Goal: Task Accomplishment & Management: Complete application form

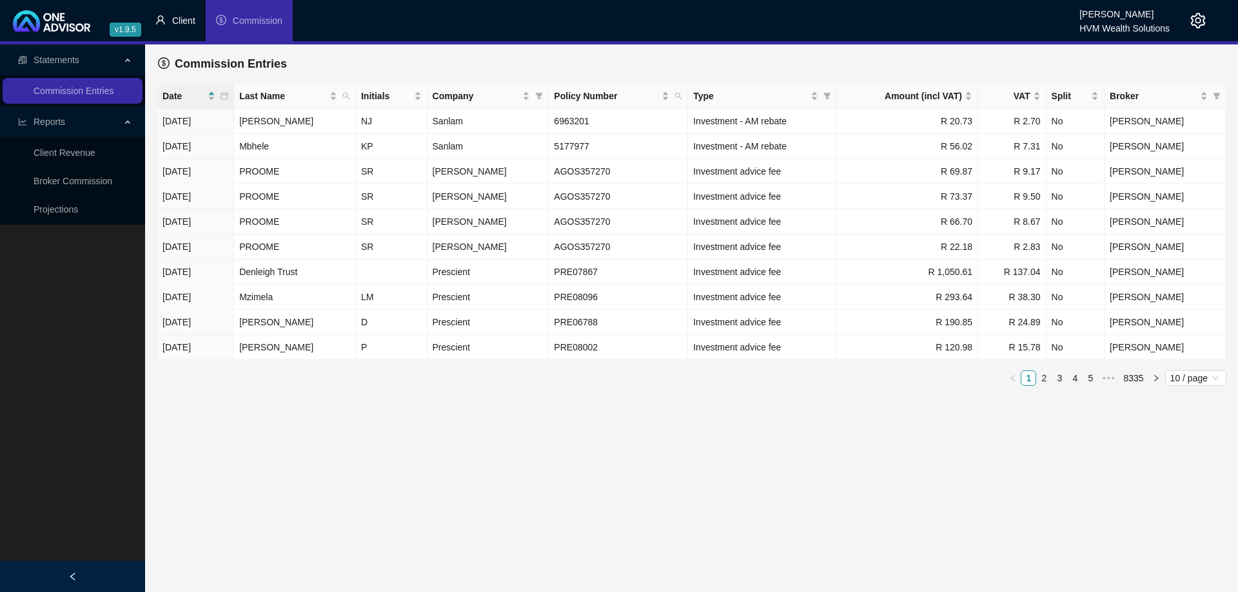
click at [167, 26] on li "Client" at bounding box center [175, 20] width 61 height 41
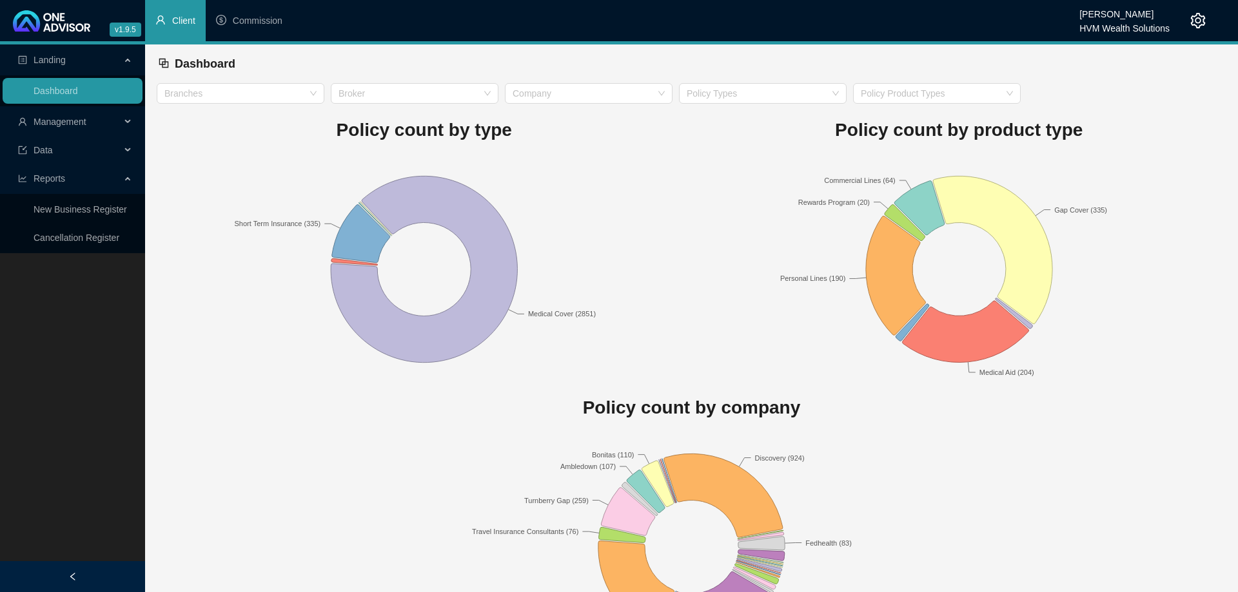
click at [128, 121] on div "Management" at bounding box center [73, 122] width 140 height 26
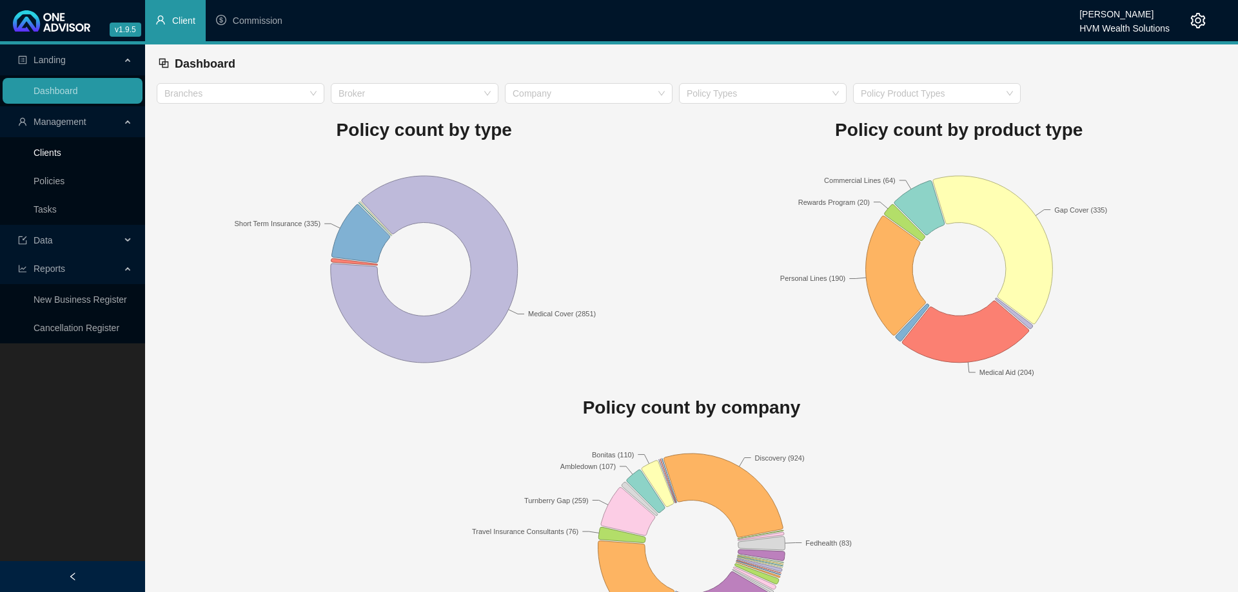
click at [61, 155] on link "Clients" at bounding box center [48, 153] width 28 height 10
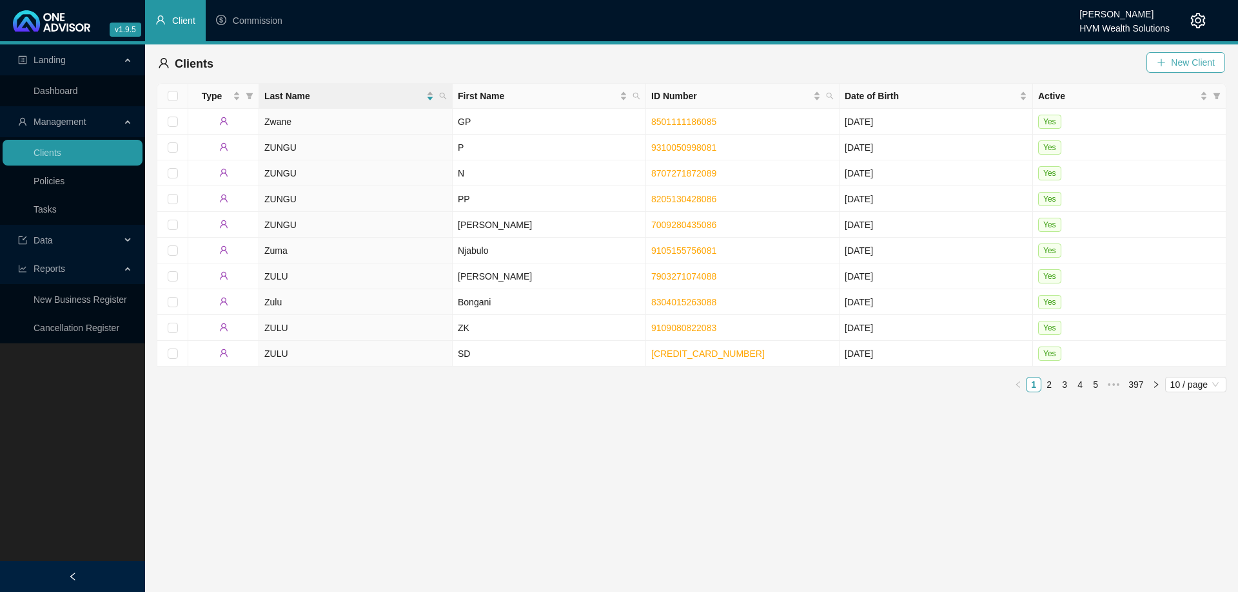
click at [1169, 64] on button "New Client" at bounding box center [1185, 62] width 79 height 21
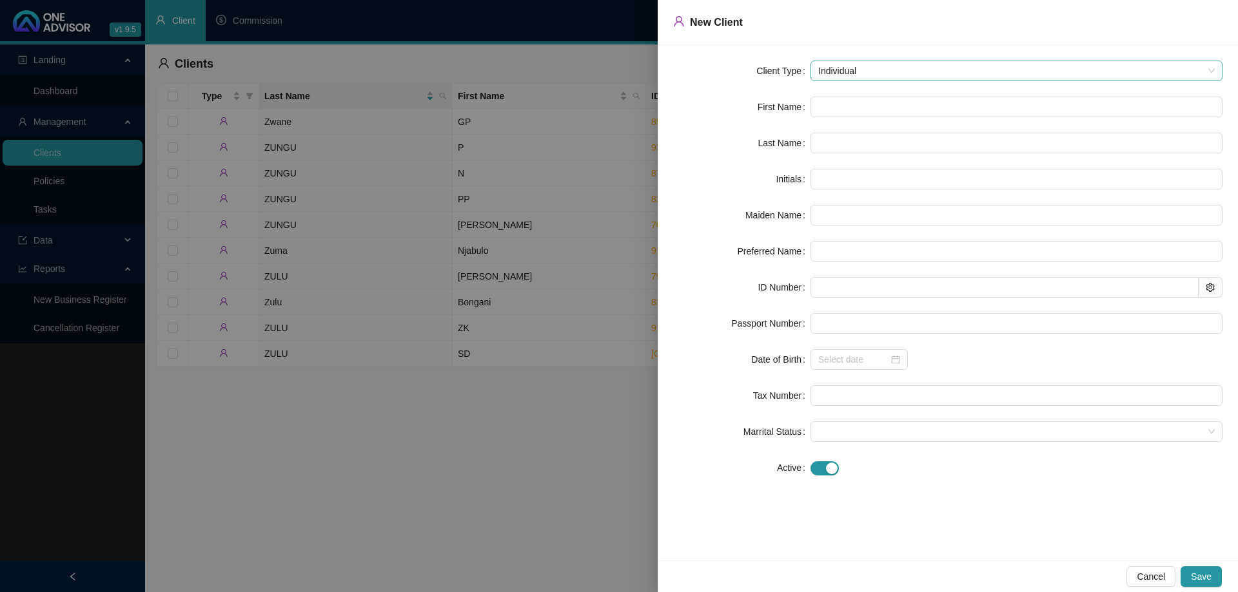
click at [855, 66] on span "Individual" at bounding box center [1016, 70] width 396 height 19
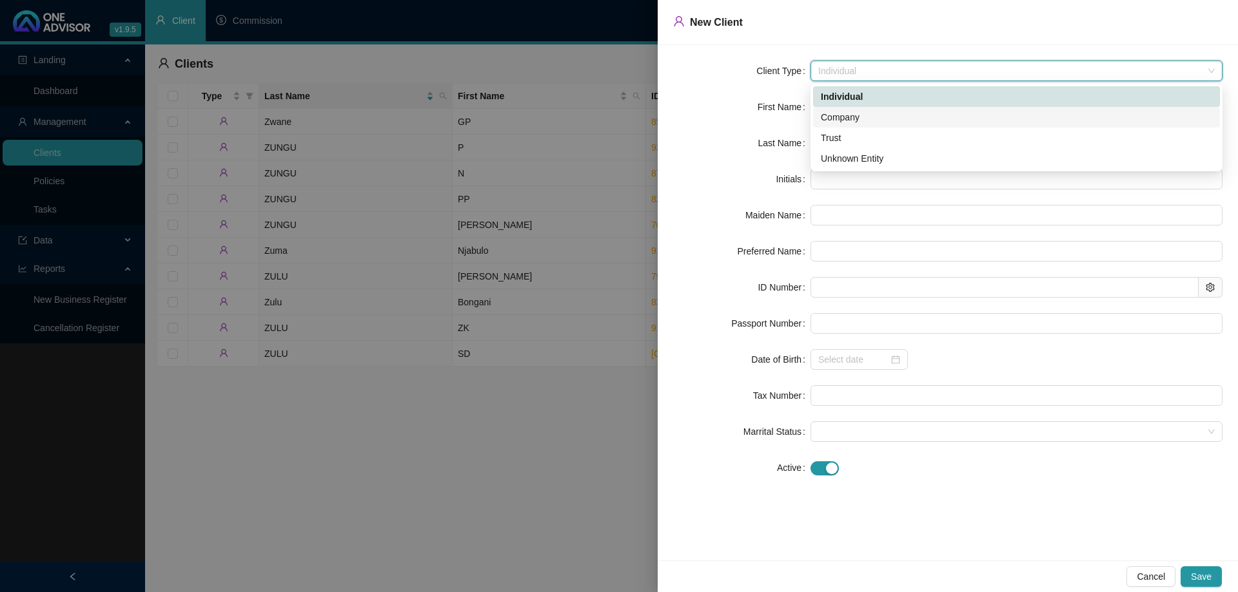
click at [862, 113] on div "Company" at bounding box center [1016, 117] width 391 height 14
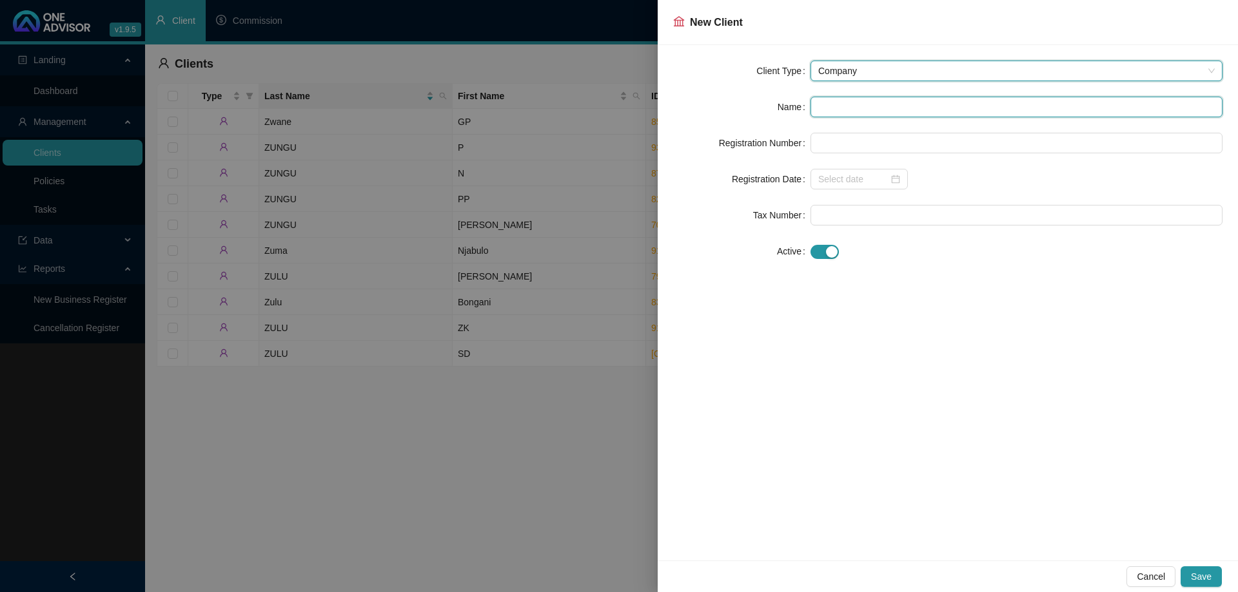
click at [863, 108] on input "text" at bounding box center [1016, 107] width 412 height 21
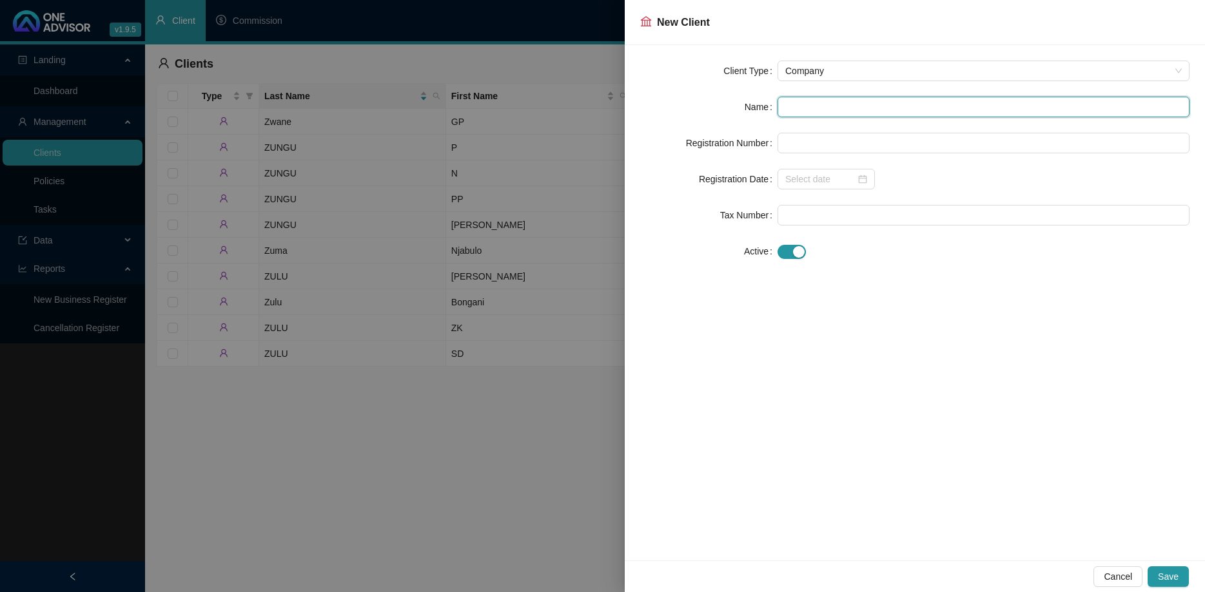
click at [795, 102] on input "text" at bounding box center [983, 107] width 412 height 21
paste input "The Kromme Body Corporate"
type input "The Kromme Body Corporate"
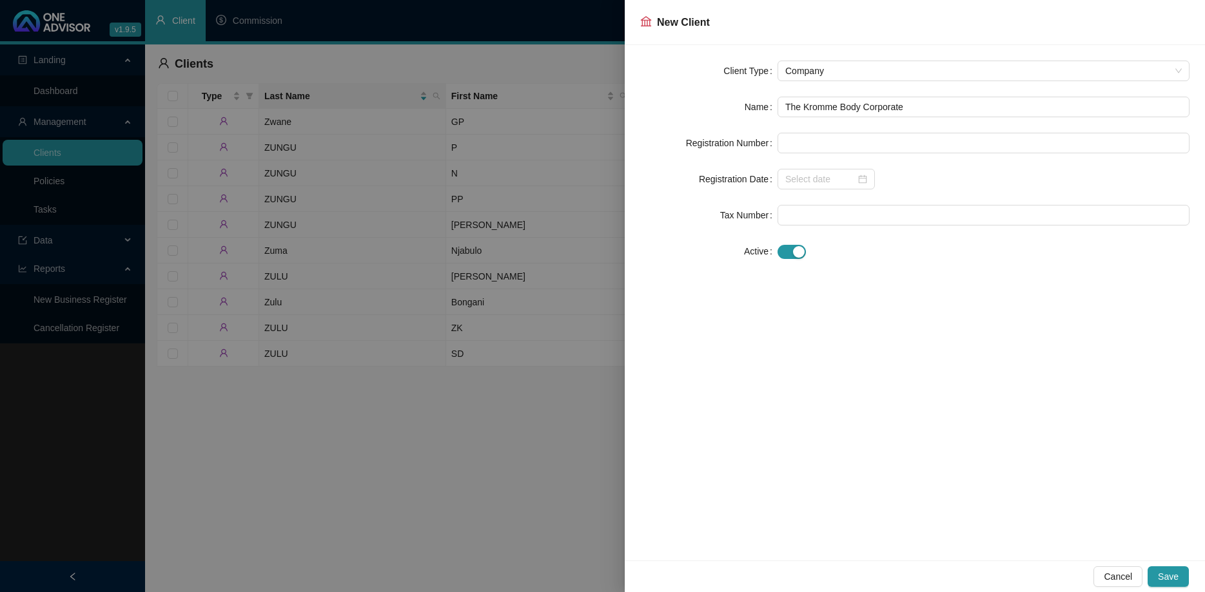
click at [1100, 271] on div "Client Type Company Name The Kromme Body Corporate Registration Number Registra…" at bounding box center [915, 303] width 580 height 516
click at [1171, 577] on span "Save" at bounding box center [1168, 577] width 21 height 14
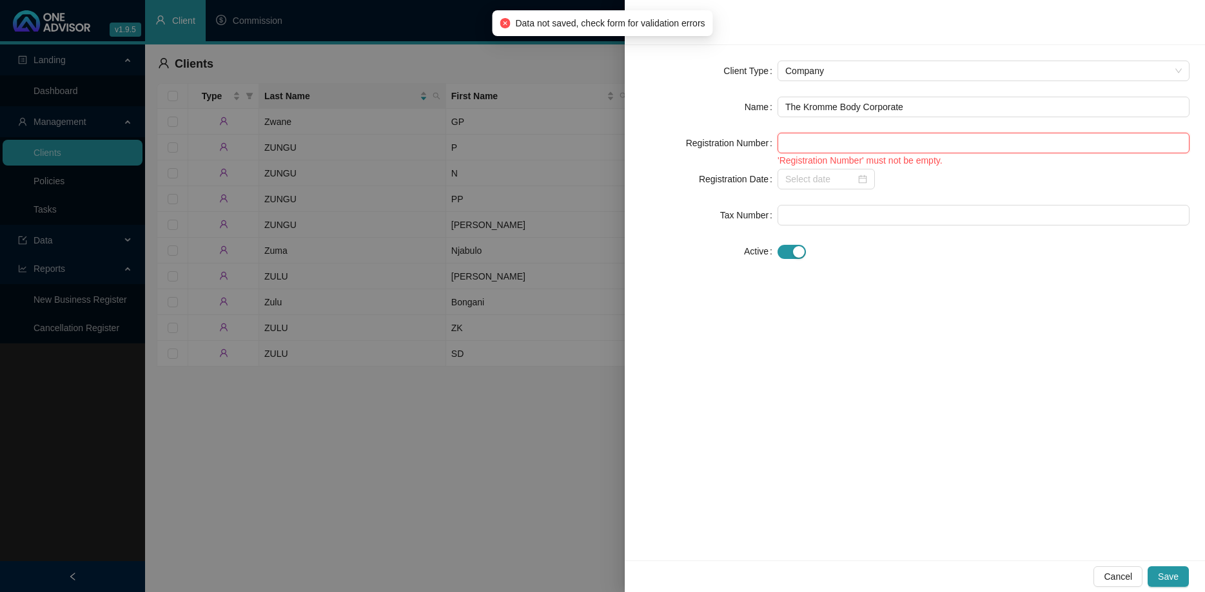
click at [890, 137] on input "text" at bounding box center [983, 143] width 412 height 21
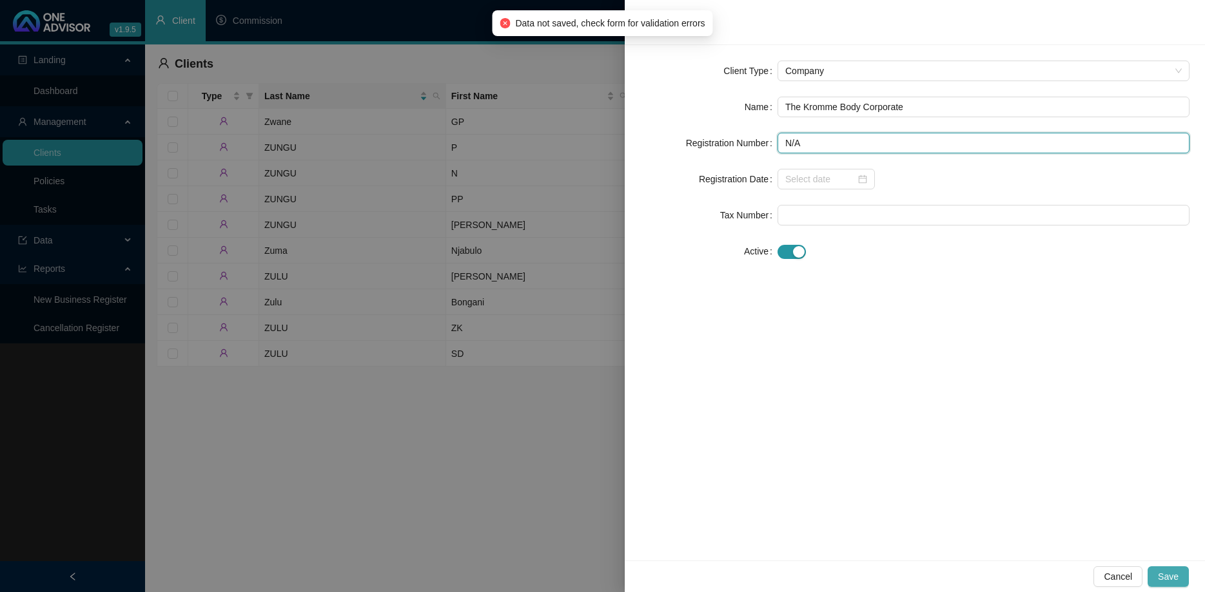
type input "N/A"
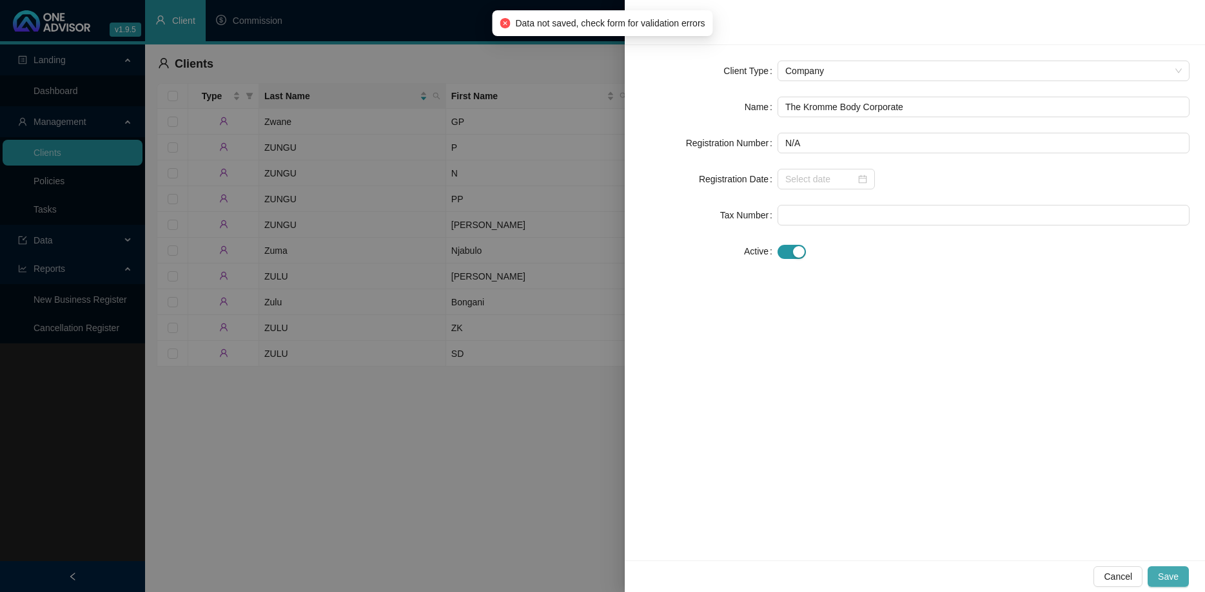
click at [1160, 572] on button "Save" at bounding box center [1168, 577] width 41 height 21
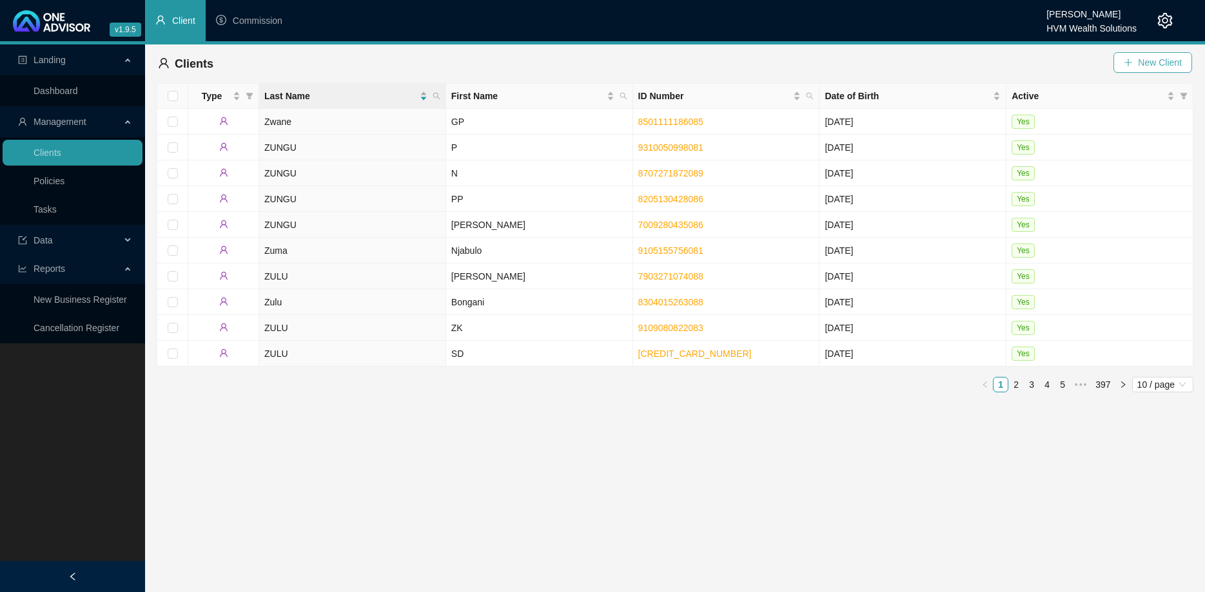
click at [1135, 66] on button "New Client" at bounding box center [1152, 62] width 79 height 21
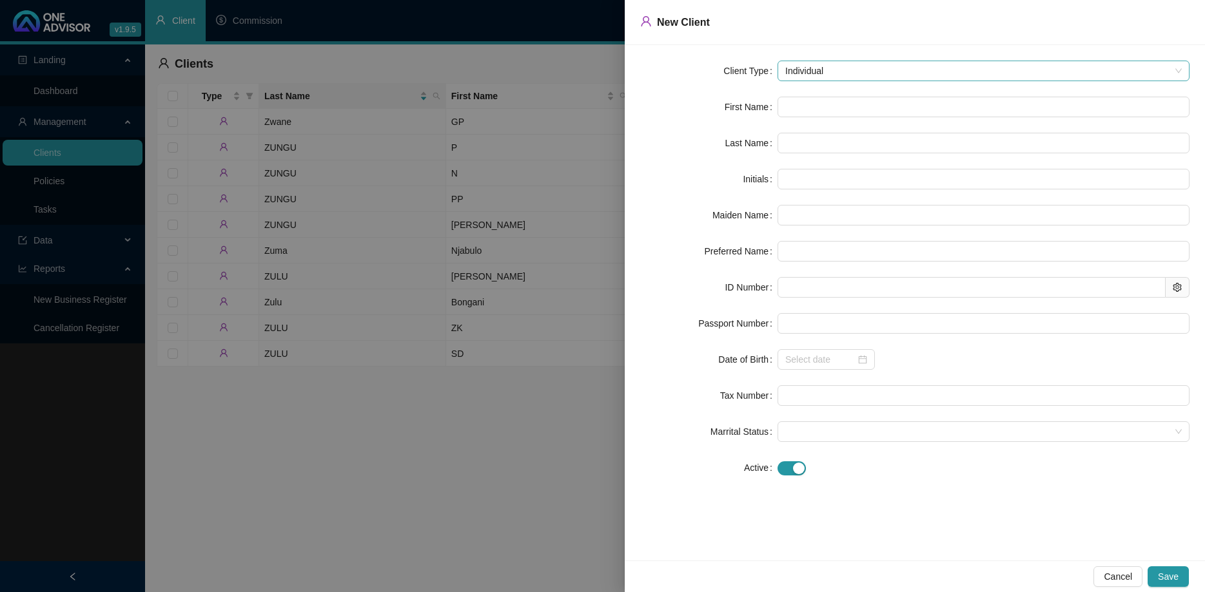
click at [845, 66] on span "Individual" at bounding box center [983, 70] width 396 height 19
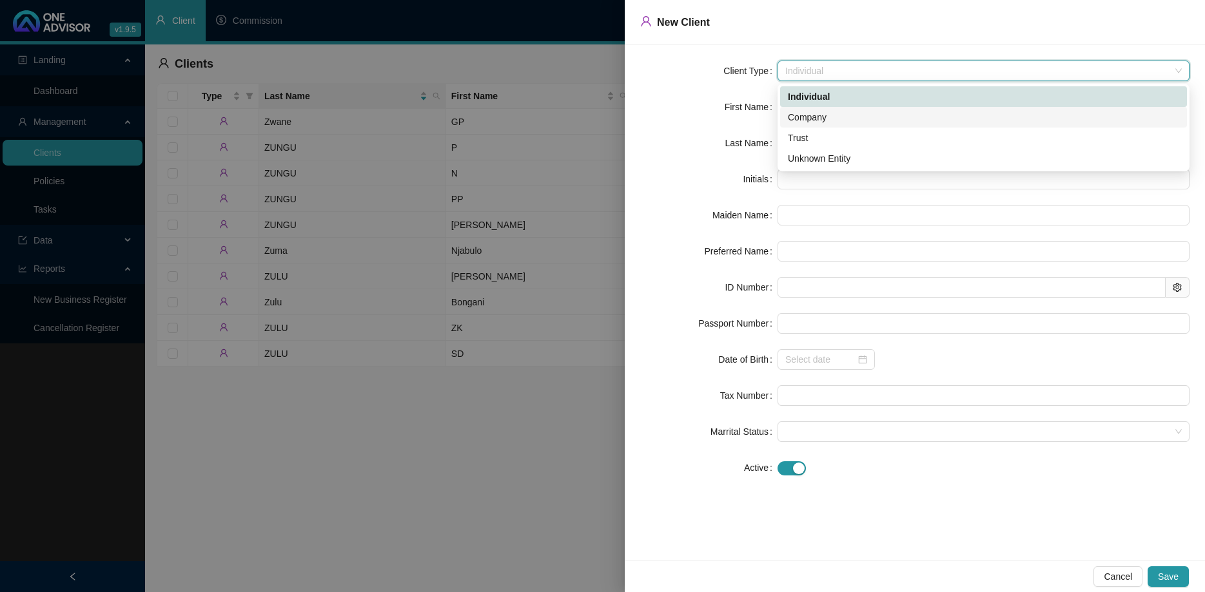
click at [837, 120] on div "Company" at bounding box center [983, 117] width 391 height 14
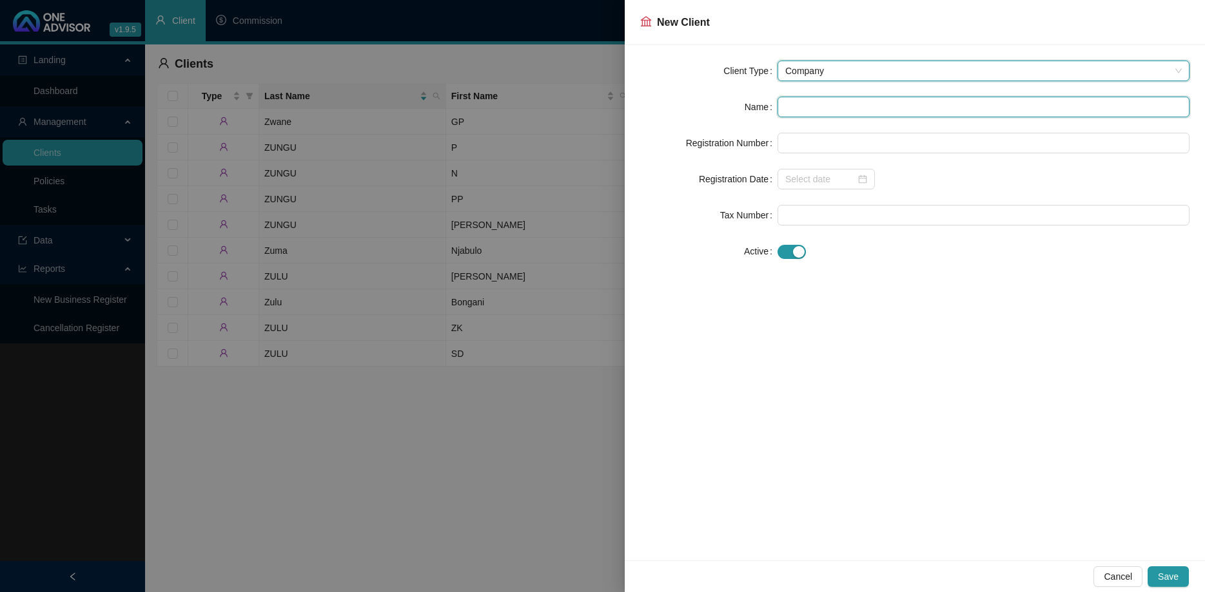
click at [839, 109] on input "text" at bounding box center [983, 107] width 412 height 21
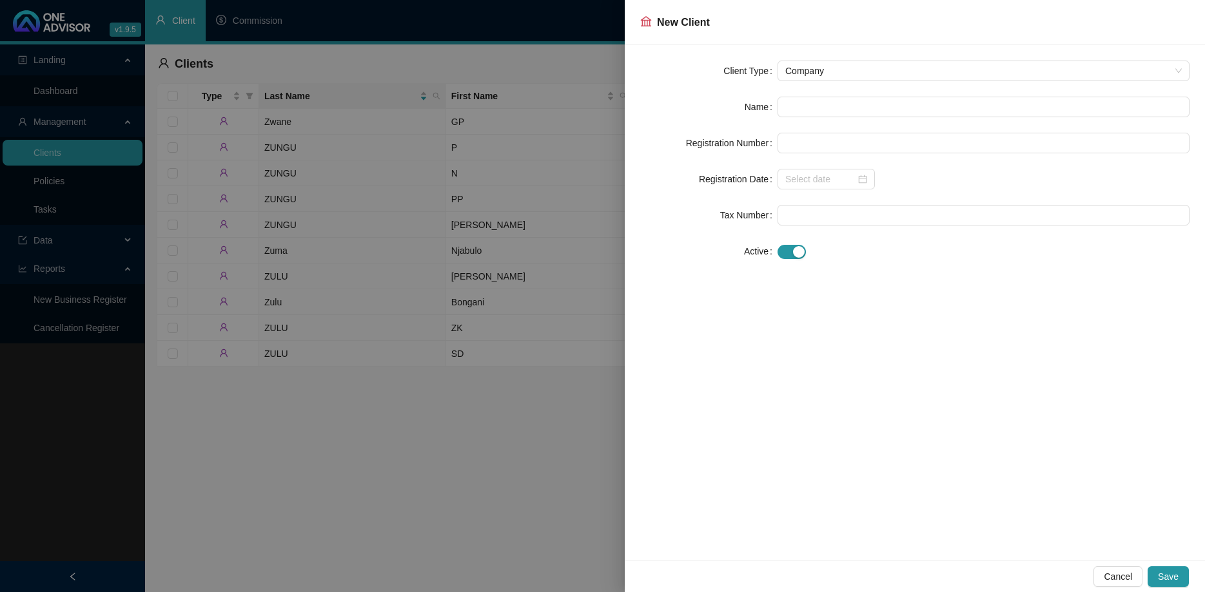
click at [1017, 95] on form "Client Type Company Name Registration Number Registration Date Tax Number Active" at bounding box center [914, 161] width 549 height 201
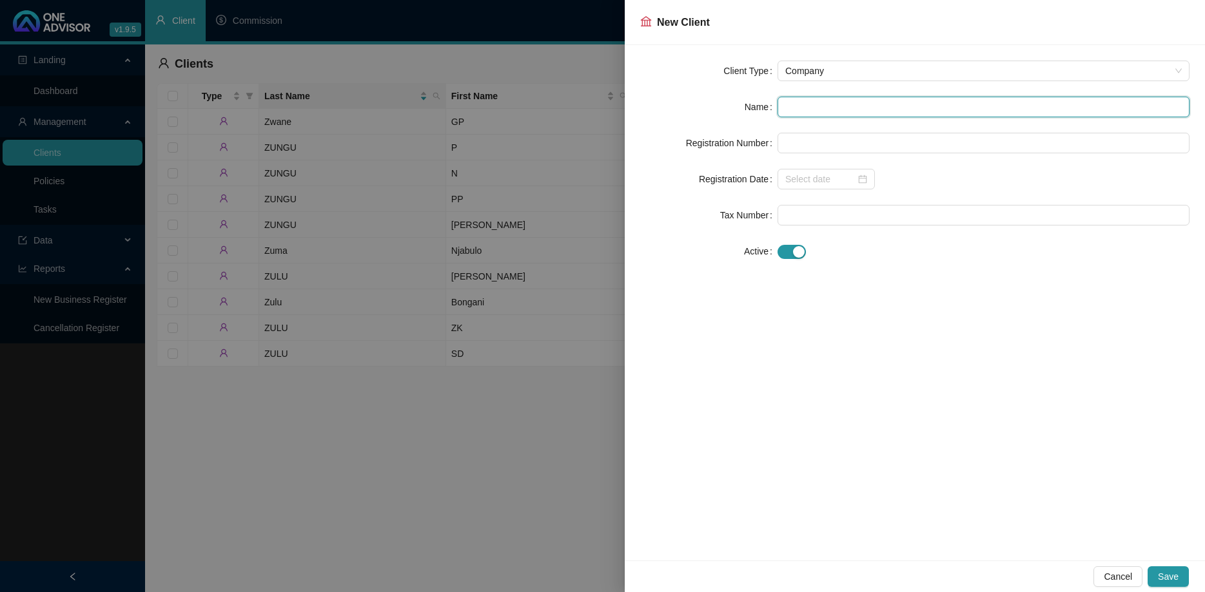
click at [950, 99] on input "text" at bounding box center [983, 107] width 412 height 21
paste input "The Kromme Body Corporate"
drag, startPoint x: 837, startPoint y: 106, endPoint x: 802, endPoint y: 105, distance: 35.5
click at [802, 105] on input "The Kromme Body Corporate" at bounding box center [983, 107] width 412 height 21
type input "The Avenues Body Corporate"
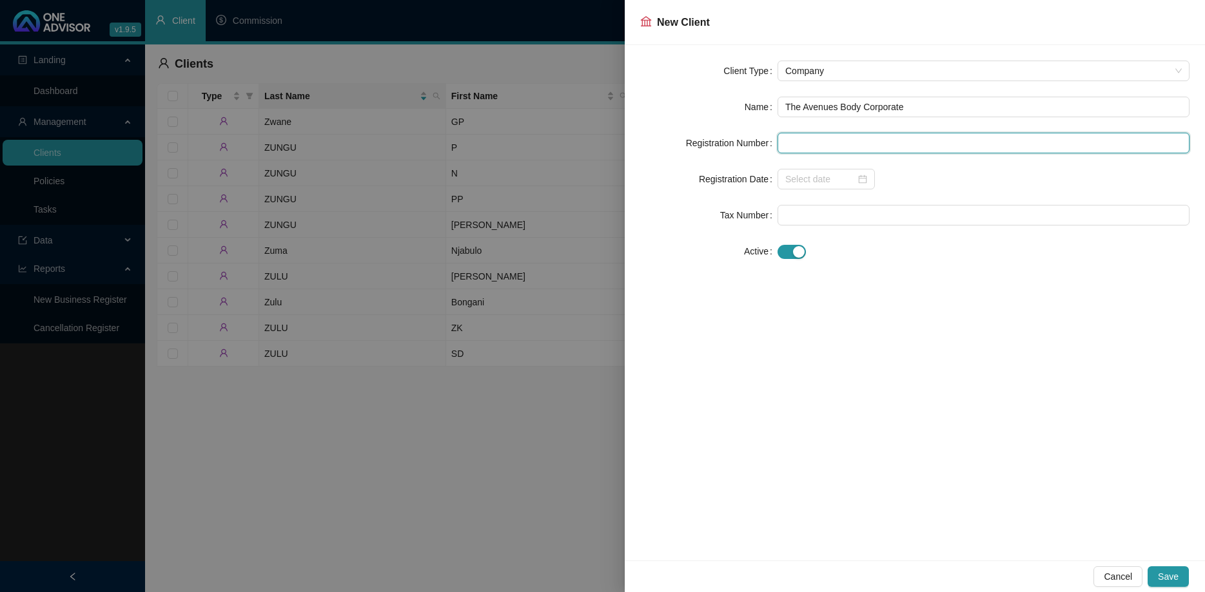
click at [779, 142] on input "text" at bounding box center [983, 143] width 412 height 21
type input "N/A"
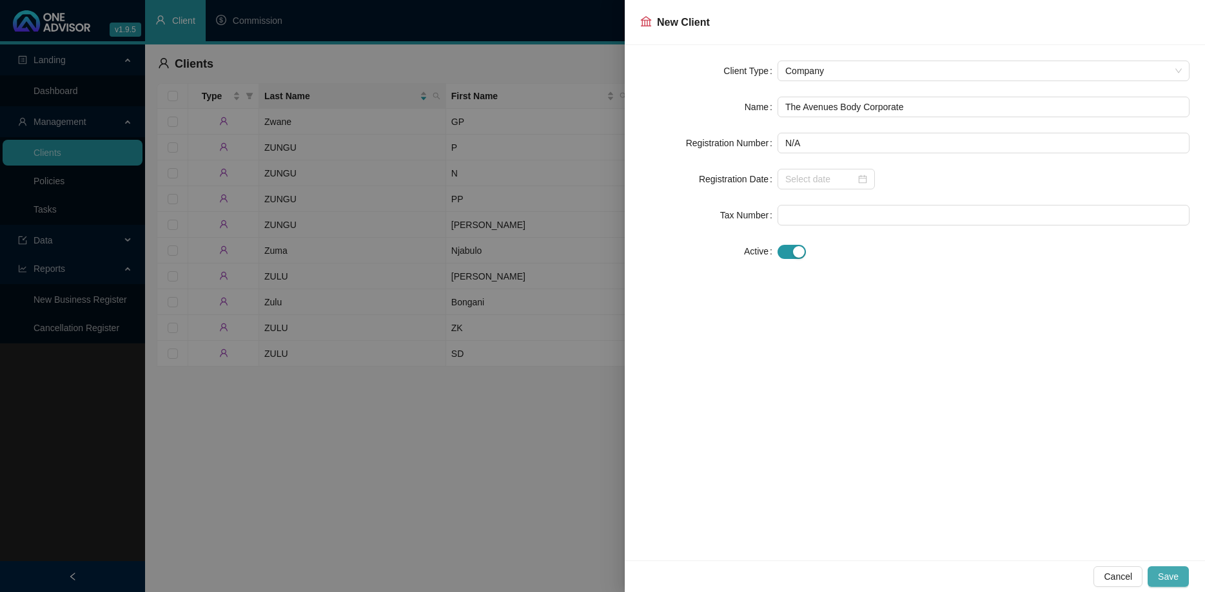
click at [1170, 574] on span "Save" at bounding box center [1168, 577] width 21 height 14
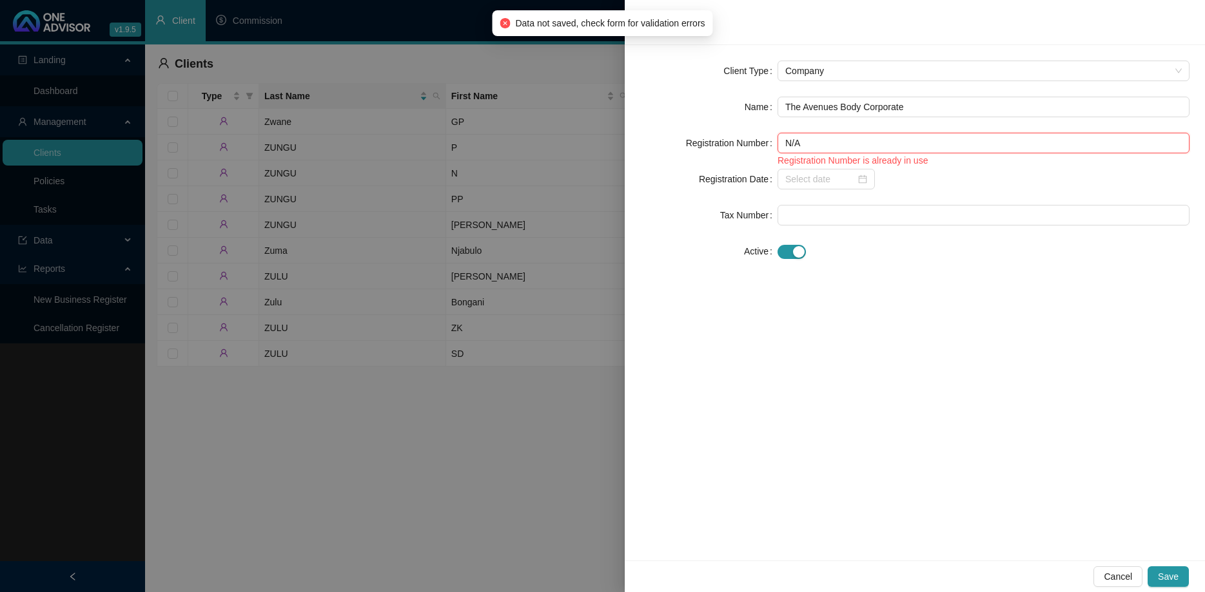
click at [842, 149] on input "N/A" at bounding box center [983, 143] width 412 height 21
click at [841, 79] on span "Company" at bounding box center [983, 70] width 396 height 19
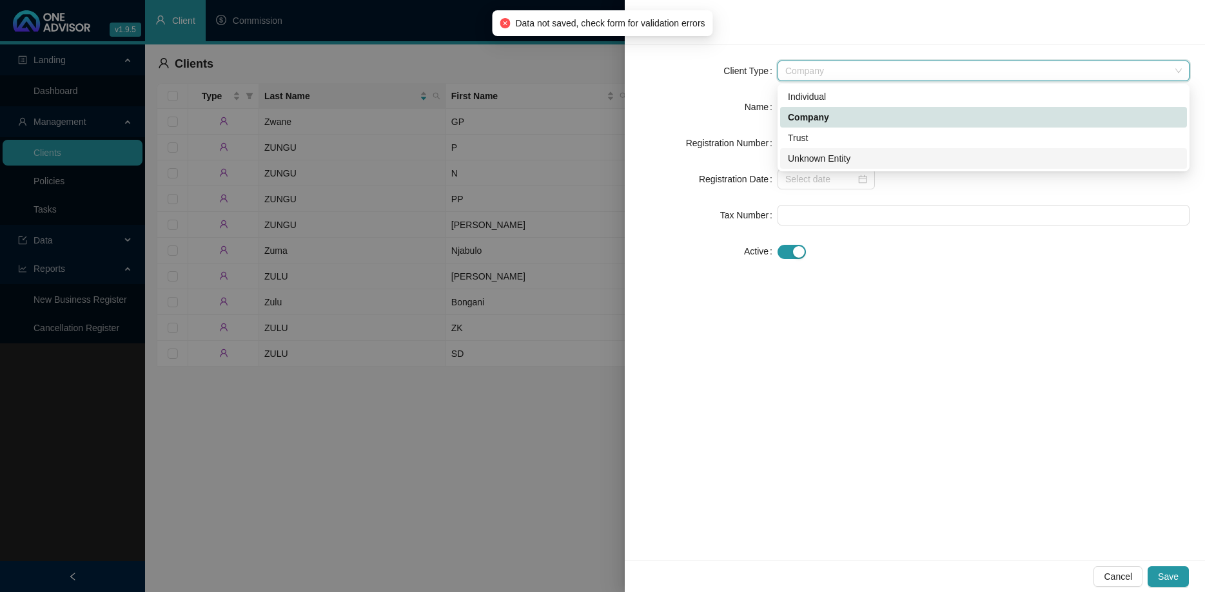
click at [845, 163] on div "Unknown Entity" at bounding box center [983, 158] width 391 height 14
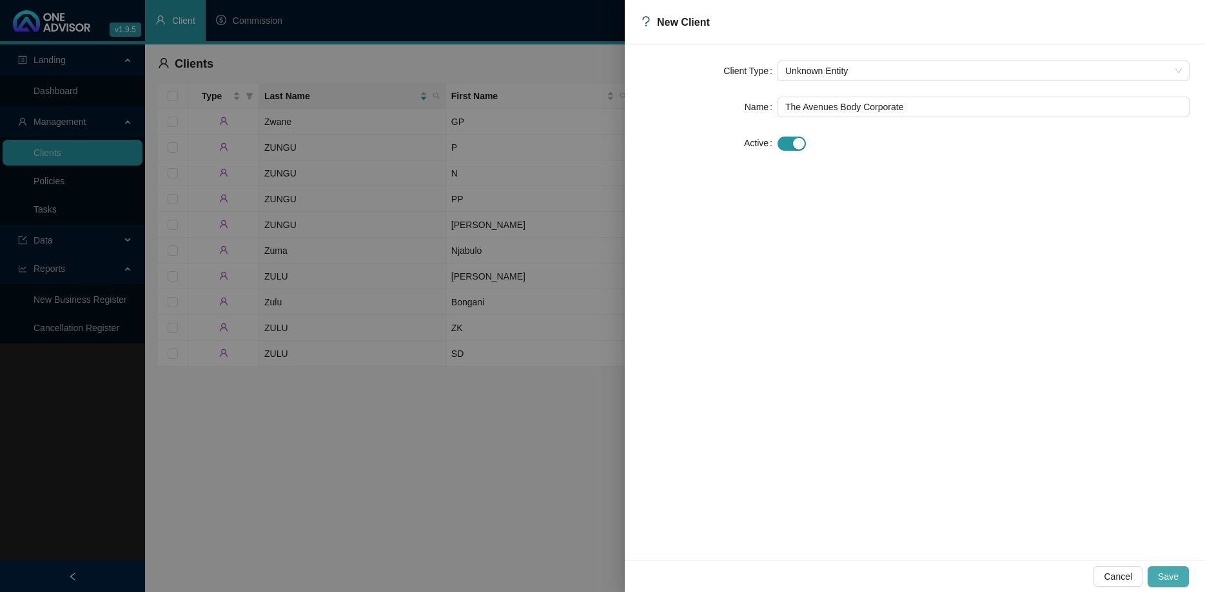
click at [1159, 581] on button "Save" at bounding box center [1168, 577] width 41 height 21
click at [1167, 571] on span "Save" at bounding box center [1168, 577] width 21 height 14
click at [816, 72] on span "Unknown Entity" at bounding box center [983, 70] width 396 height 19
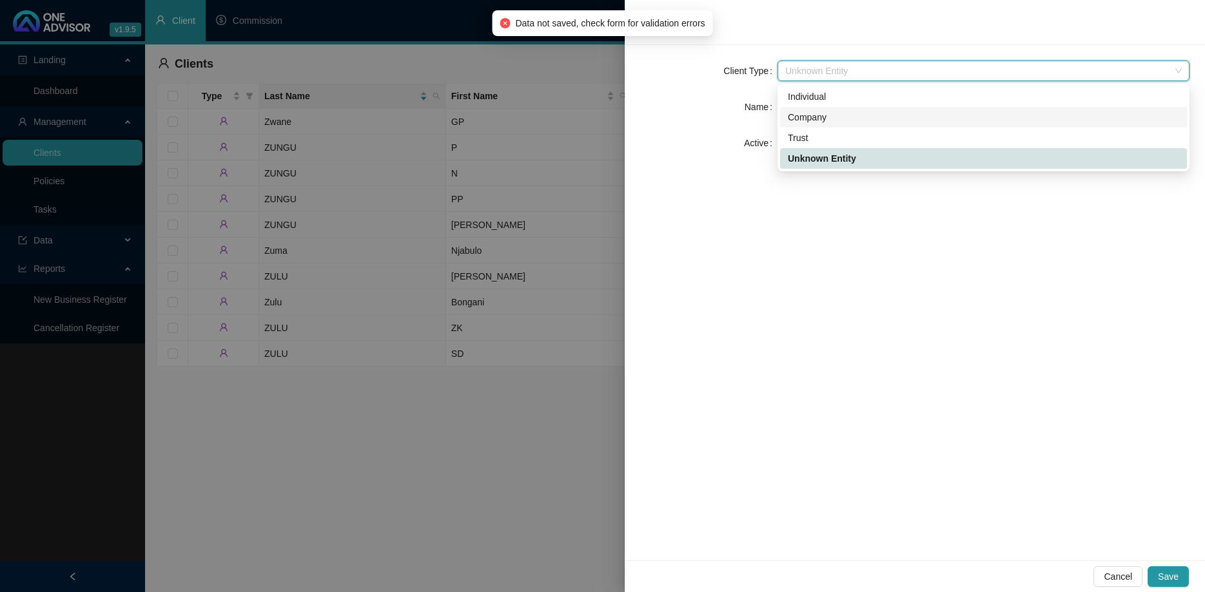
click at [832, 119] on div "Company" at bounding box center [983, 117] width 391 height 14
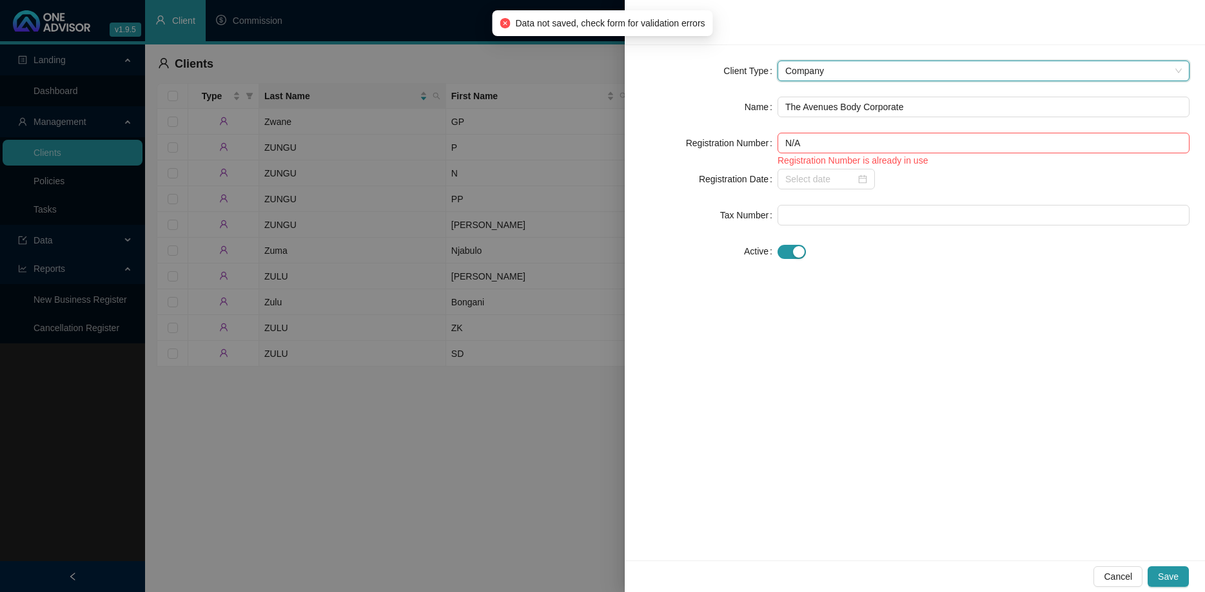
click at [830, 66] on span "Company" at bounding box center [983, 70] width 396 height 19
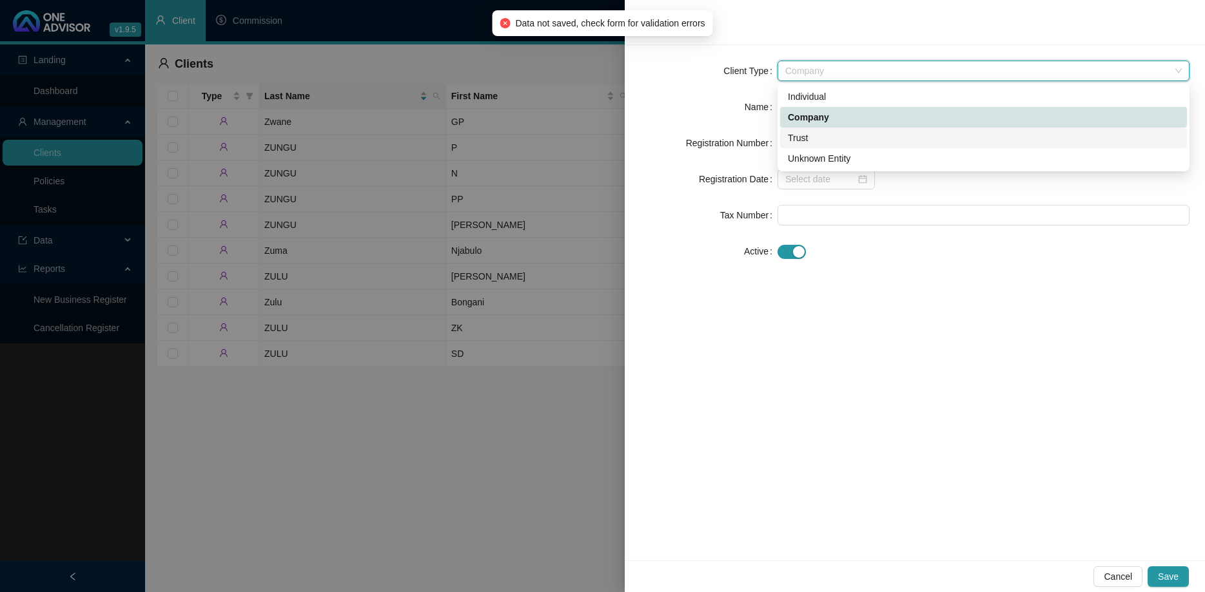
click at [830, 143] on div "Trust" at bounding box center [983, 138] width 391 height 14
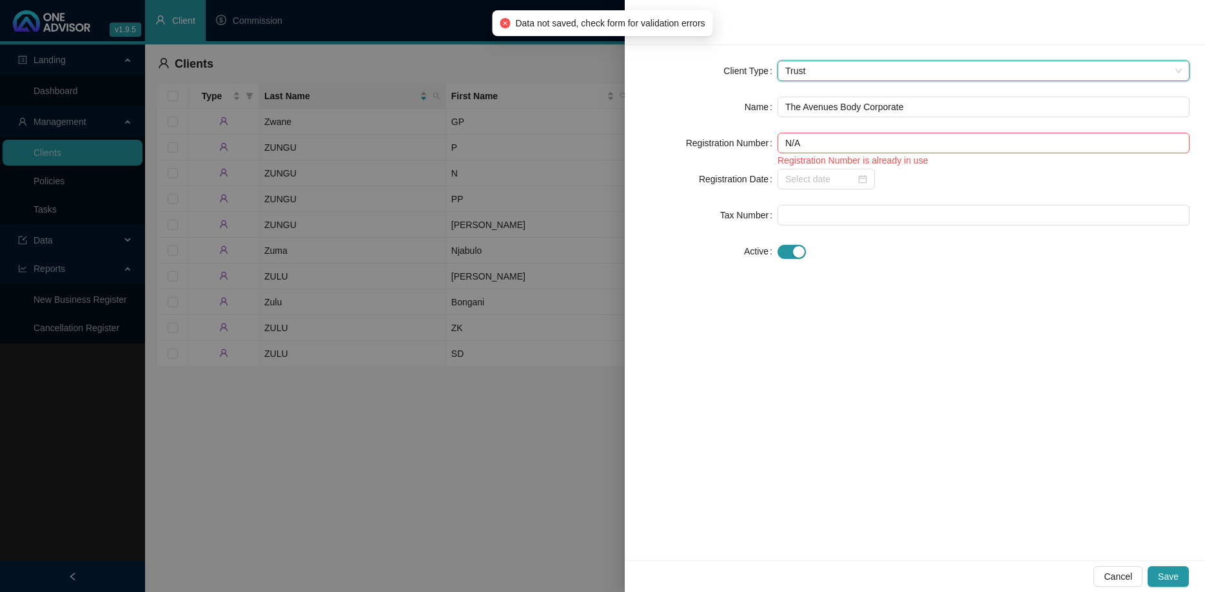
click at [834, 63] on span "Trust" at bounding box center [983, 70] width 396 height 19
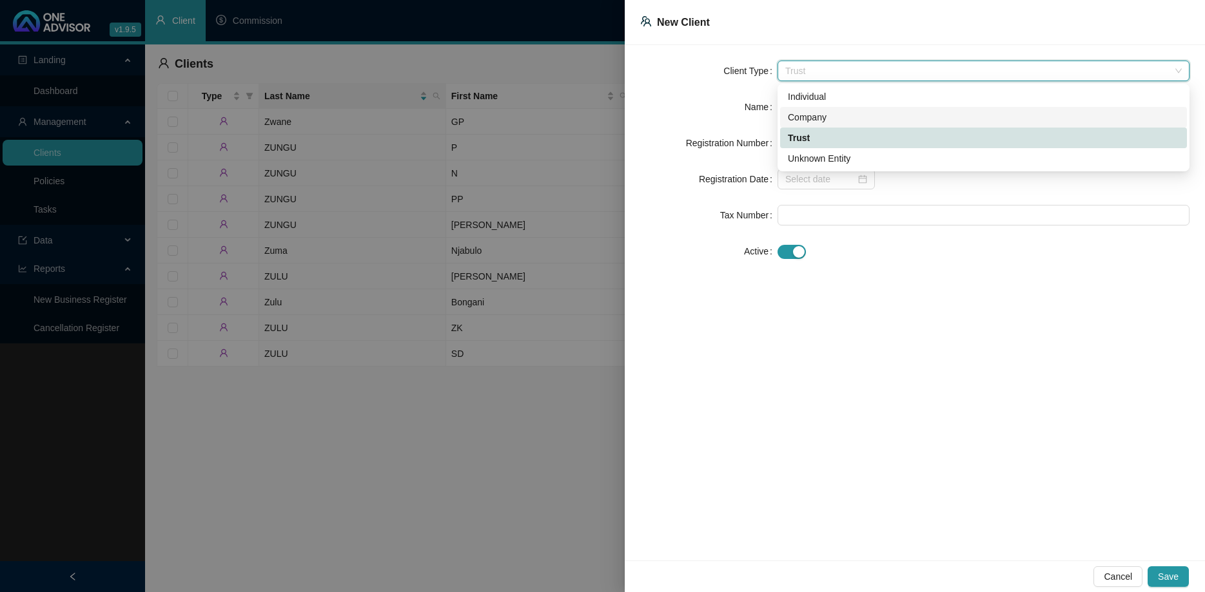
click at [831, 115] on div "Company" at bounding box center [983, 117] width 391 height 14
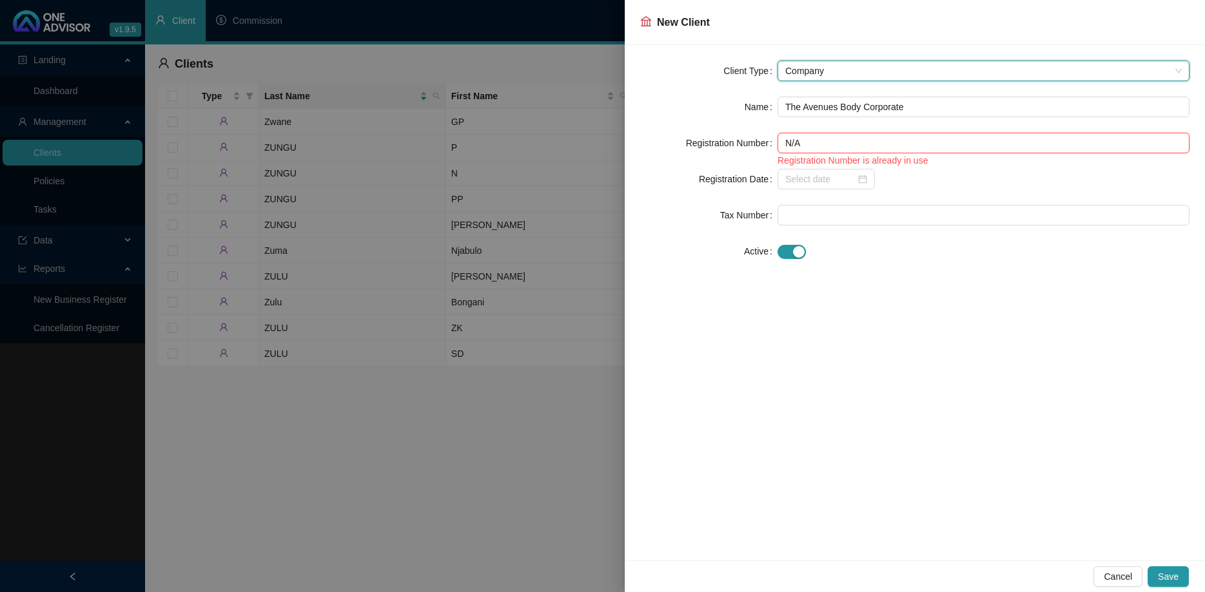
click at [839, 145] on input "N/A" at bounding box center [983, 143] width 412 height 21
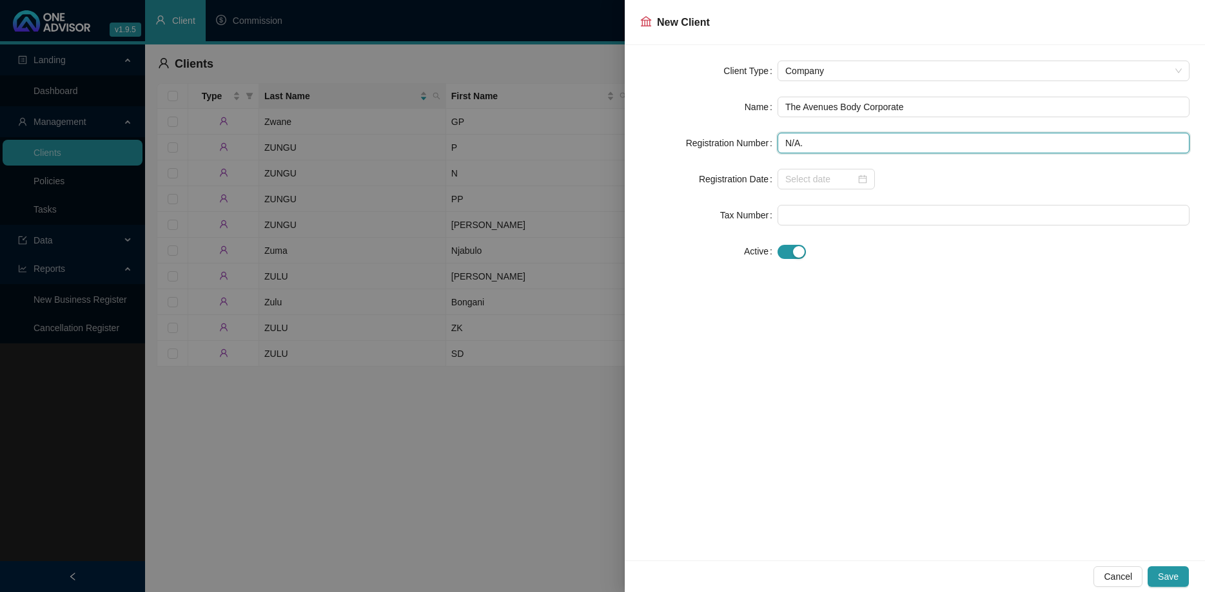
drag, startPoint x: 839, startPoint y: 139, endPoint x: 765, endPoint y: 134, distance: 73.7
click at [777, 134] on input "N/A." at bounding box center [983, 143] width 412 height 21
type input "TABC"
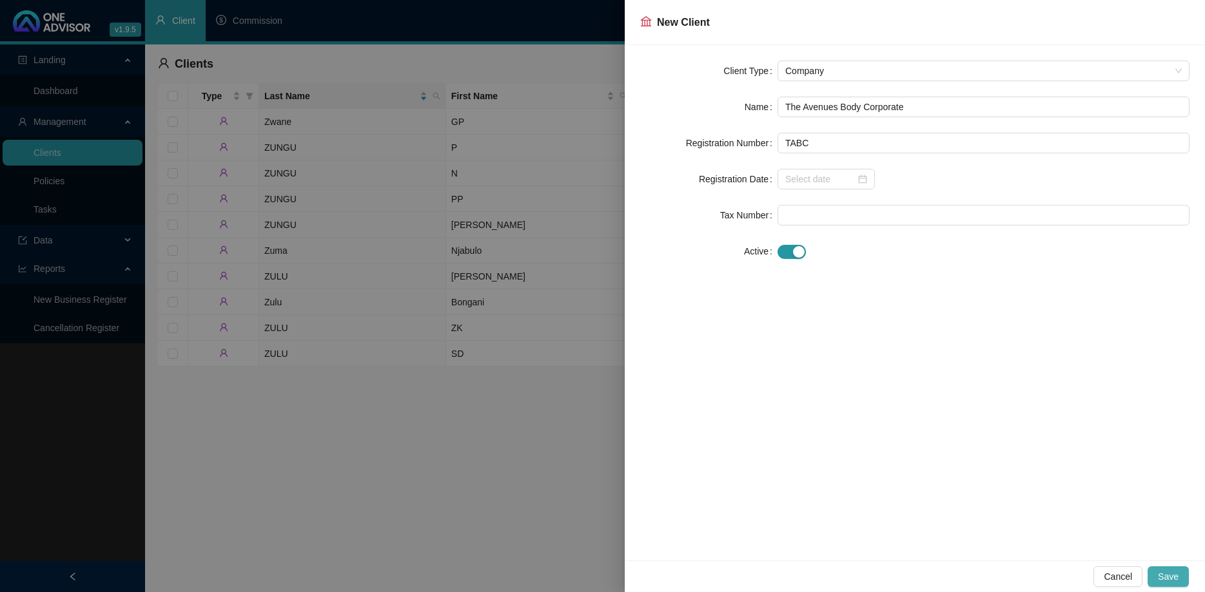
click at [1158, 576] on button "Save" at bounding box center [1168, 577] width 41 height 21
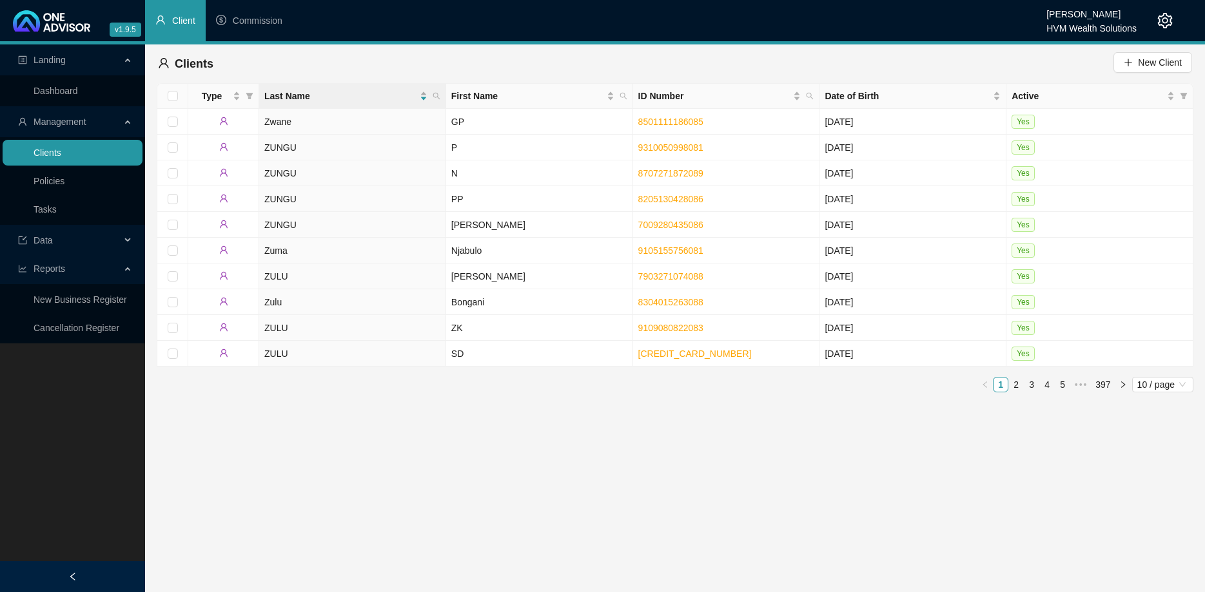
click at [61, 148] on link "Clients" at bounding box center [48, 153] width 28 height 10
click at [436, 94] on icon "search" at bounding box center [437, 96] width 8 height 8
paste input "The Kromme Body Corporate"
type input "The Kromme Body Corporate"
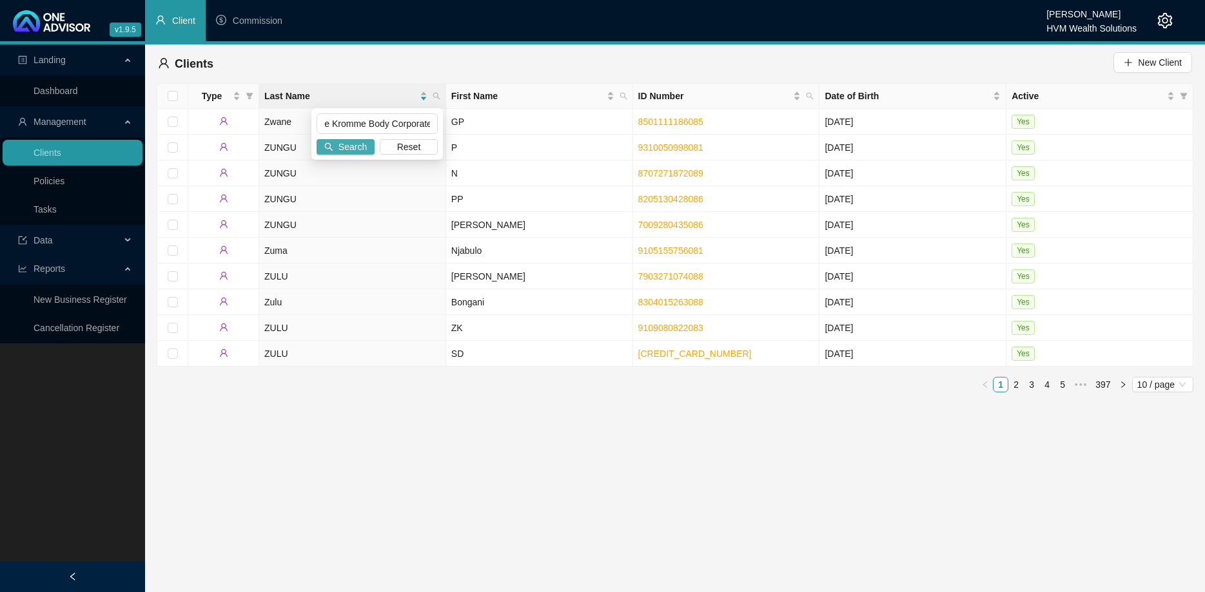
click at [338, 151] on button "Search" at bounding box center [346, 146] width 58 height 15
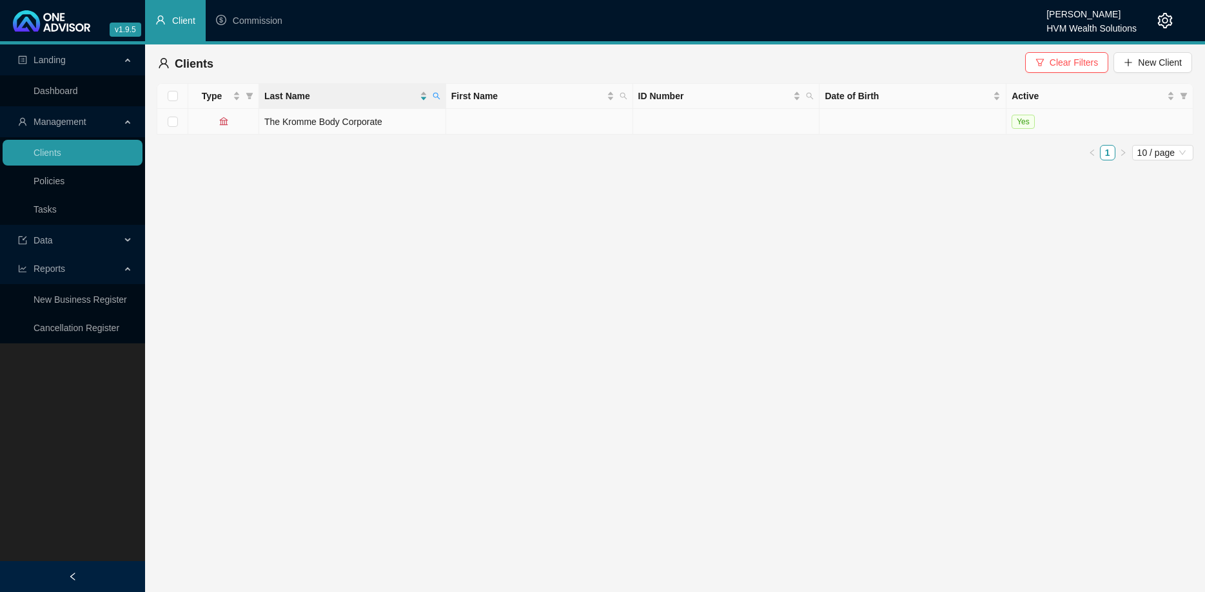
click at [377, 124] on td "The Kromme Body Corporate" at bounding box center [352, 122] width 187 height 26
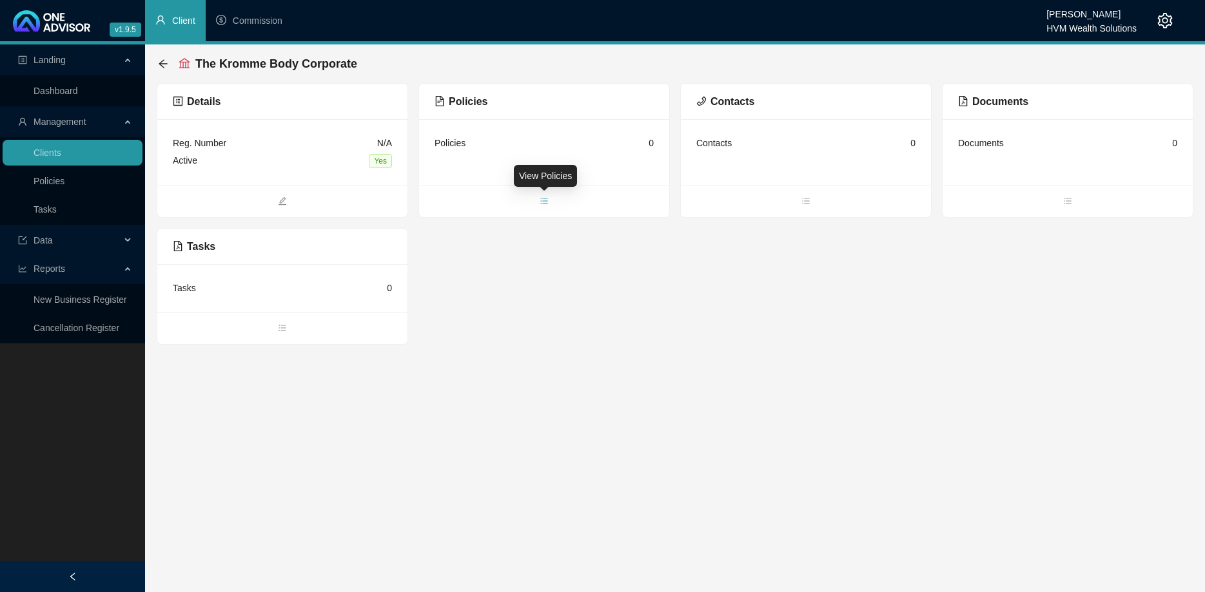
click at [544, 197] on icon "bars" at bounding box center [544, 201] width 9 height 9
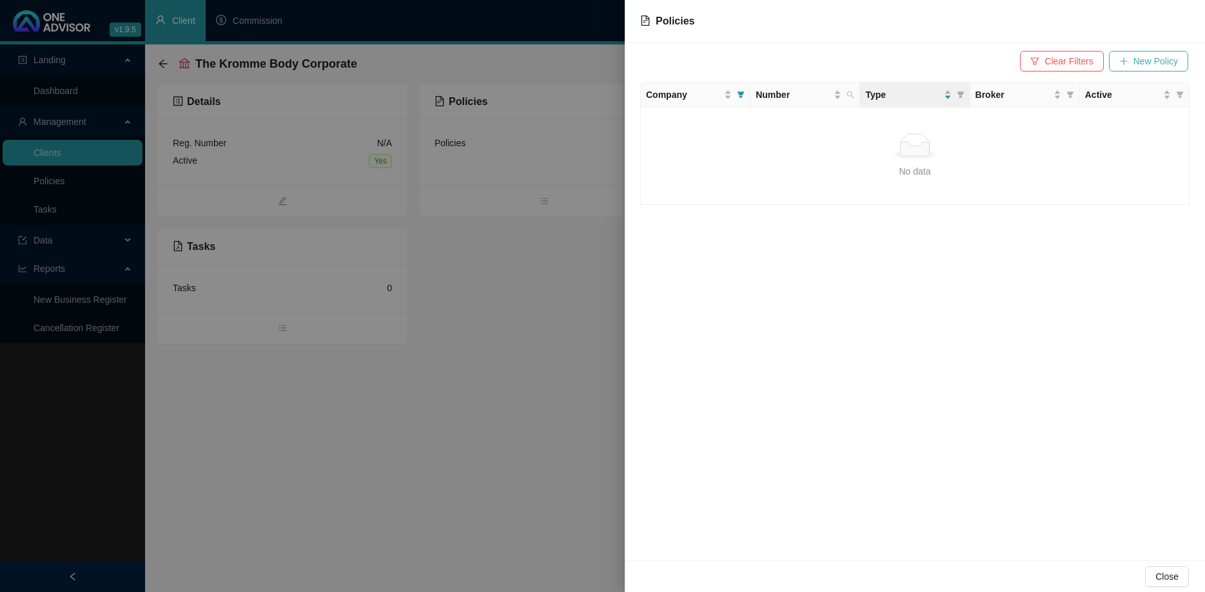
click at [1158, 58] on span "New Policy" at bounding box center [1155, 61] width 44 height 14
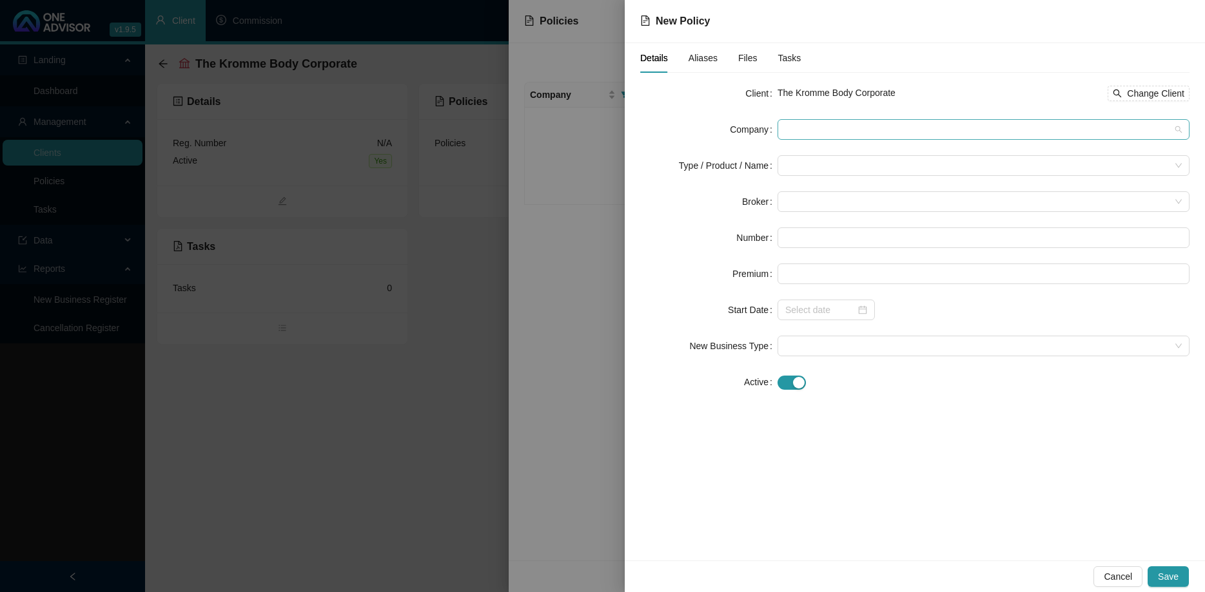
click at [808, 136] on span at bounding box center [983, 129] width 396 height 19
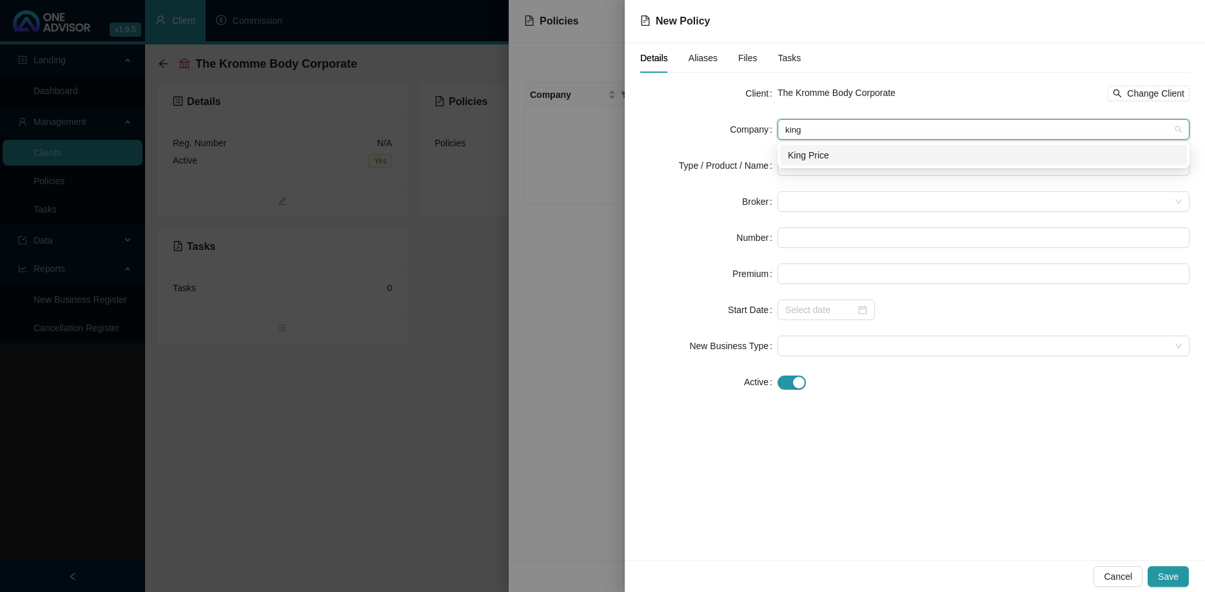
type input "king"
click at [845, 166] on div "2513c4e4-fb0b-4f57-7b62-08d9e7bbda51 King Price" at bounding box center [983, 155] width 412 height 26
click at [828, 159] on div "King Price" at bounding box center [983, 155] width 391 height 14
click at [828, 164] on input "search" at bounding box center [977, 165] width 385 height 19
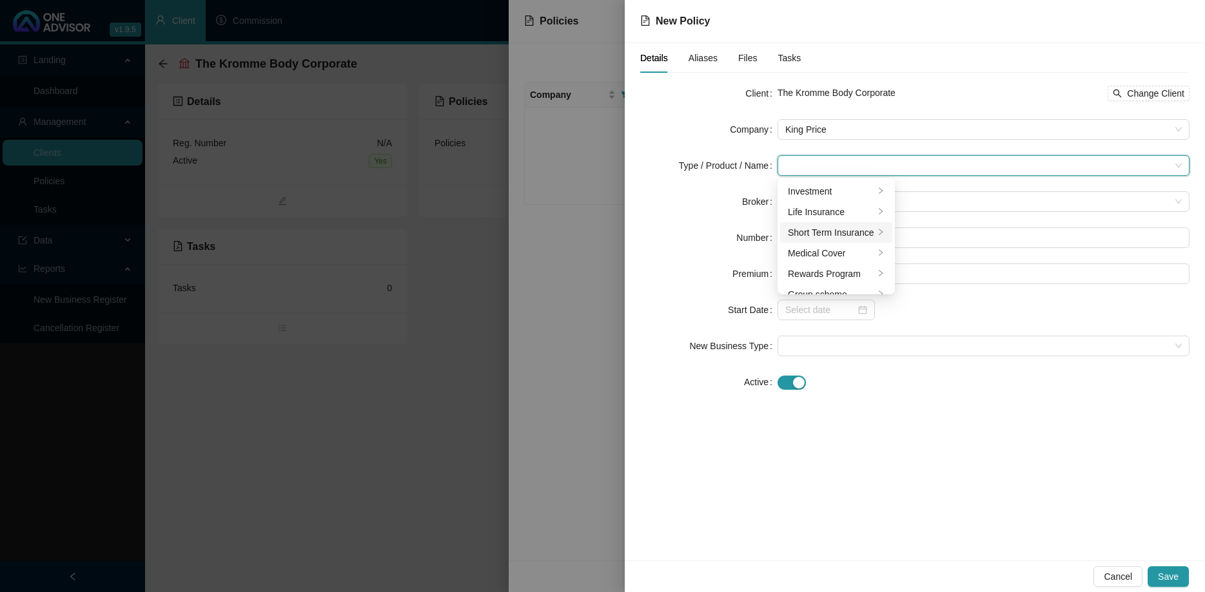
click at [835, 231] on div "Short Term Insurance" at bounding box center [831, 233] width 86 height 14
click at [940, 193] on div "Commercial Lines" at bounding box center [948, 191] width 72 height 14
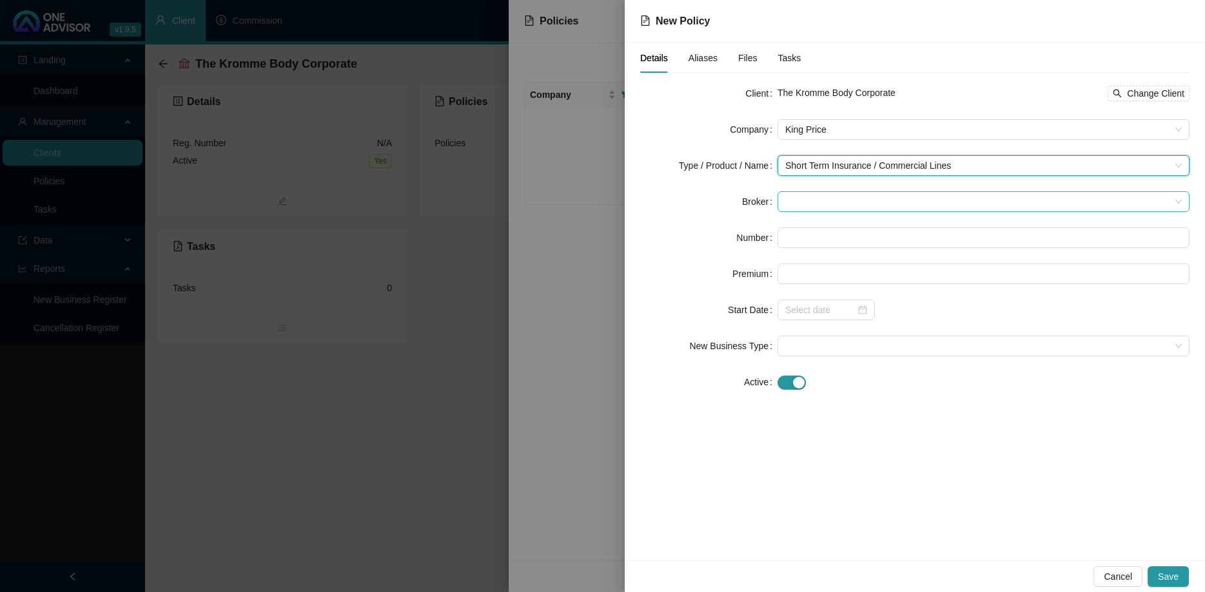
click at [797, 203] on span at bounding box center [983, 201] width 396 height 19
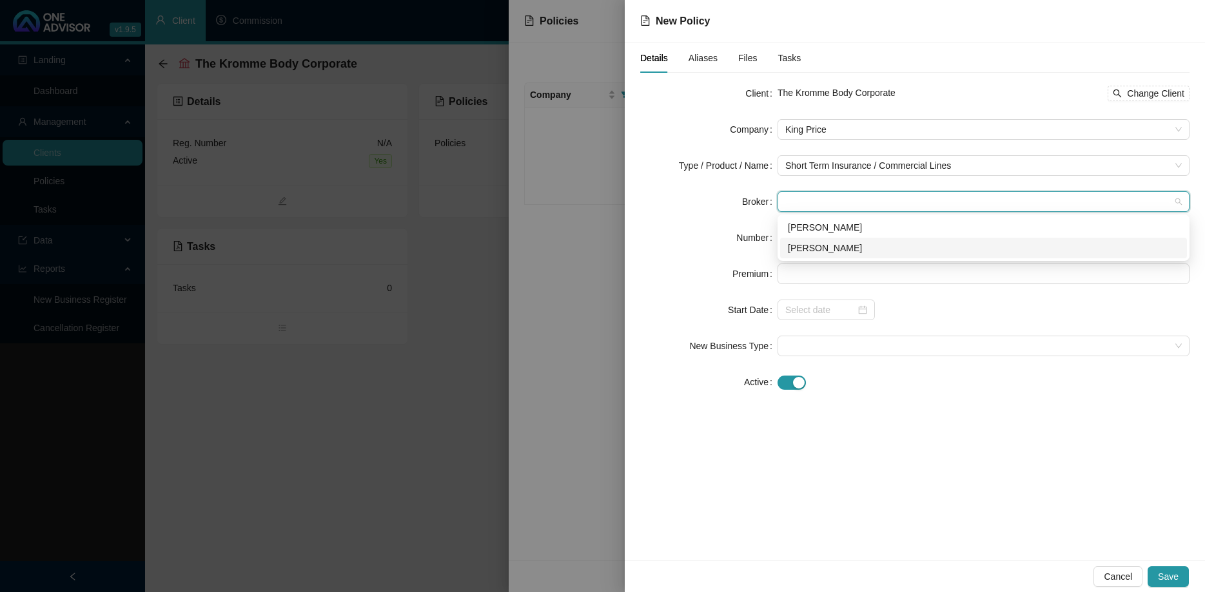
click at [829, 250] on div "[PERSON_NAME]" at bounding box center [983, 248] width 391 height 14
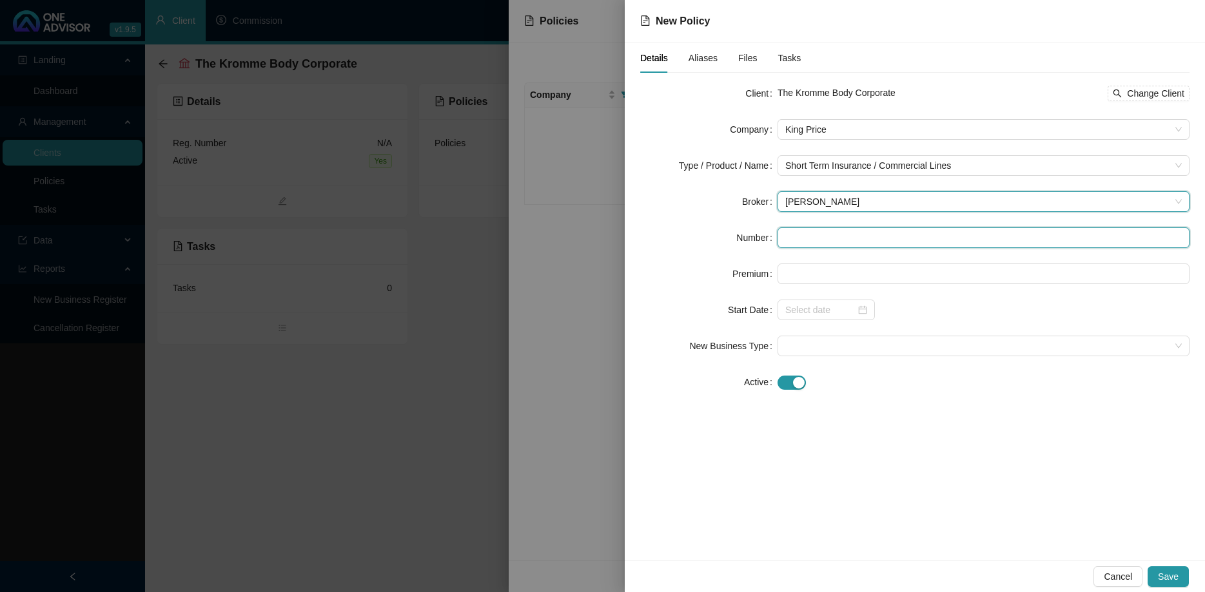
click at [828, 240] on input "text" at bounding box center [983, 238] width 412 height 21
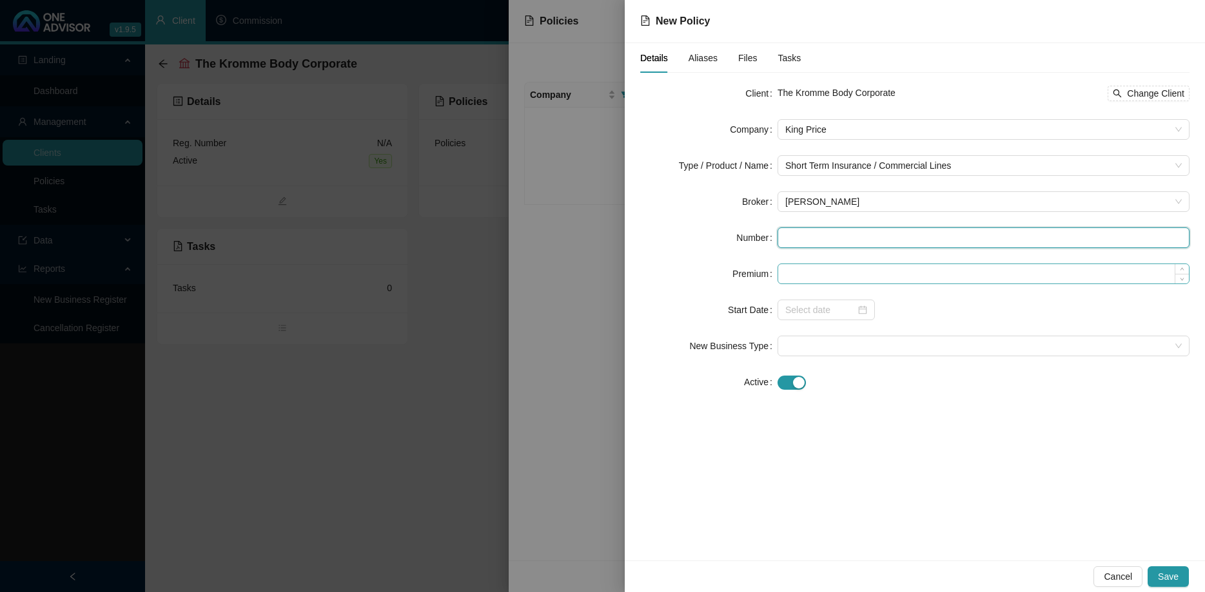
paste input "The Kromme Body Corporate"
click at [861, 317] on div at bounding box center [826, 310] width 82 height 14
type input "The Kromme Body Corporate"
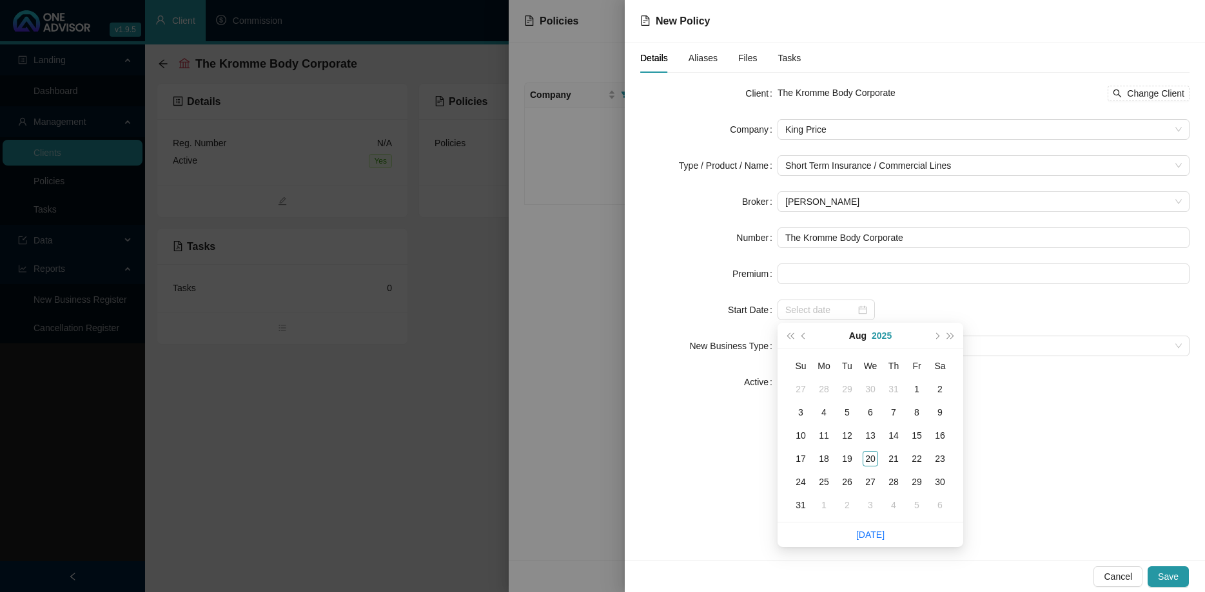
click at [884, 337] on button "2025" at bounding box center [882, 336] width 20 height 26
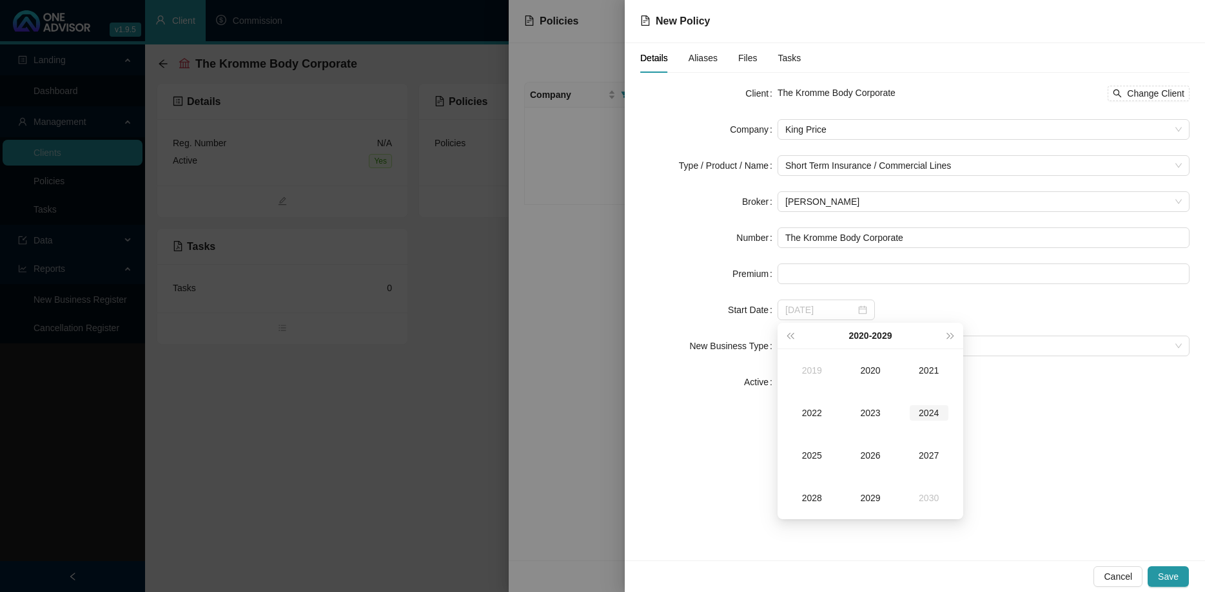
click at [921, 410] on div "2024" at bounding box center [929, 412] width 39 height 15
click at [867, 456] on div "Aug" at bounding box center [870, 455] width 39 height 15
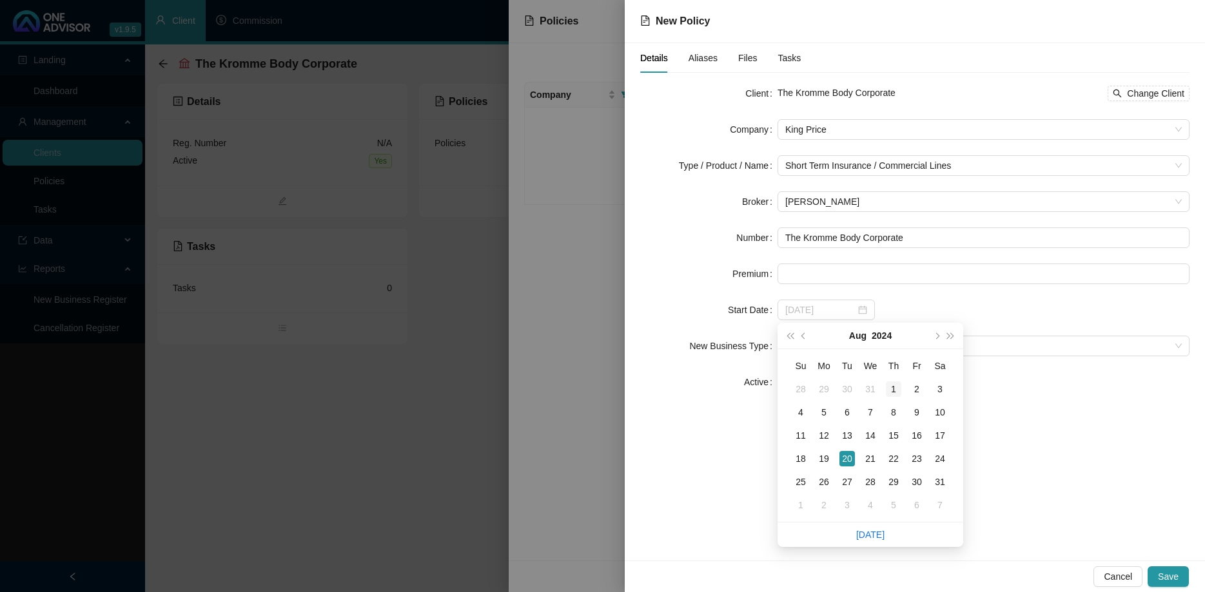
type input "[DATE]"
click at [890, 382] on div "1" at bounding box center [893, 389] width 15 height 15
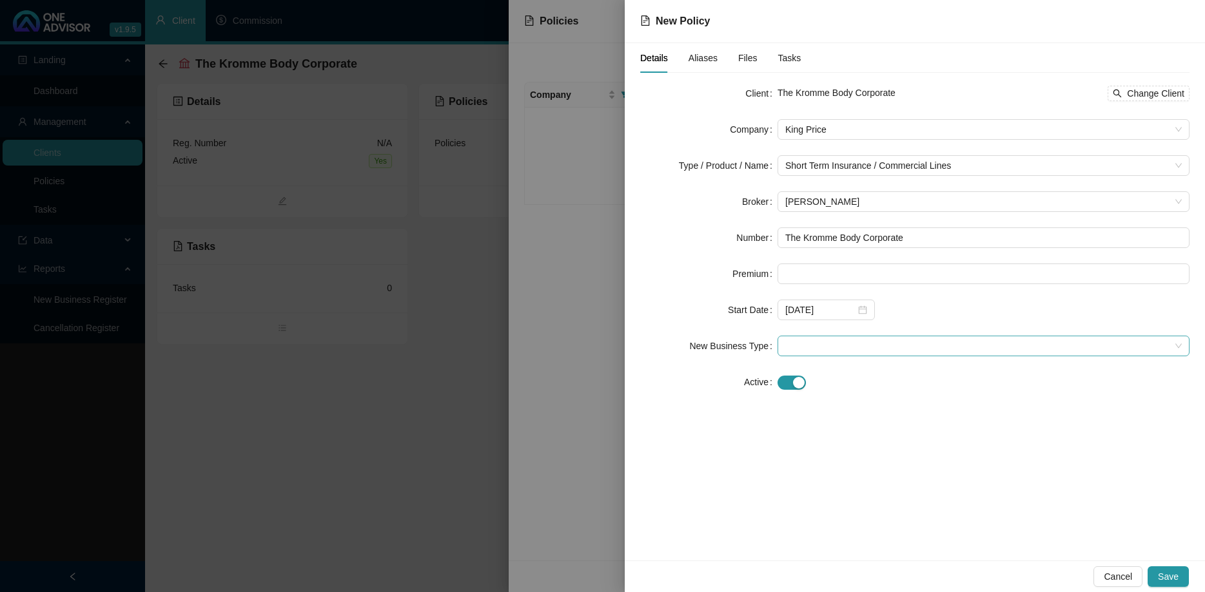
click at [990, 345] on span at bounding box center [983, 346] width 396 height 19
click at [966, 391] on div "New Application" at bounding box center [983, 393] width 391 height 14
click at [1175, 578] on span "Save" at bounding box center [1168, 577] width 21 height 14
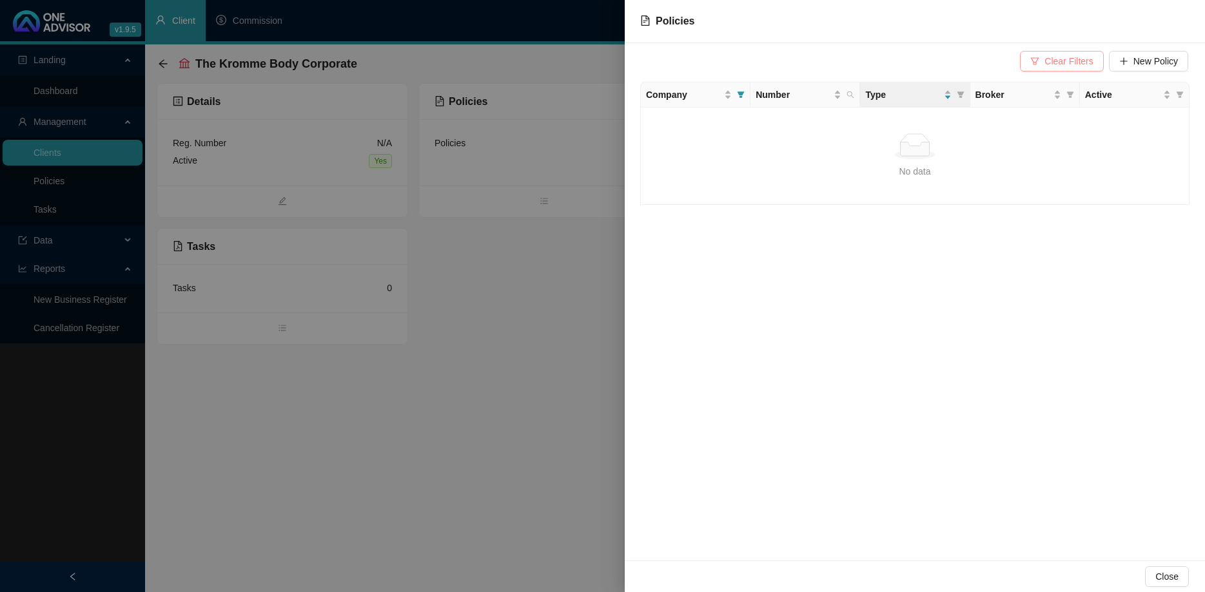
click at [1060, 52] on button "Clear Filters" at bounding box center [1061, 61] width 83 height 21
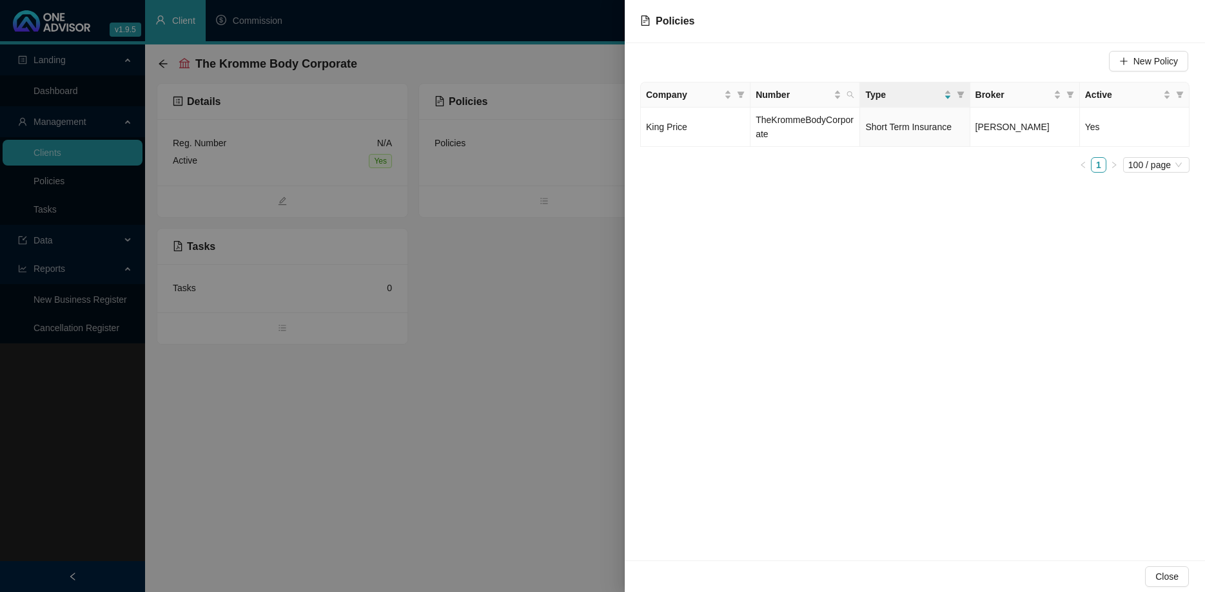
click at [516, 289] on div at bounding box center [602, 296] width 1205 height 592
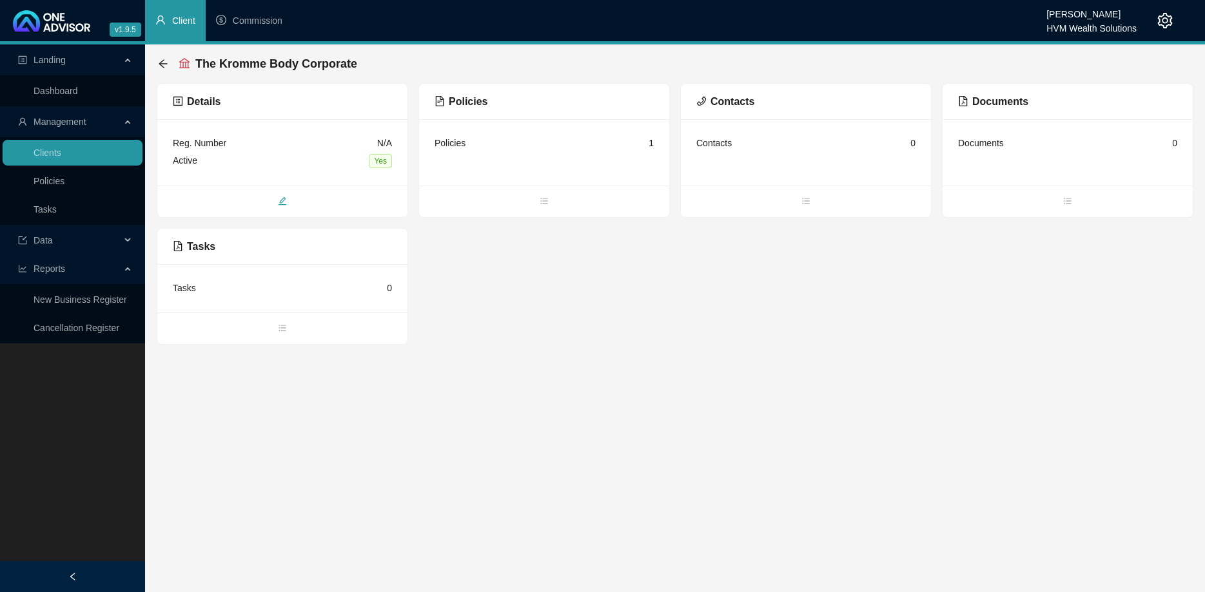
click at [275, 204] on span "edit" at bounding box center [282, 202] width 250 height 14
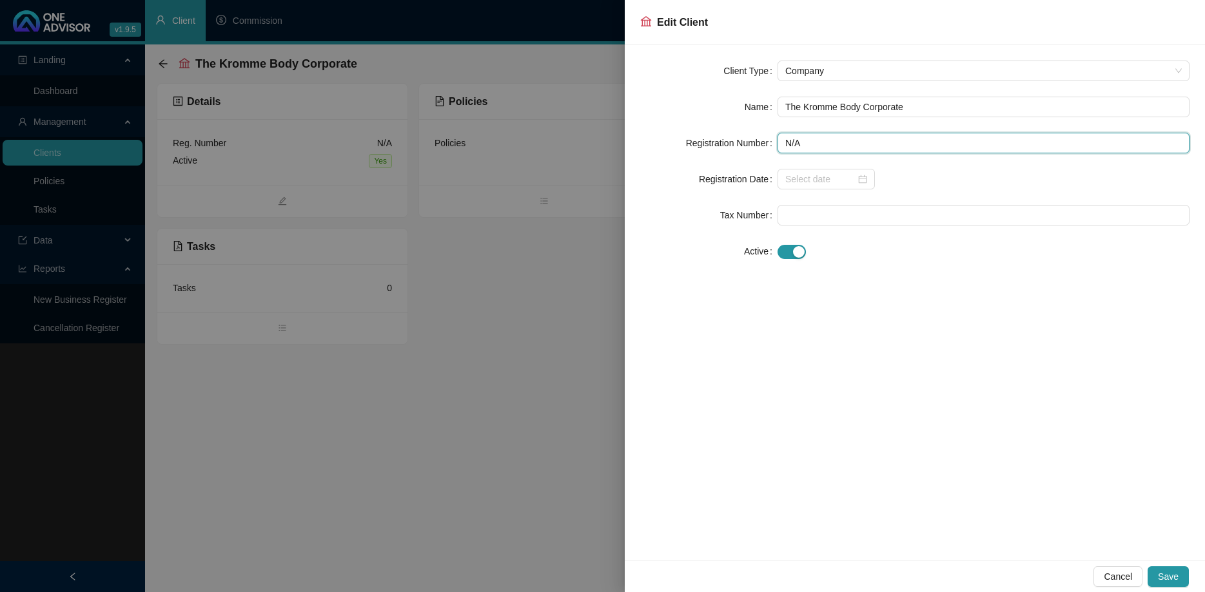
click at [814, 138] on input "N/A" at bounding box center [983, 143] width 412 height 21
paste input "The Kromme Body Corporate"
type input "T"
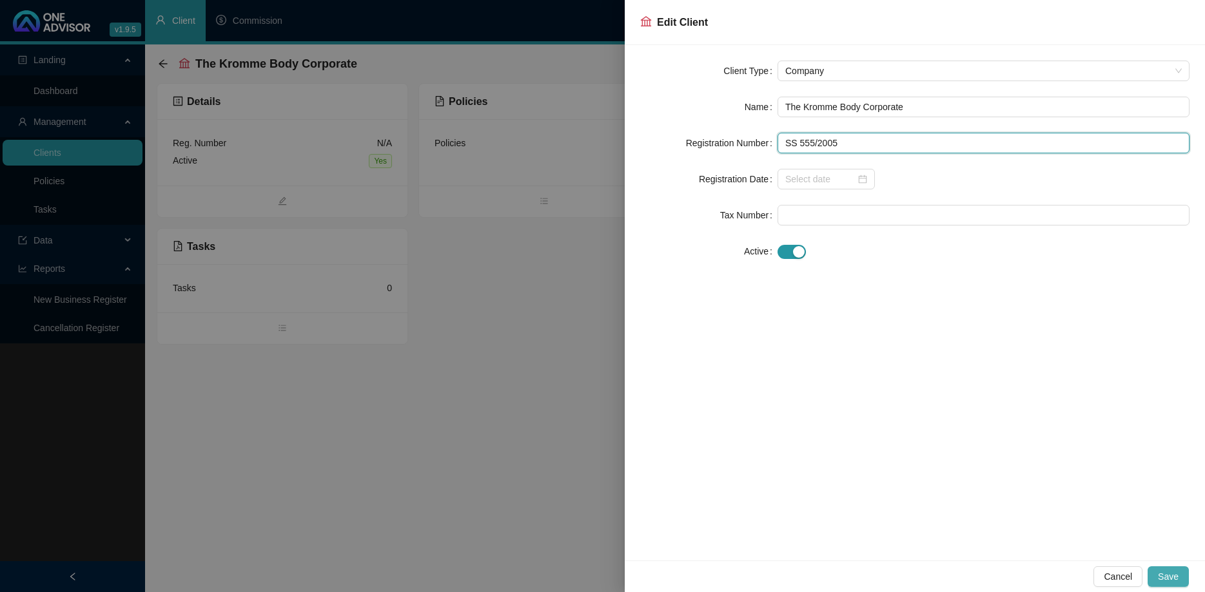
type input "SS 555/2005"
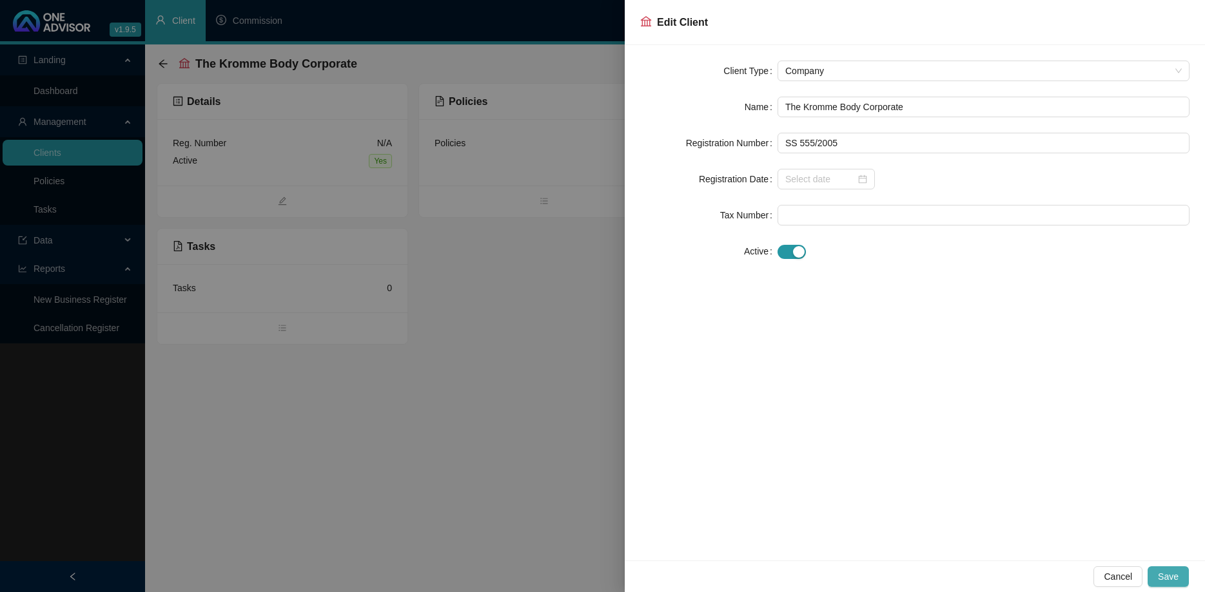
click at [1166, 580] on span "Save" at bounding box center [1168, 577] width 21 height 14
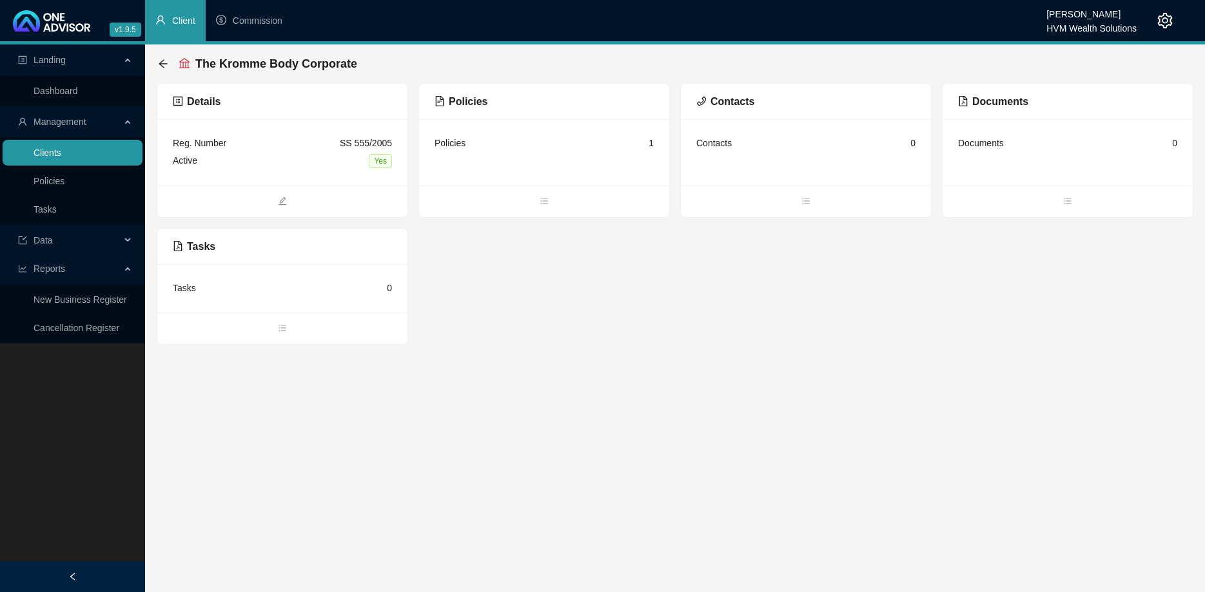
click at [61, 148] on link "Clients" at bounding box center [48, 153] width 28 height 10
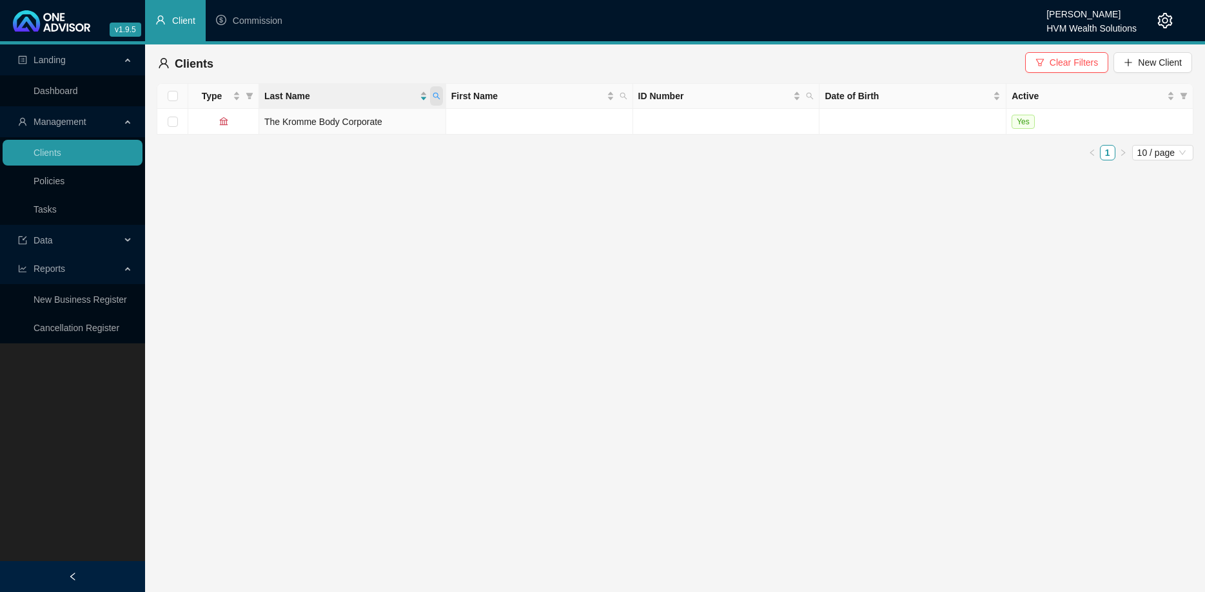
click at [435, 97] on icon "search" at bounding box center [437, 96] width 8 height 8
click at [378, 124] on input "The Kromme Body Corporate" at bounding box center [377, 123] width 121 height 21
drag, startPoint x: 378, startPoint y: 124, endPoint x: 297, endPoint y: 125, distance: 81.2
click at [317, 125] on input "The Kromme Body Corporate" at bounding box center [377, 123] width 121 height 21
type input "Body Corporate"
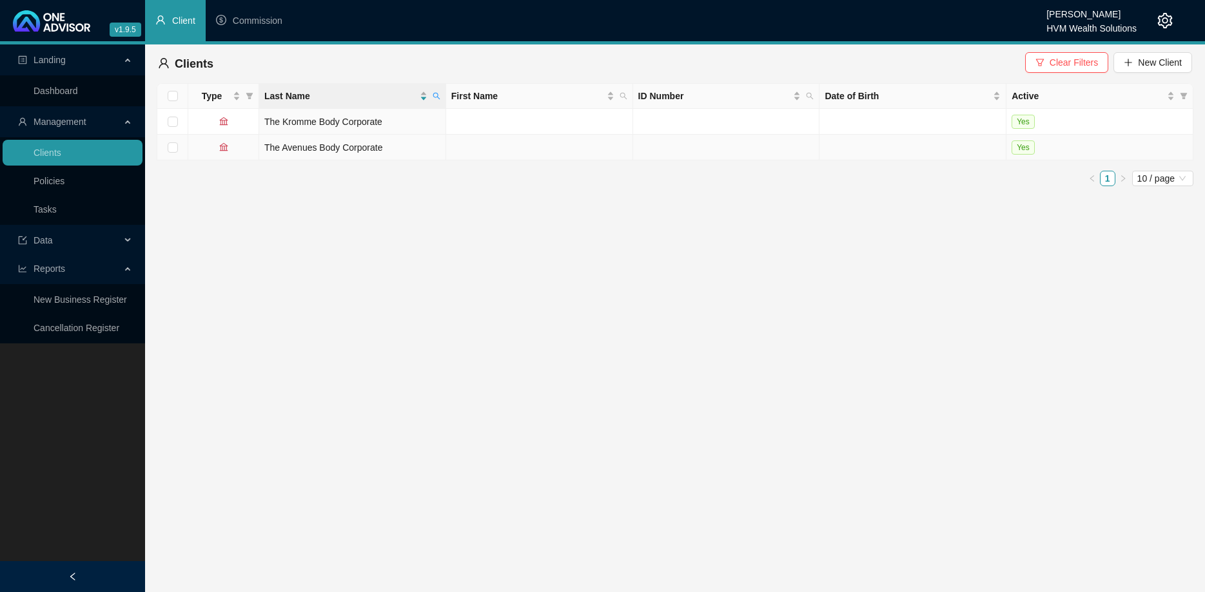
click at [378, 146] on td "The Avenues Body Corporate" at bounding box center [352, 148] width 187 height 26
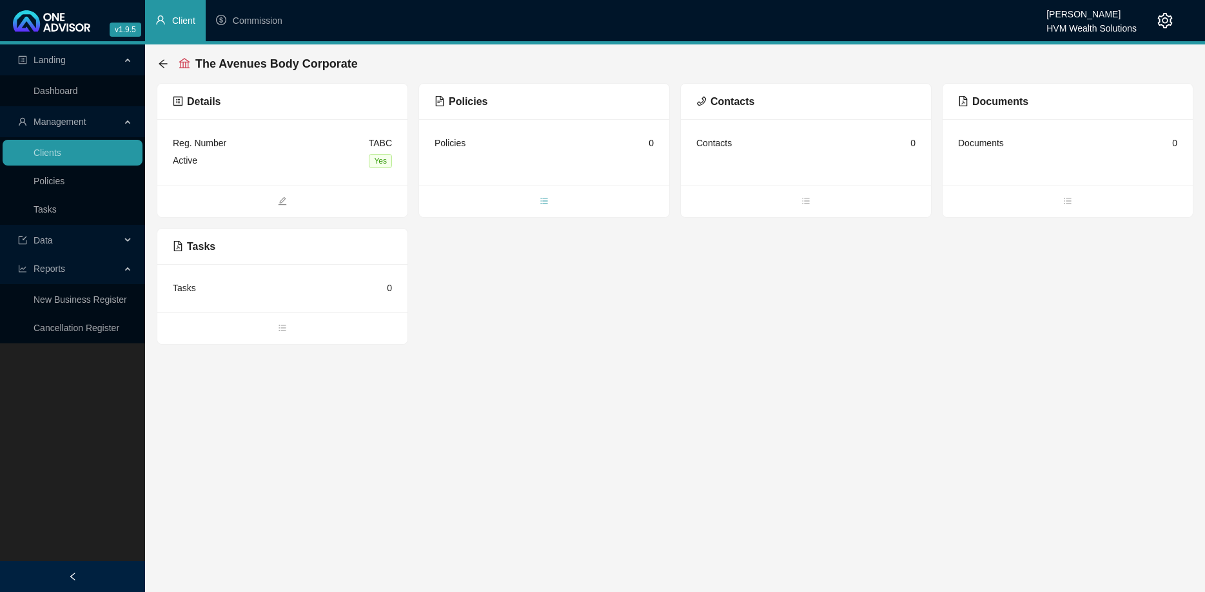
click at [545, 208] on span "bars" at bounding box center [544, 202] width 250 height 14
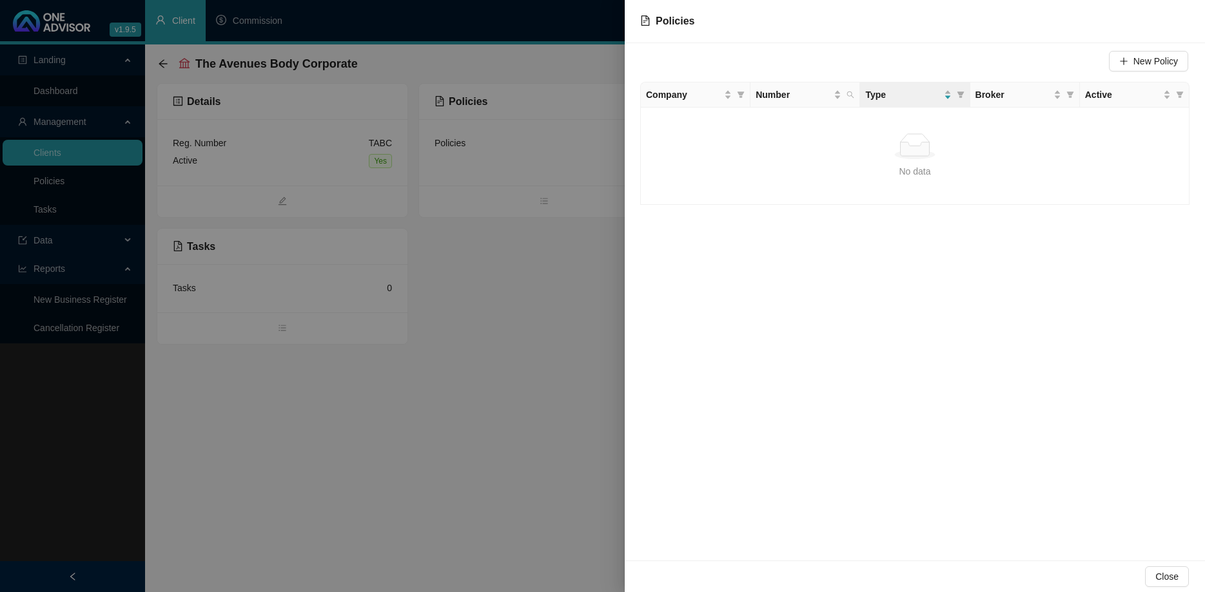
click at [380, 165] on div at bounding box center [602, 296] width 1205 height 592
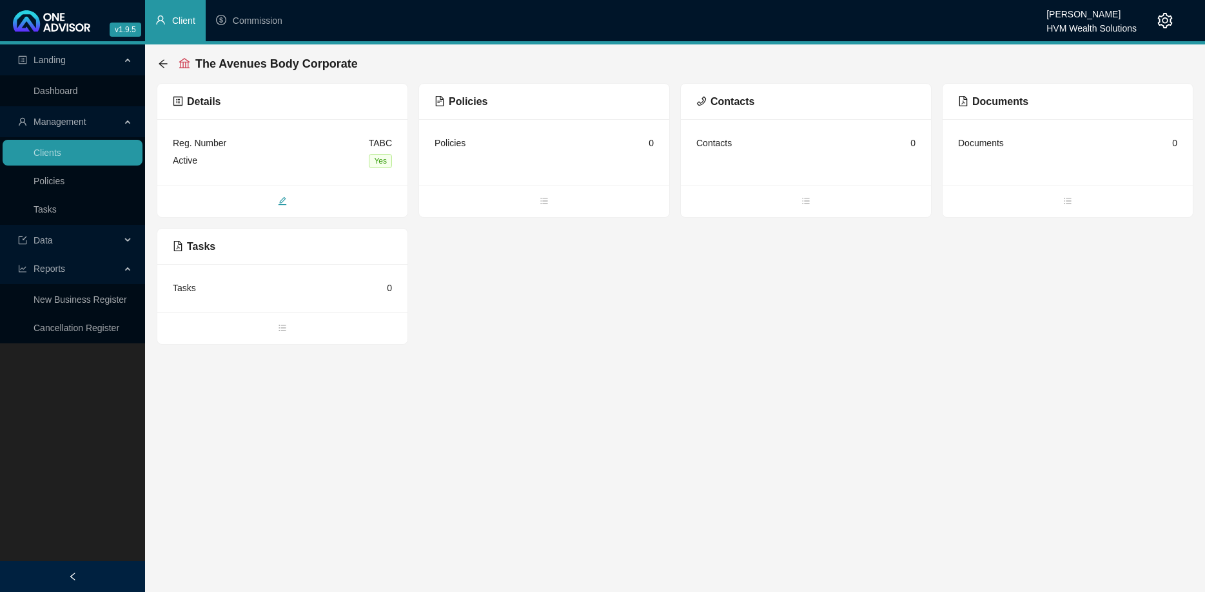
click at [283, 201] on icon "edit" at bounding box center [282, 201] width 8 height 8
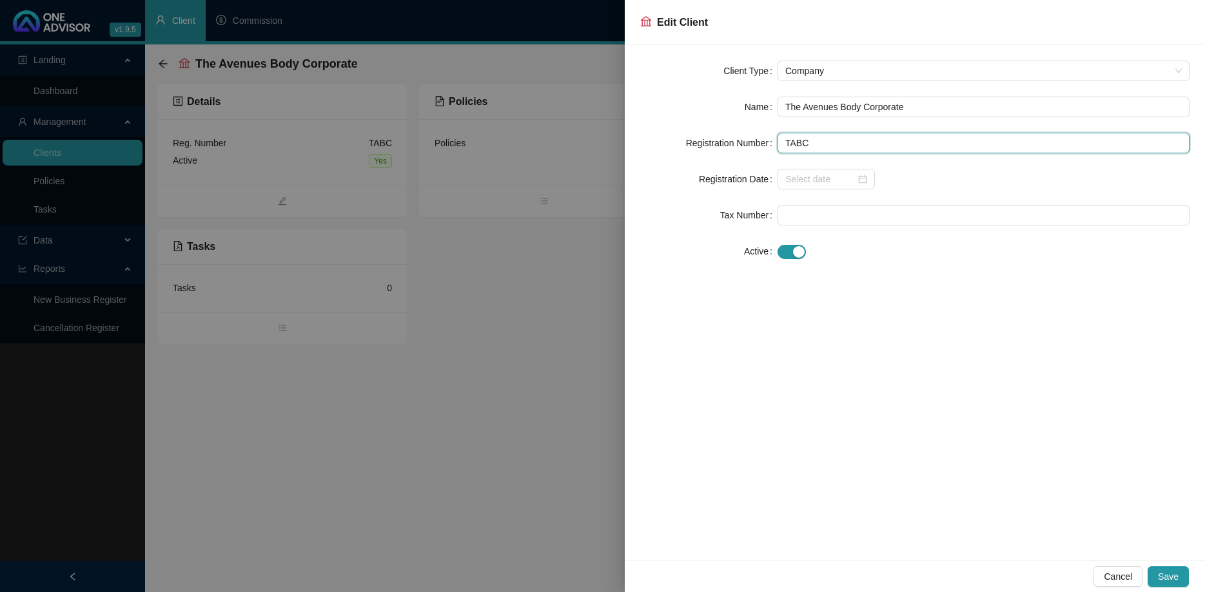
drag, startPoint x: 834, startPoint y: 143, endPoint x: 762, endPoint y: 143, distance: 72.2
click at [777, 143] on input "TABC" at bounding box center [983, 143] width 412 height 21
paste input "SS146/2004"
type input "SS146/2004"
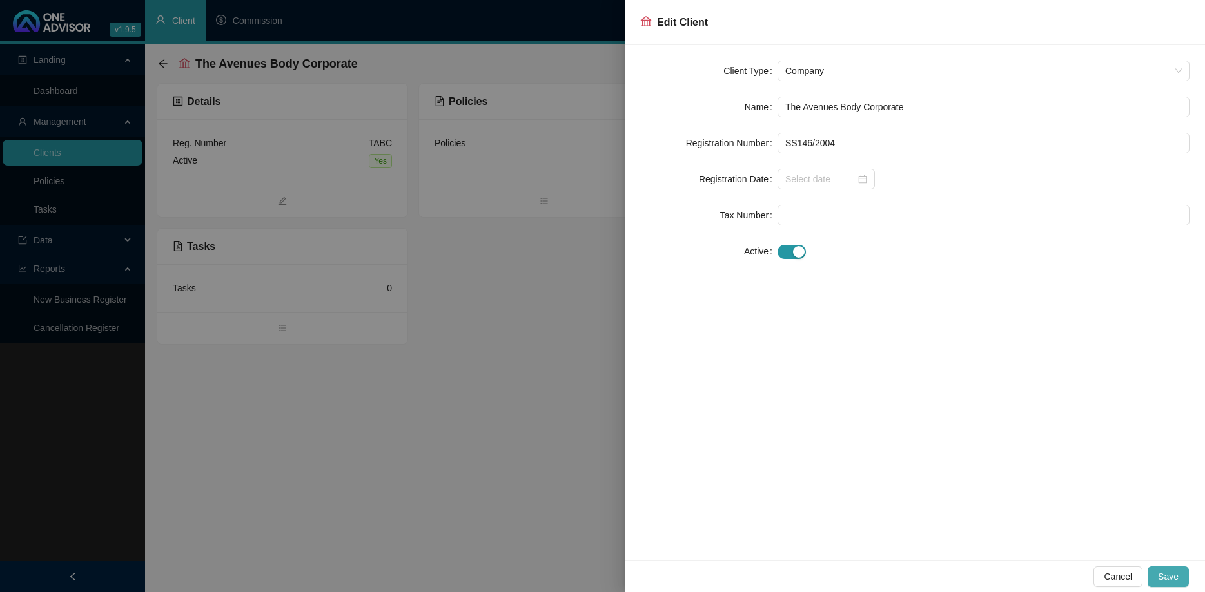
click at [1178, 578] on span "Save" at bounding box center [1168, 577] width 21 height 14
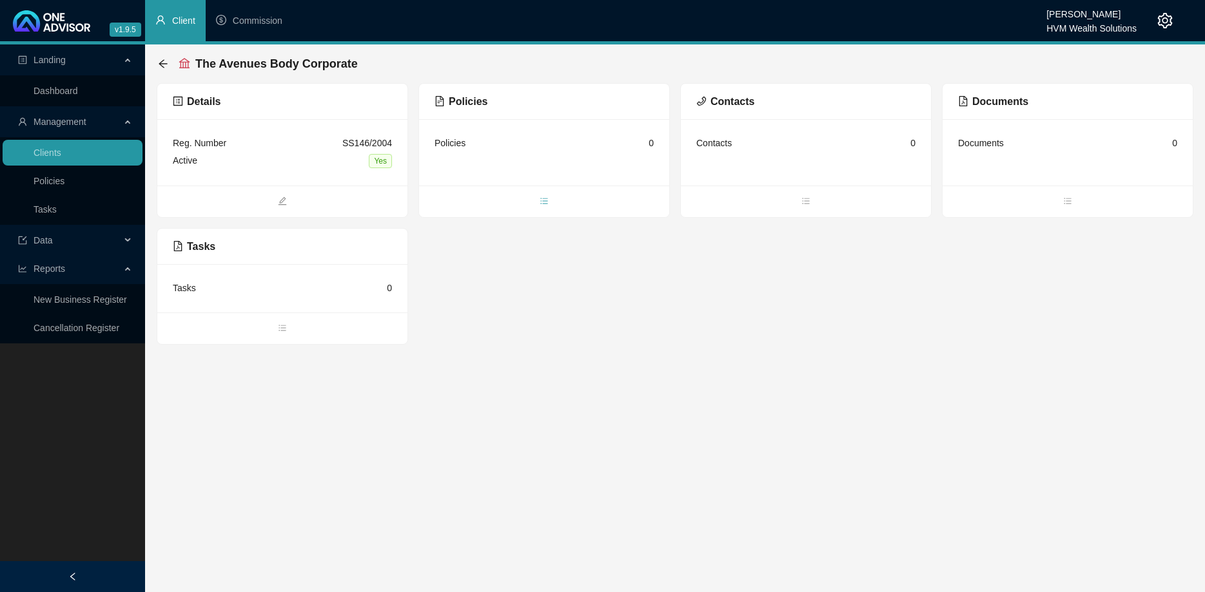
click at [542, 200] on icon "bars" at bounding box center [544, 201] width 9 height 9
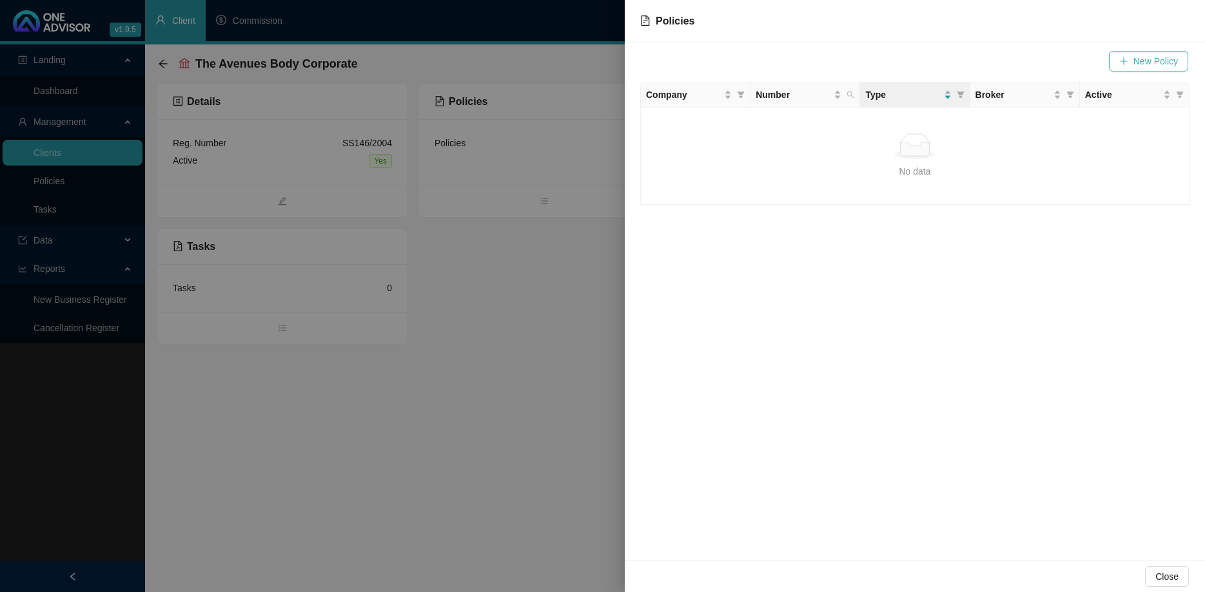
click at [1122, 59] on icon "plus" at bounding box center [1123, 61] width 9 height 9
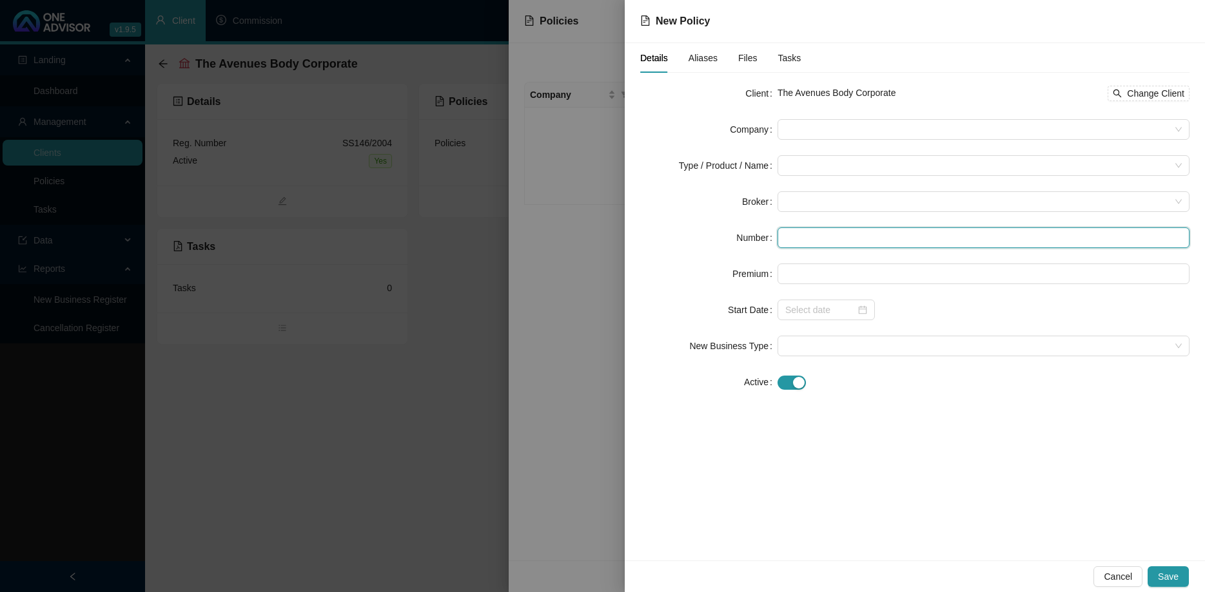
click at [805, 240] on input "text" at bounding box center [983, 238] width 412 height 21
paste input "KPC001172"
click at [810, 211] on div at bounding box center [983, 201] width 412 height 21
type input "KPC001172"
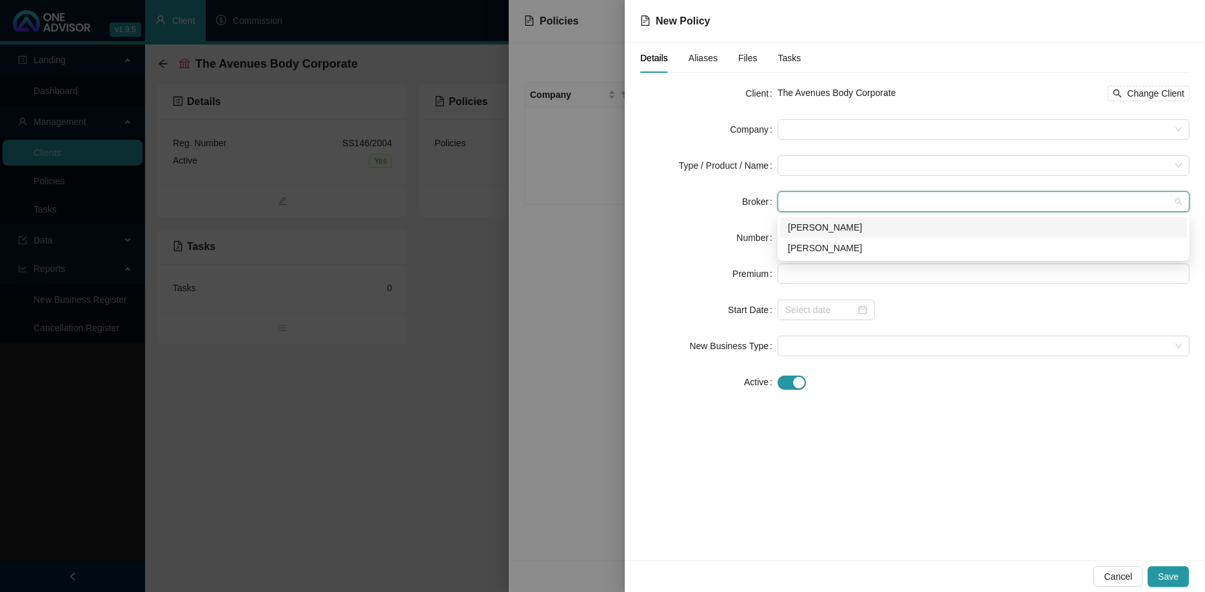
click at [829, 233] on div "[PERSON_NAME]" at bounding box center [983, 227] width 391 height 14
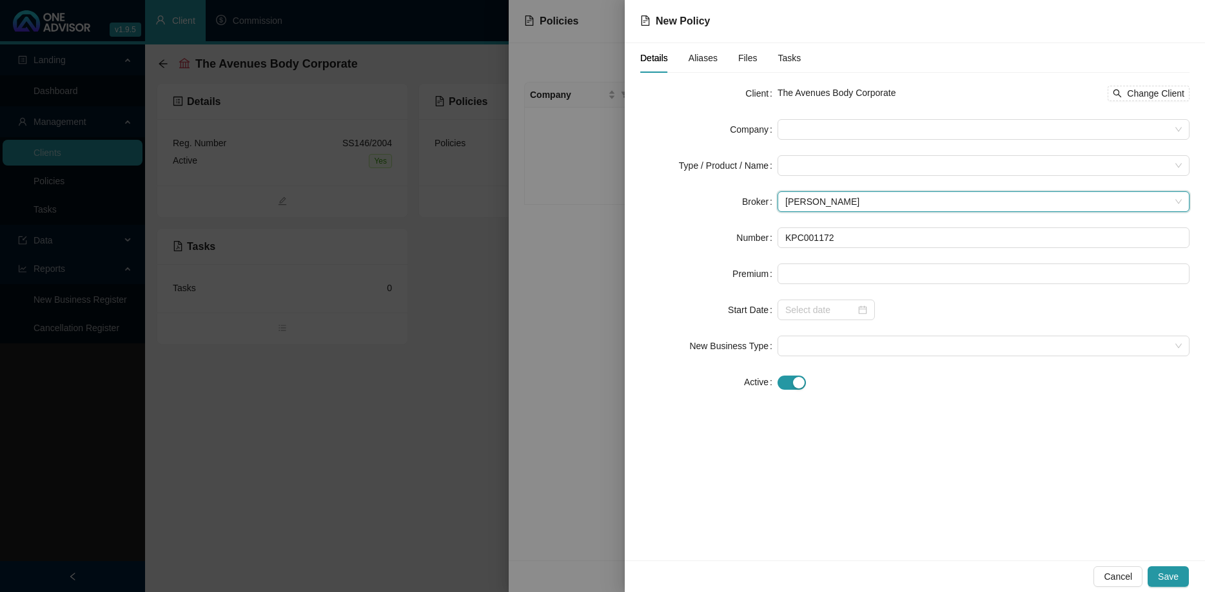
click at [831, 204] on span "[PERSON_NAME]" at bounding box center [983, 201] width 396 height 19
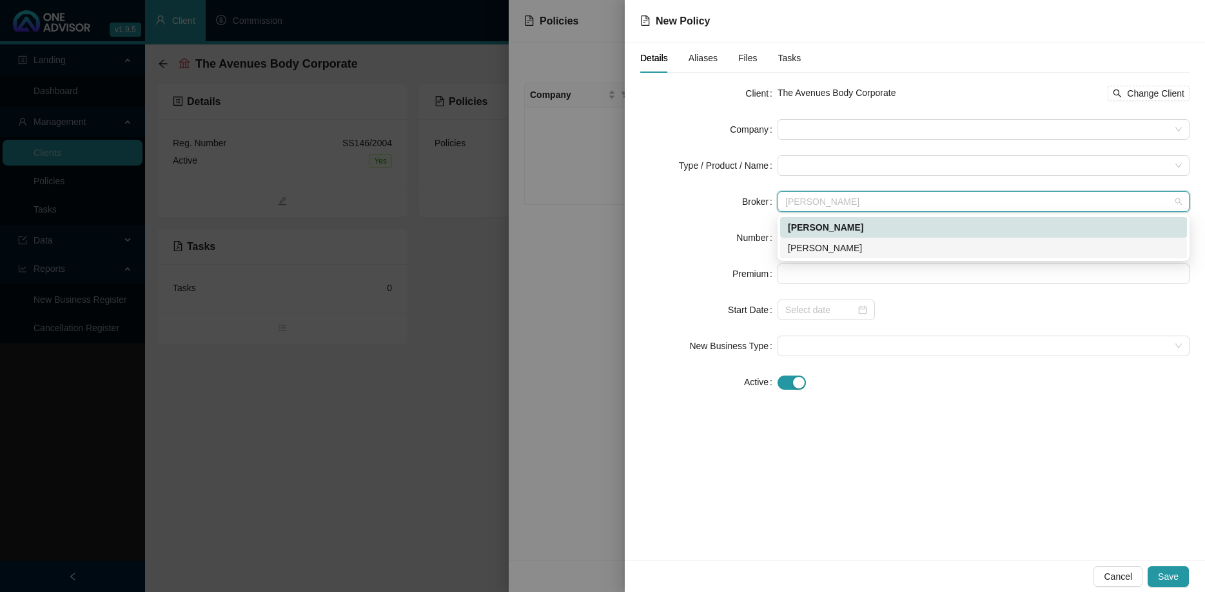
click at [830, 257] on div "[PERSON_NAME]" at bounding box center [983, 248] width 407 height 21
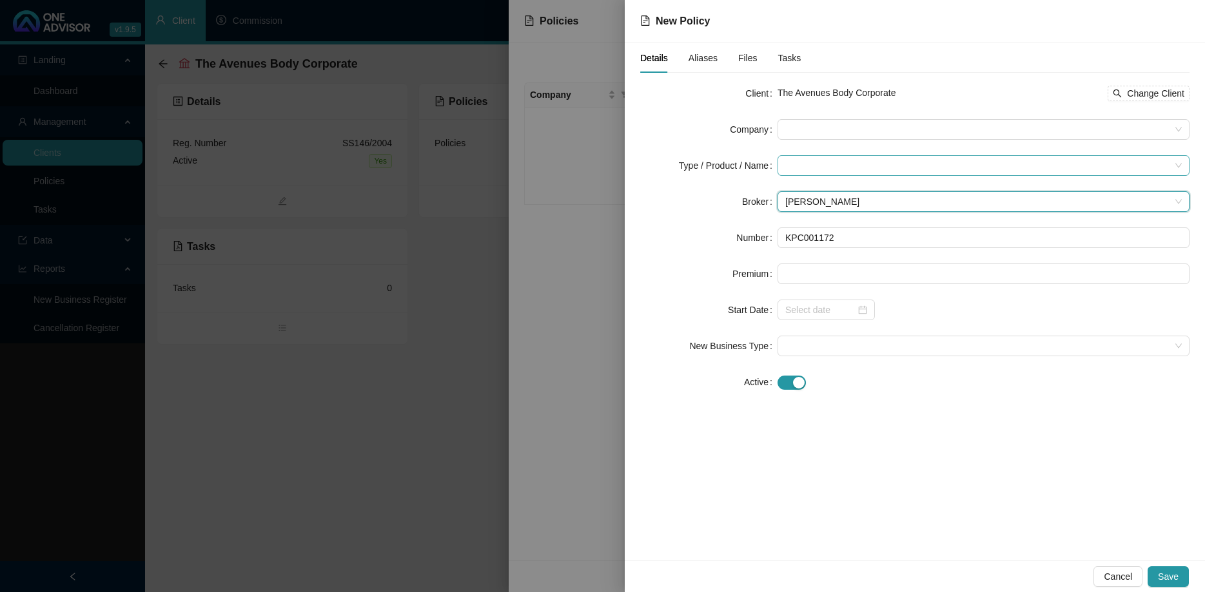
click at [817, 166] on input "search" at bounding box center [977, 165] width 385 height 19
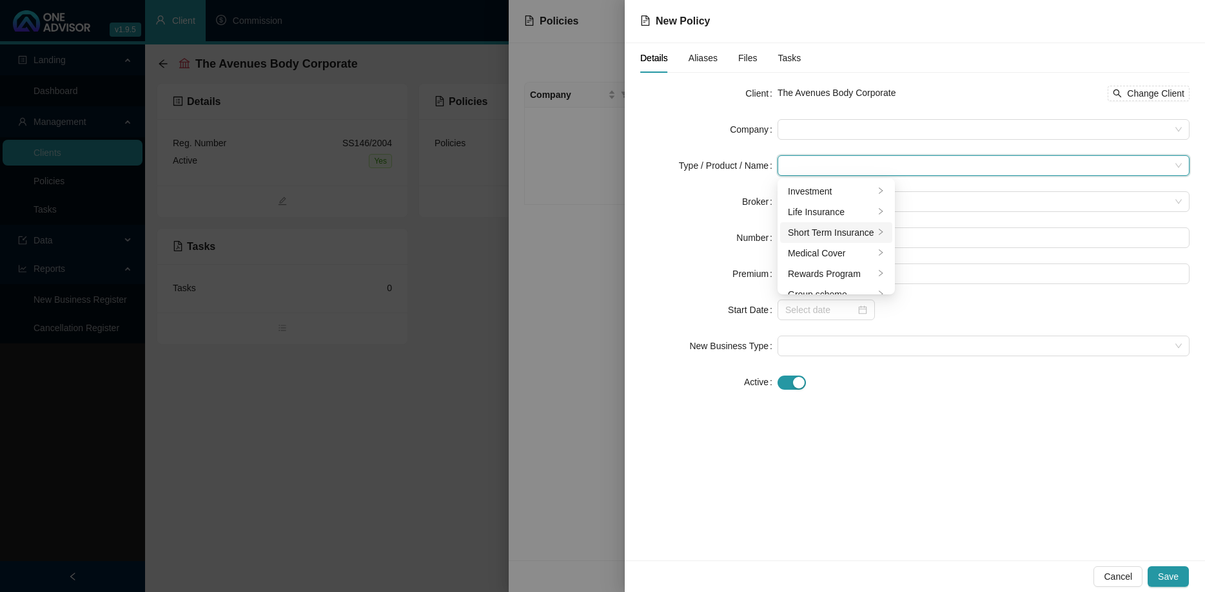
click at [839, 239] on div "Short Term Insurance" at bounding box center [831, 233] width 86 height 14
click at [948, 191] on div "Commercial Lines" at bounding box center [948, 191] width 72 height 14
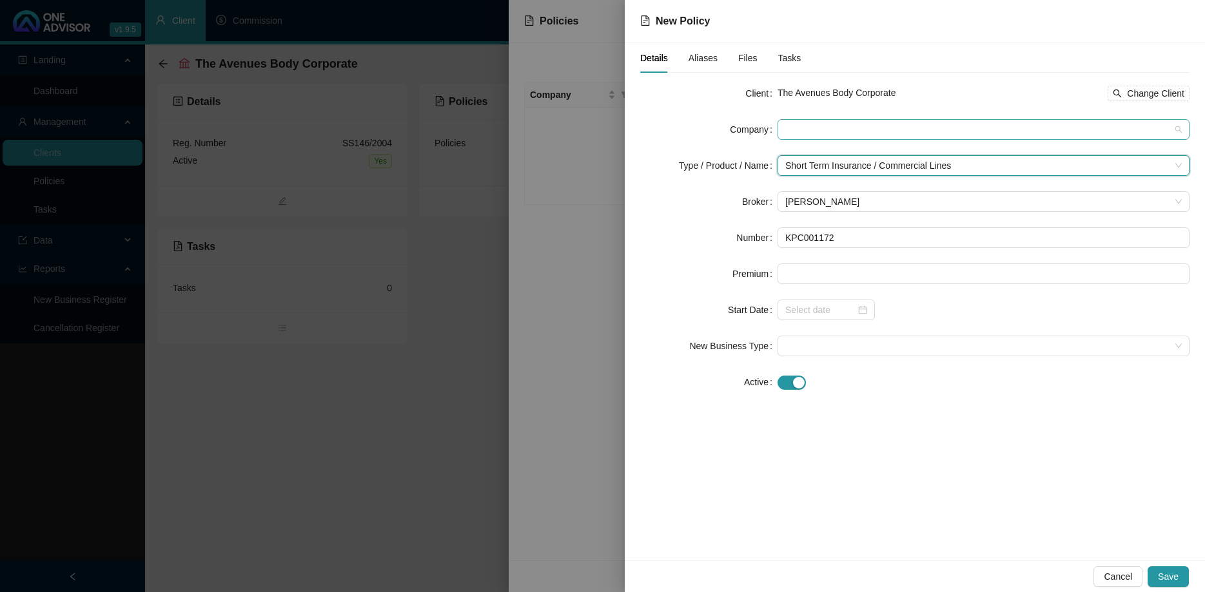
click at [819, 126] on span at bounding box center [983, 129] width 396 height 19
type input "king"
click at [851, 157] on div "King Price" at bounding box center [983, 155] width 391 height 14
click at [1182, 579] on button "Save" at bounding box center [1168, 577] width 41 height 21
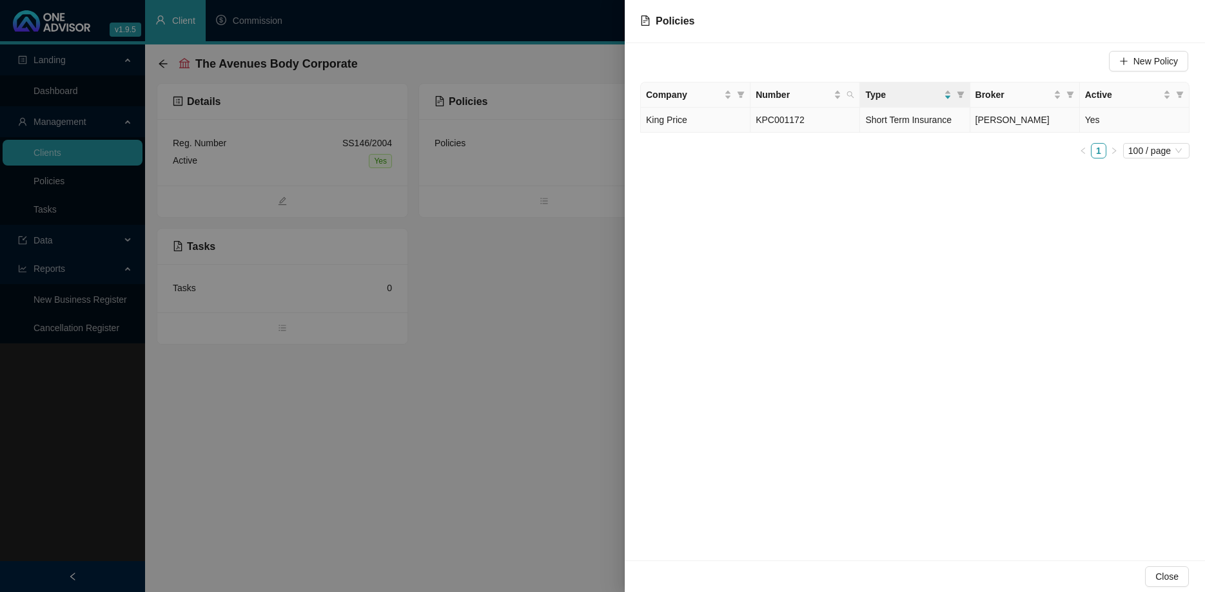
click at [929, 120] on span "Short Term Insurance" at bounding box center [908, 120] width 86 height 10
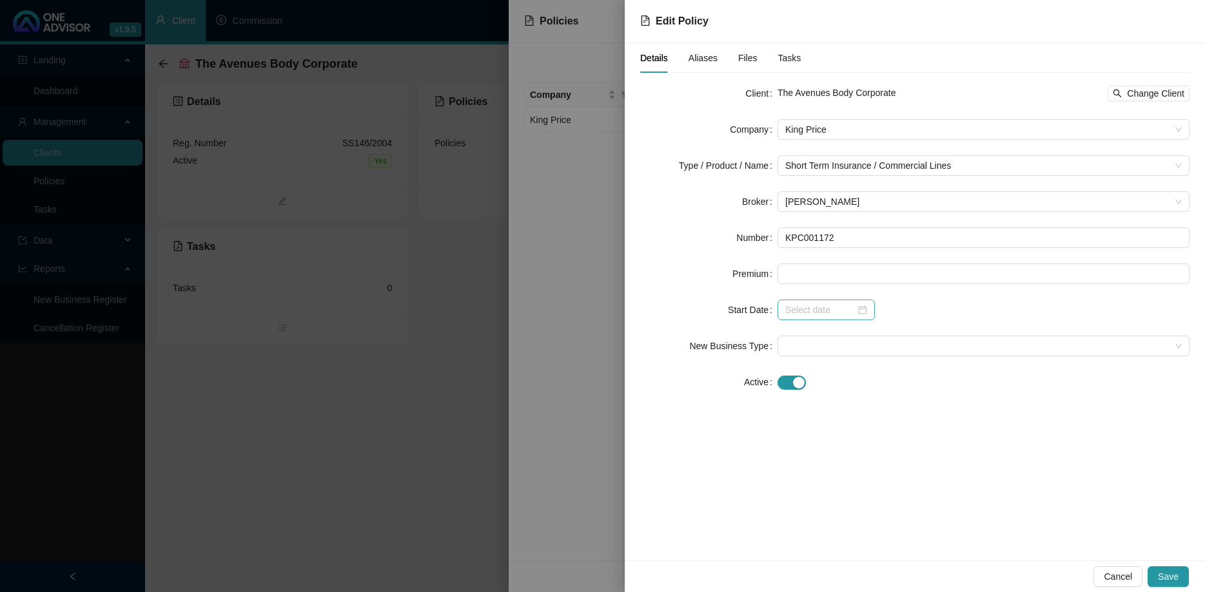
click at [856, 311] on div at bounding box center [826, 310] width 82 height 14
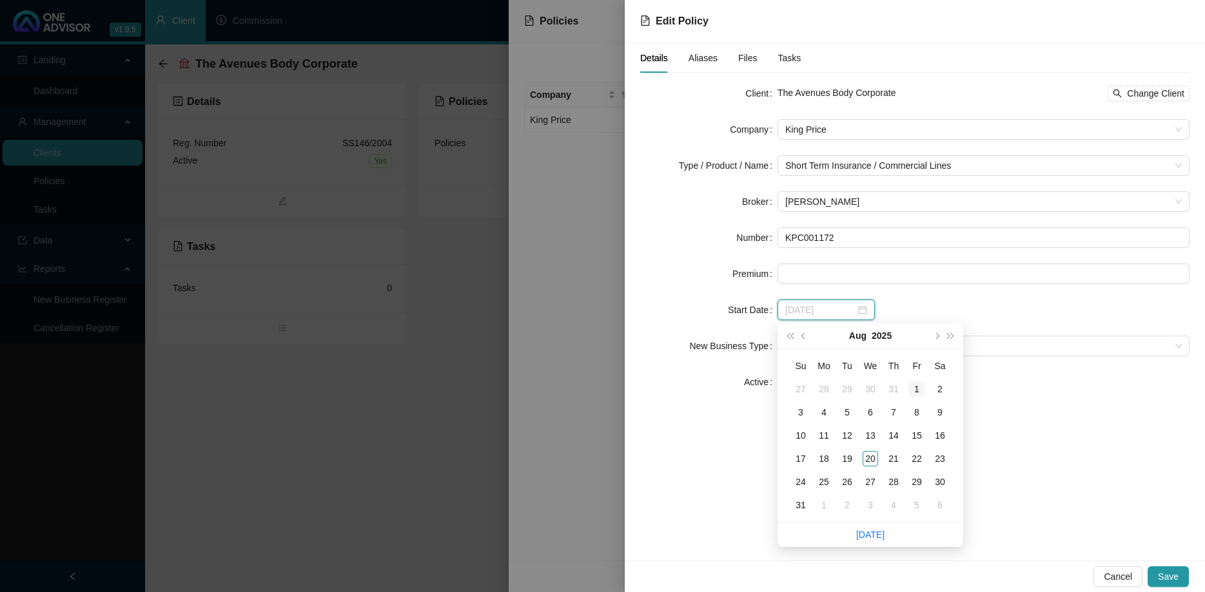
type input "[DATE]"
click at [915, 389] on div "1" at bounding box center [916, 389] width 15 height 15
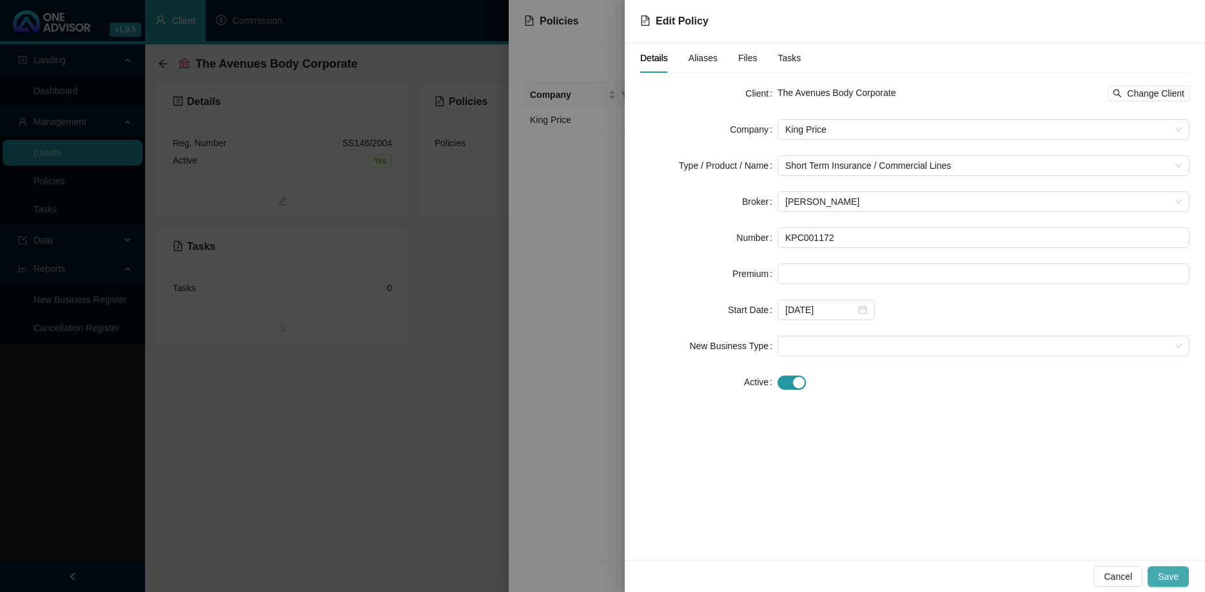
click at [1163, 578] on span "Save" at bounding box center [1168, 577] width 21 height 14
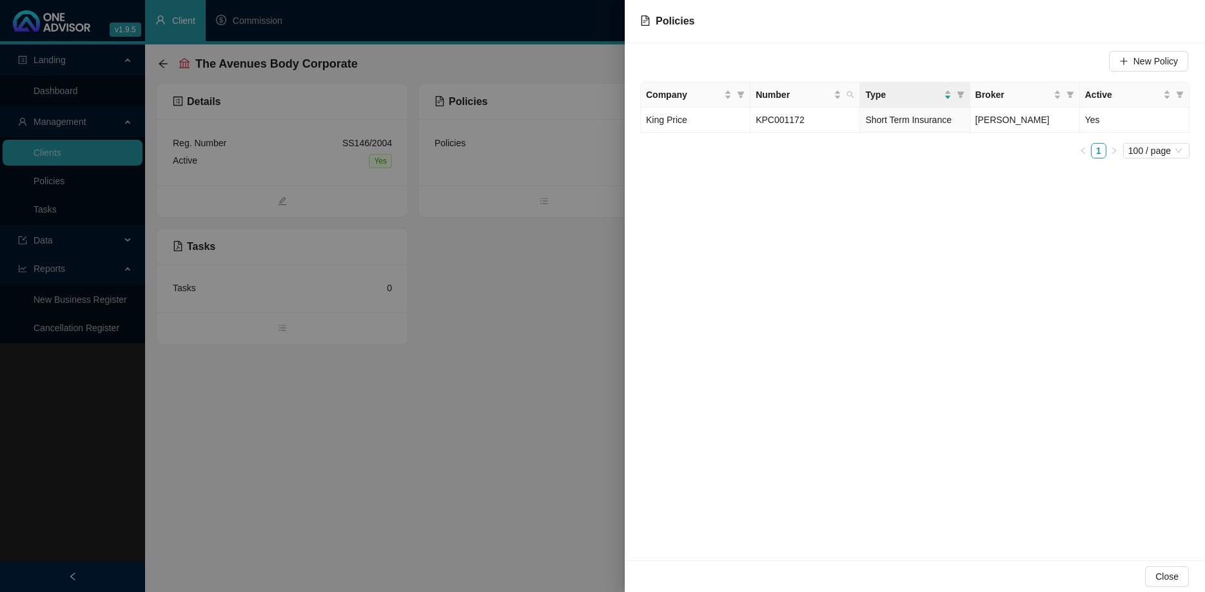
click at [538, 382] on div at bounding box center [602, 296] width 1205 height 592
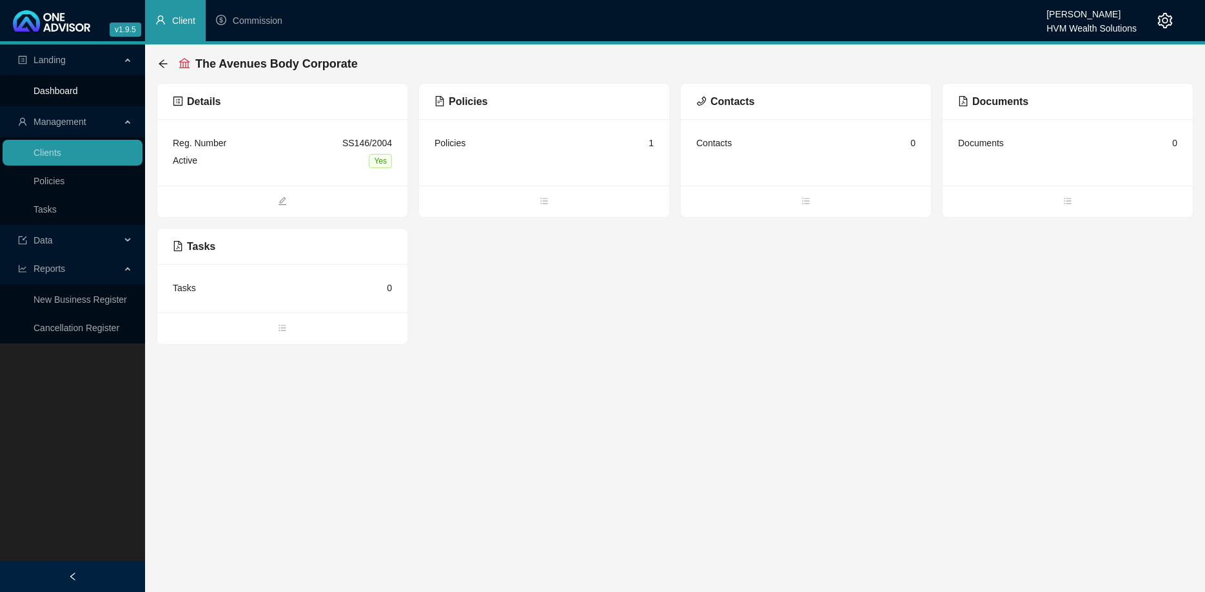
click at [78, 91] on link "Dashboard" at bounding box center [56, 91] width 44 height 10
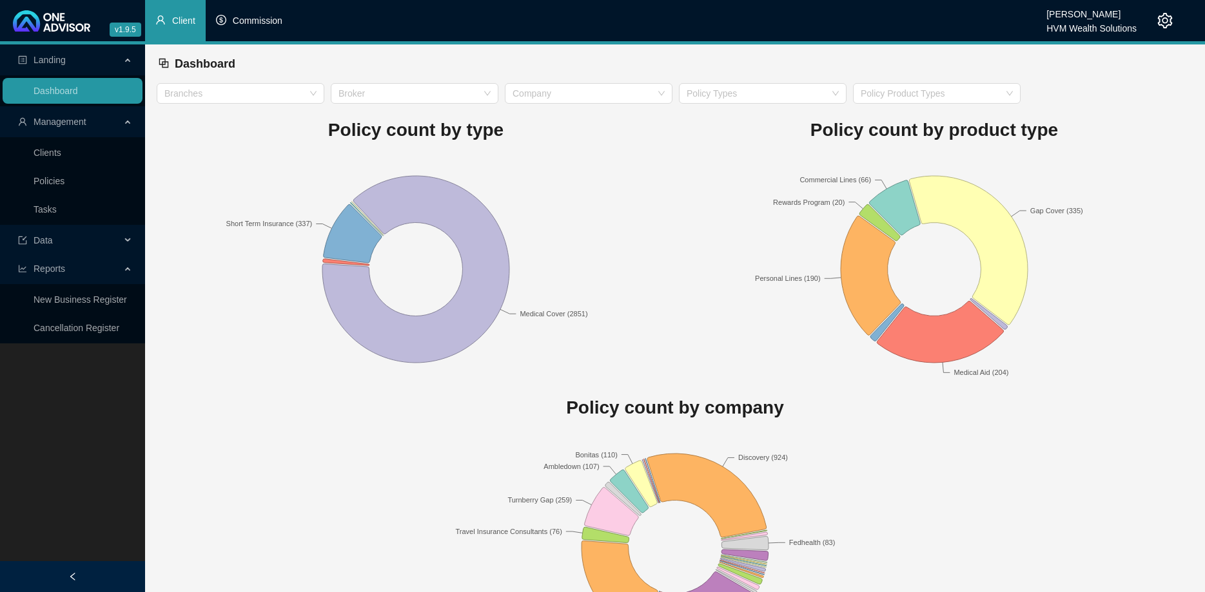
click at [224, 14] on li "Commission" at bounding box center [249, 20] width 87 height 41
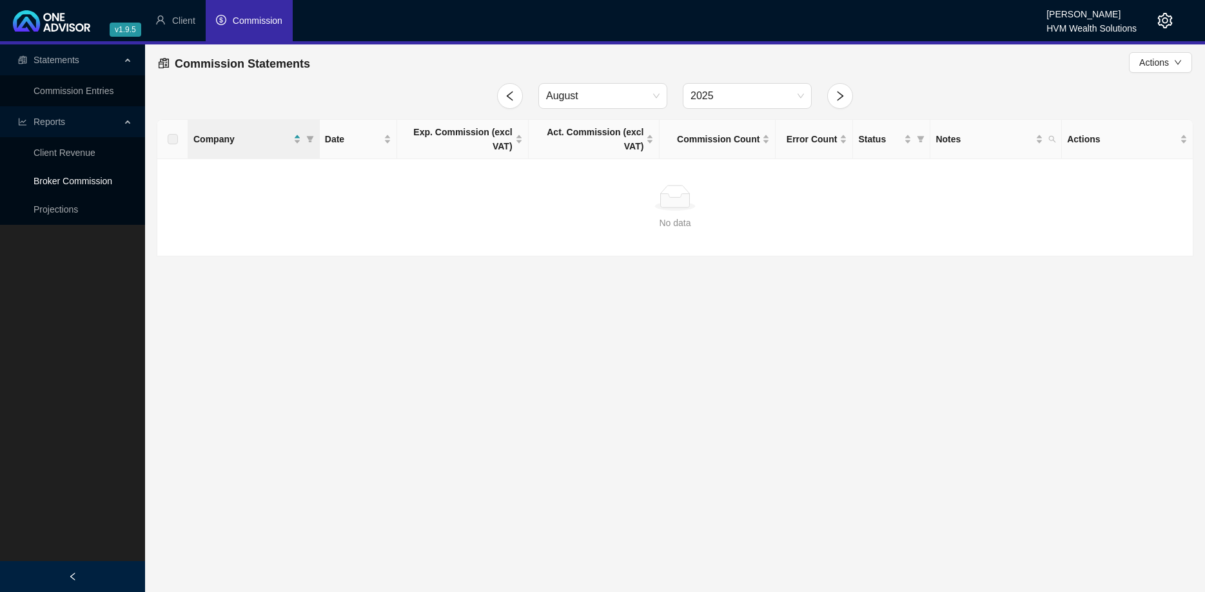
click at [97, 176] on link "Broker Commission" at bounding box center [73, 181] width 79 height 10
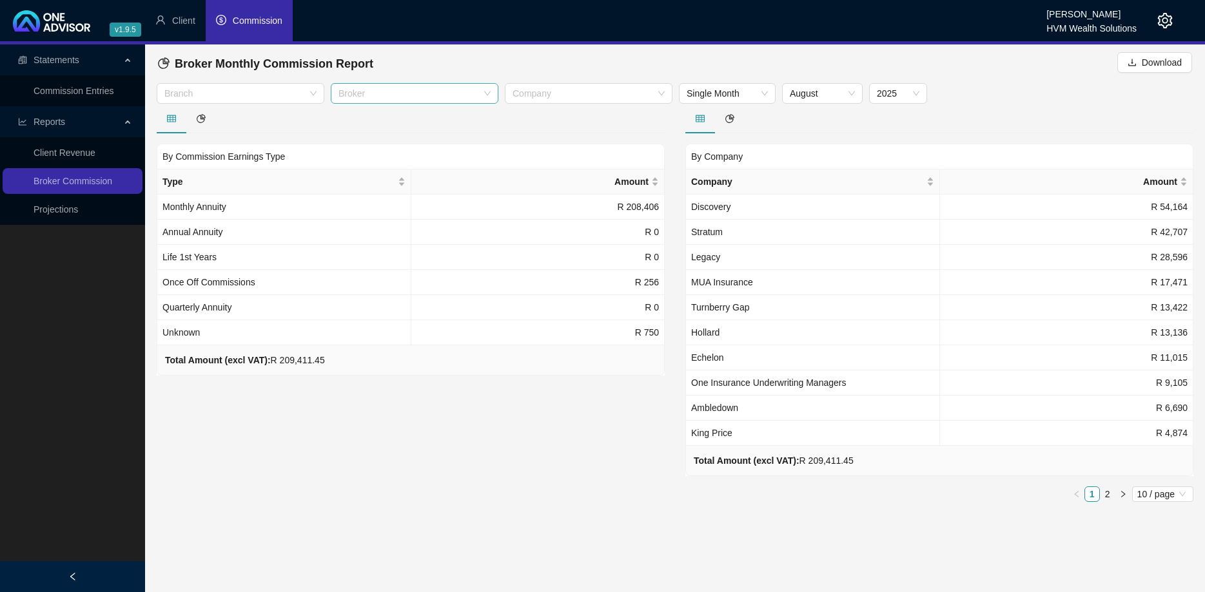
click at [469, 94] on div at bounding box center [407, 94] width 149 height 10
click at [454, 138] on div "[PERSON_NAME]" at bounding box center [414, 140] width 147 height 14
click at [297, 122] on div at bounding box center [411, 119] width 508 height 30
click at [313, 88] on div "Branch" at bounding box center [241, 93] width 168 height 21
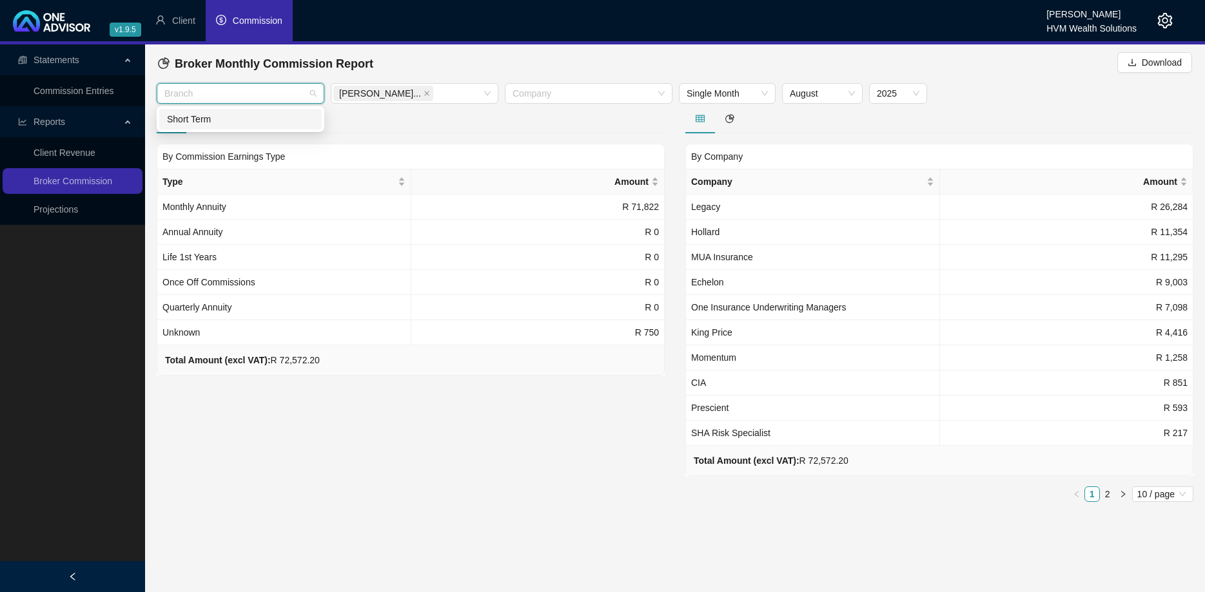
click at [289, 116] on div "Short Term" at bounding box center [240, 119] width 147 height 14
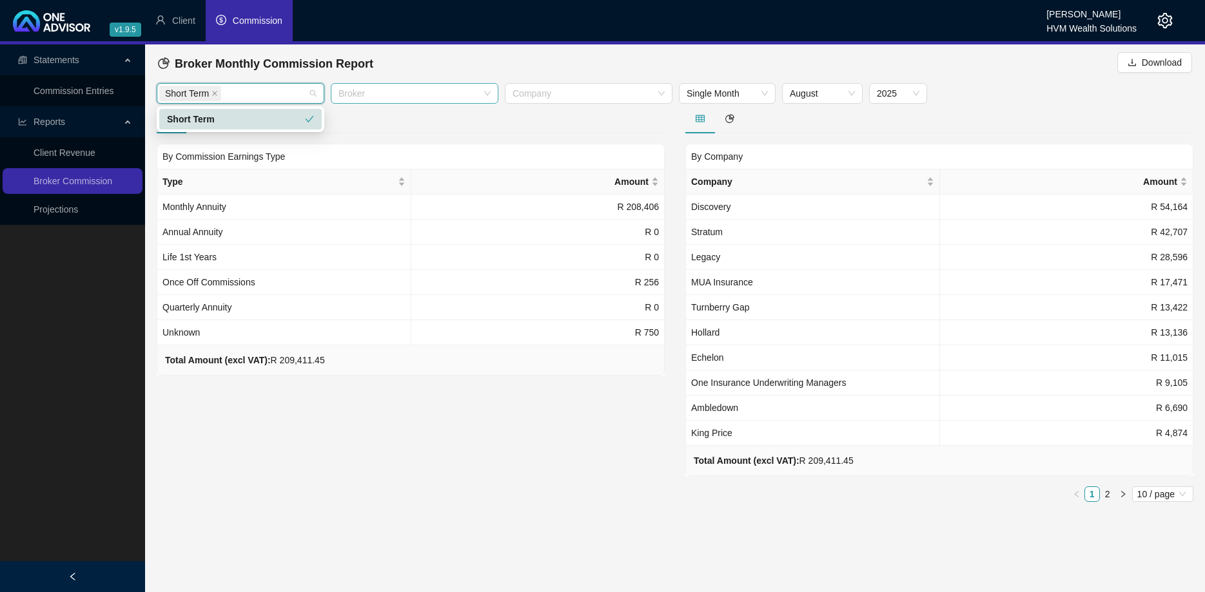
click at [389, 95] on div at bounding box center [407, 94] width 149 height 10
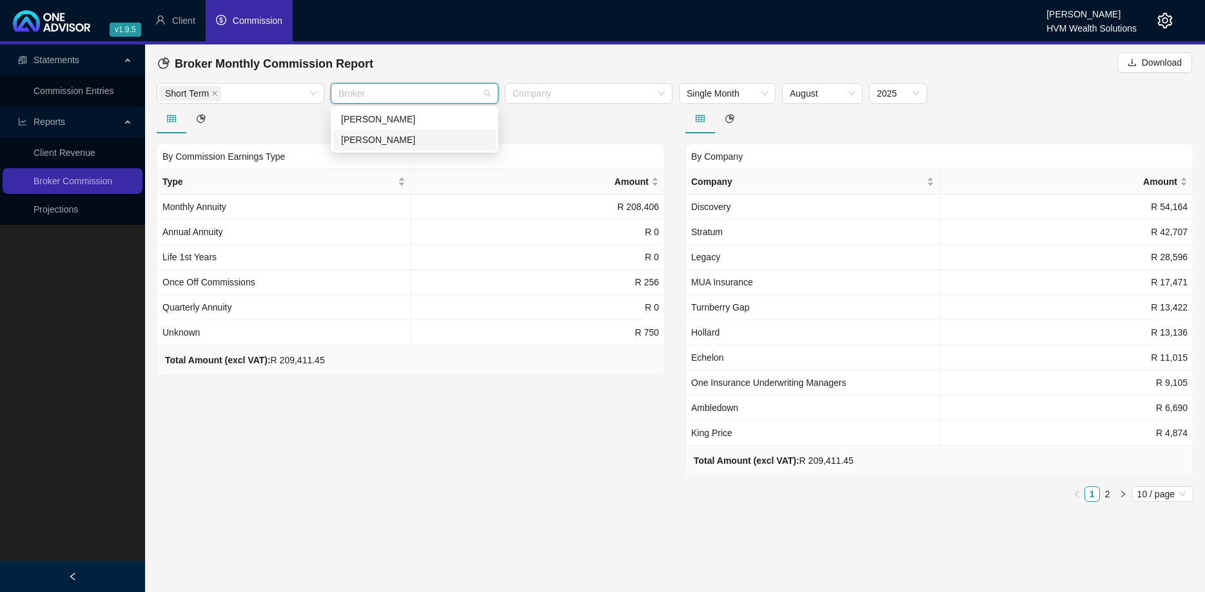
click at [397, 135] on div "[PERSON_NAME]" at bounding box center [414, 140] width 147 height 14
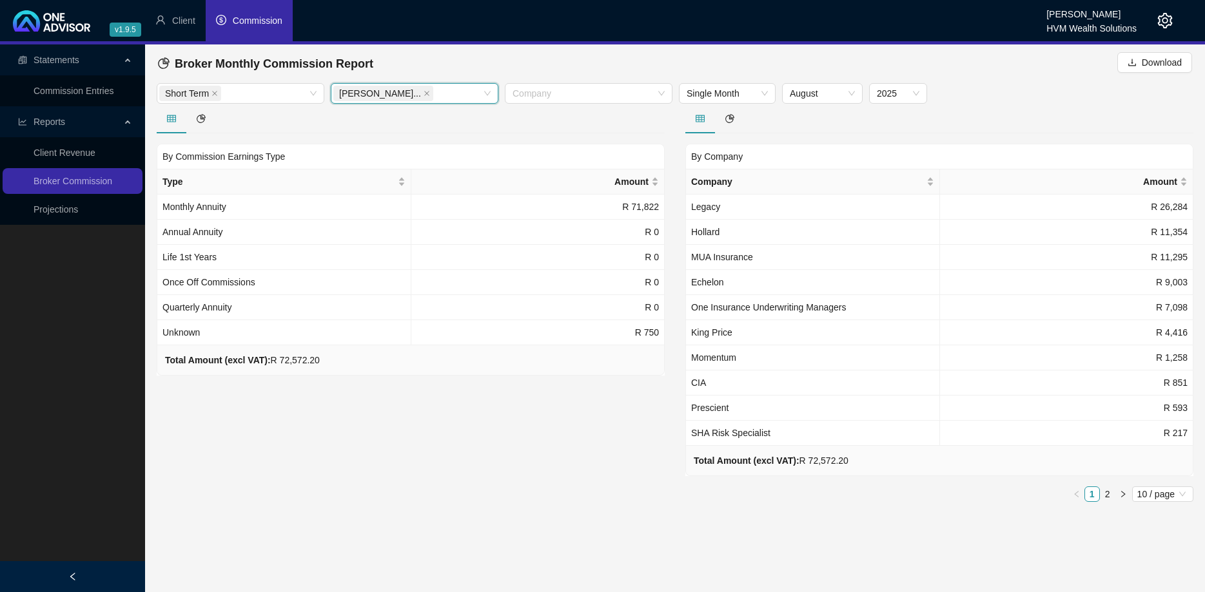
click at [590, 130] on div at bounding box center [411, 119] width 508 height 30
click at [790, 97] on span "August" at bounding box center [822, 93] width 65 height 19
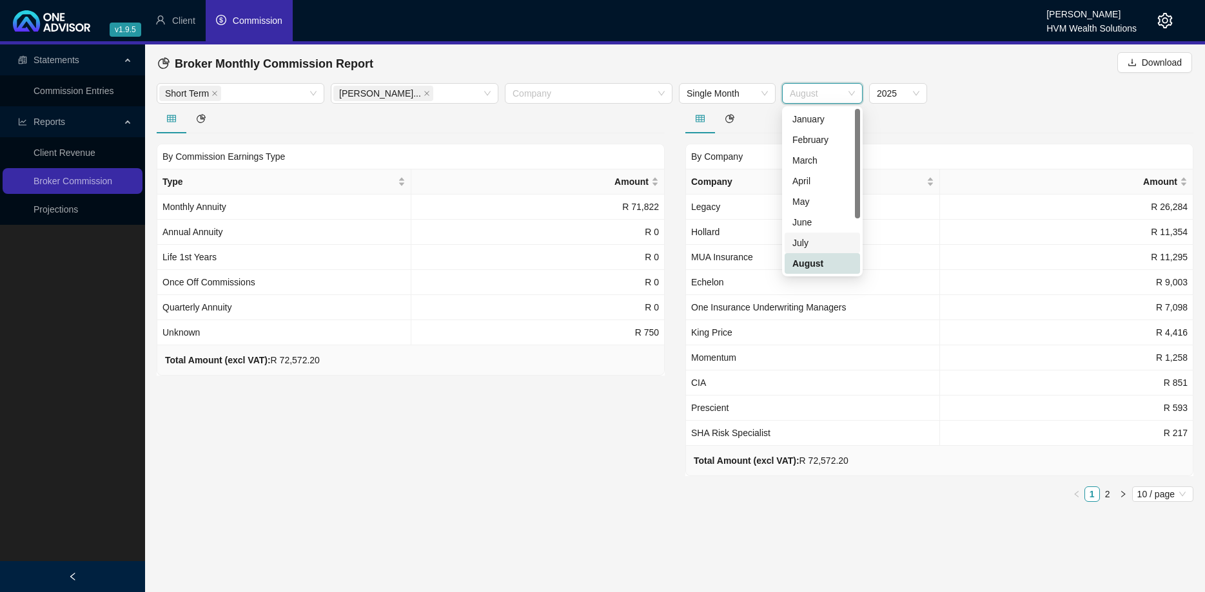
click at [816, 241] on div "July" at bounding box center [822, 243] width 60 height 14
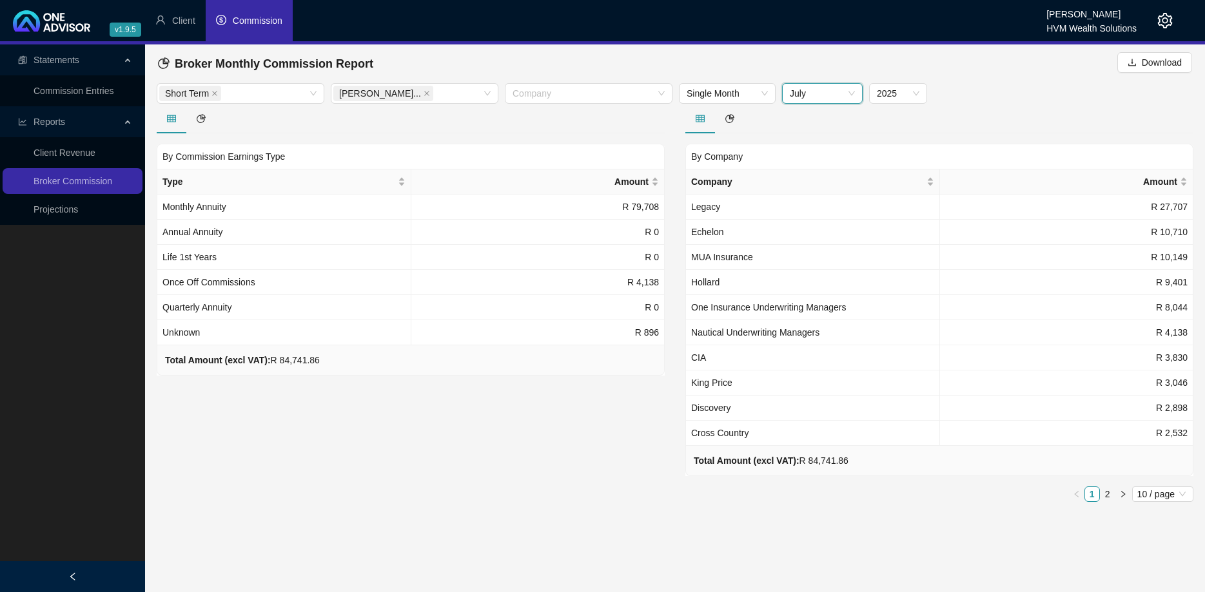
click at [829, 94] on span "July" at bounding box center [822, 93] width 65 height 19
click at [810, 221] on div "June" at bounding box center [822, 222] width 60 height 14
click at [830, 95] on span "June" at bounding box center [822, 93] width 65 height 19
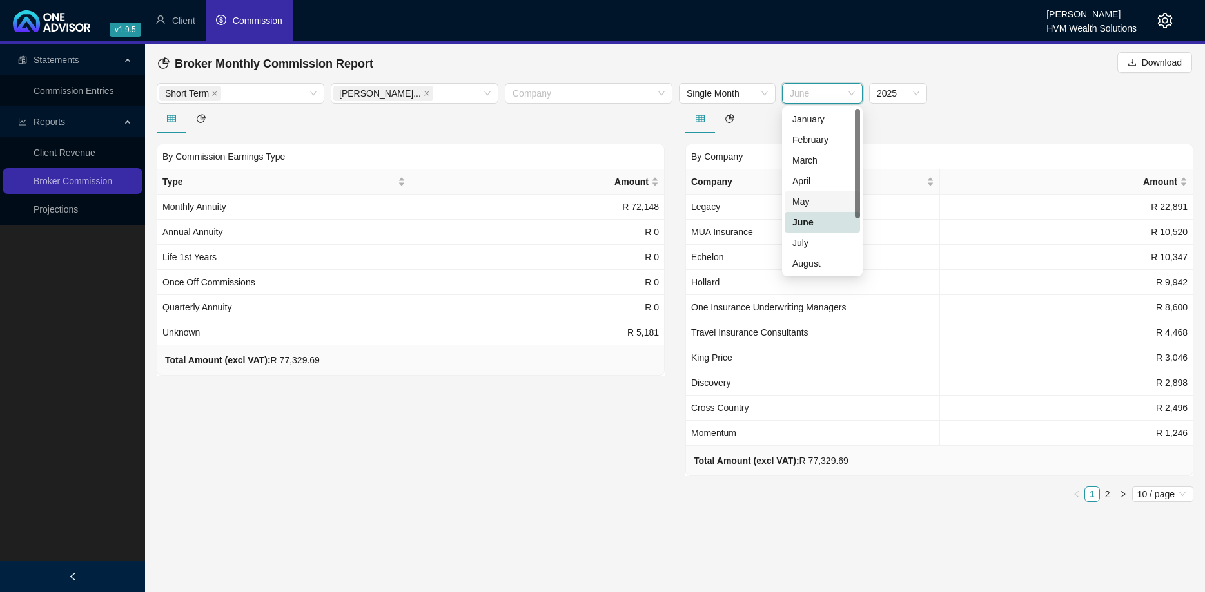
click at [821, 202] on div "May" at bounding box center [822, 202] width 60 height 14
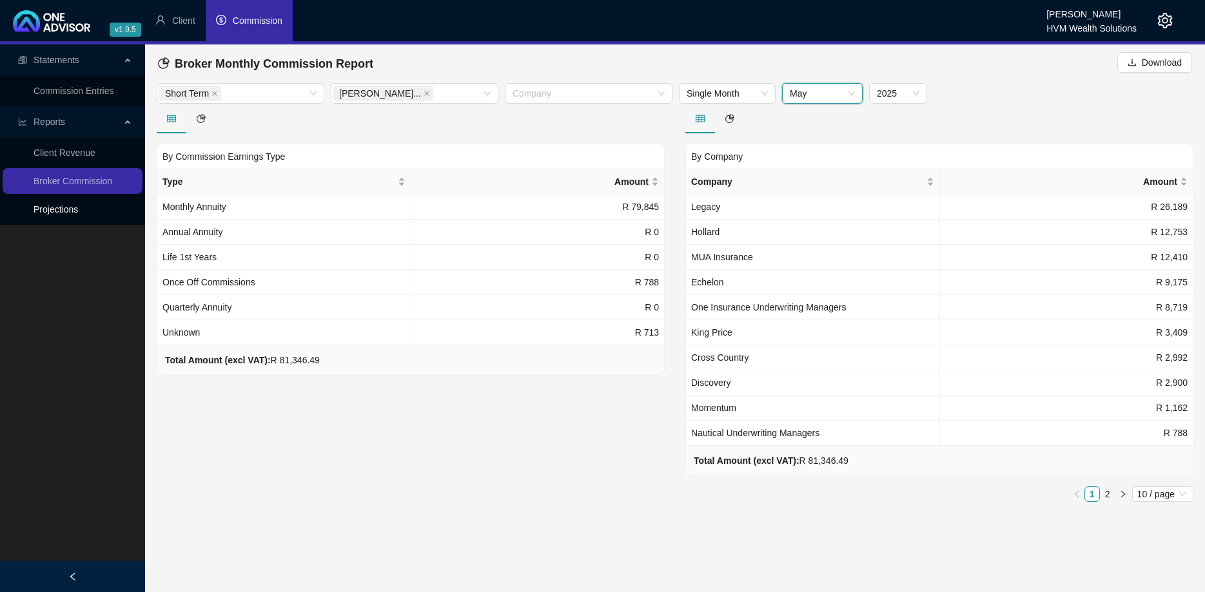
click at [78, 205] on link "Projections" at bounding box center [56, 209] width 44 height 10
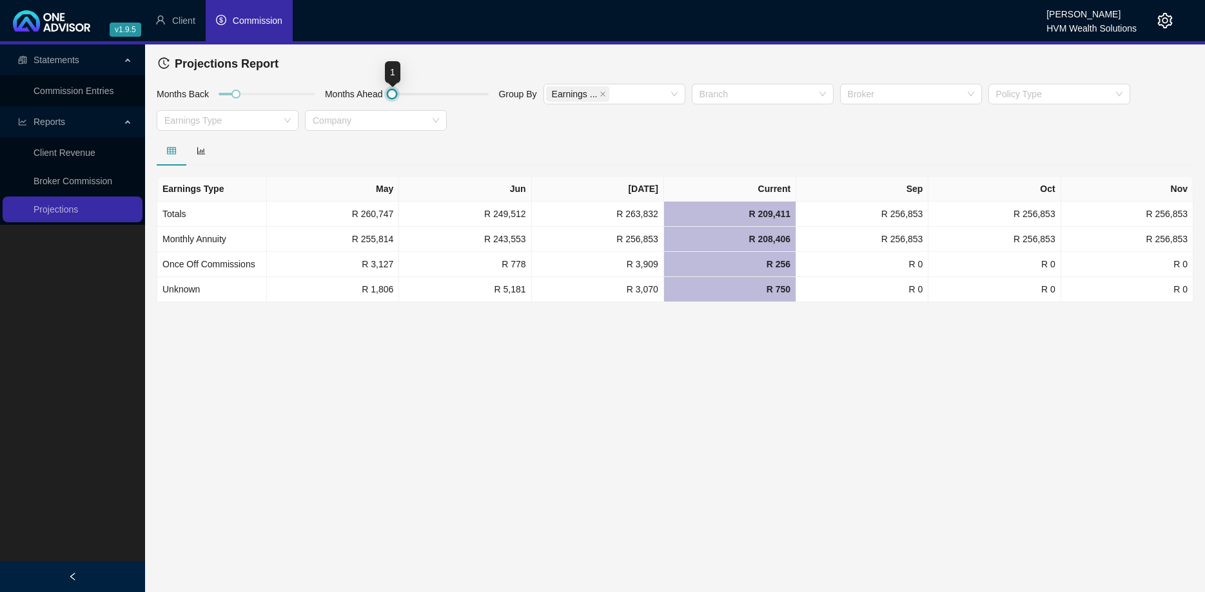
drag, startPoint x: 409, startPoint y: 95, endPoint x: 394, endPoint y: 97, distance: 15.6
click at [394, 97] on div at bounding box center [392, 94] width 6 height 6
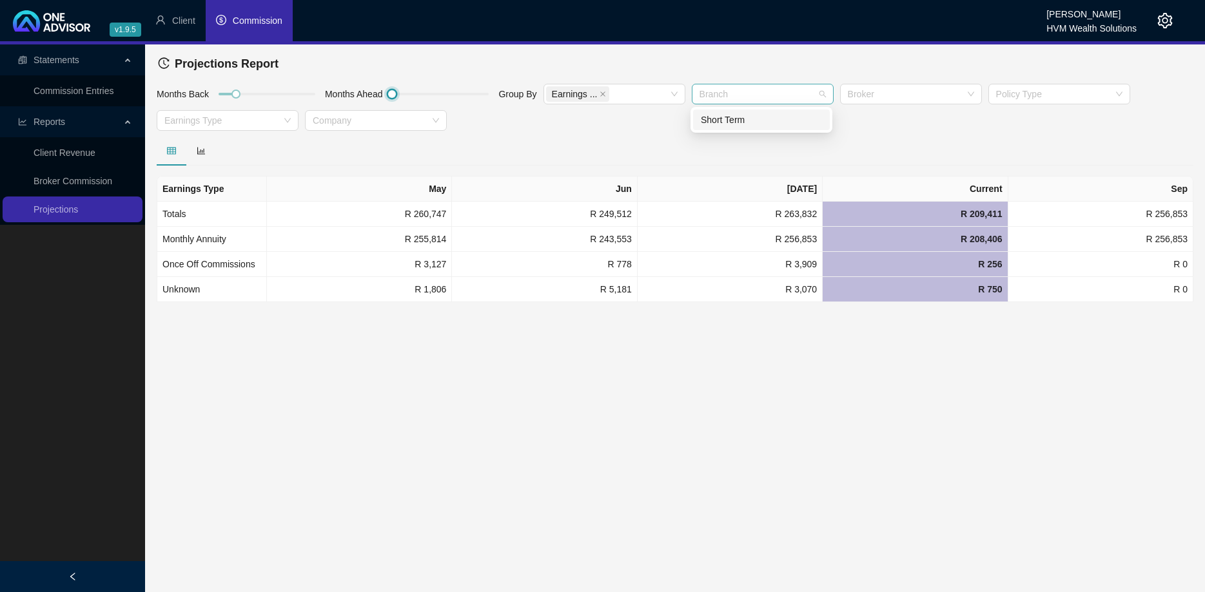
click at [748, 97] on div at bounding box center [755, 95] width 123 height 10
click at [744, 125] on div "Short Term" at bounding box center [761, 120] width 121 height 14
click at [910, 118] on div "Months Back Months Ahead Group By Earnings ... Short Term Short Ter... Broker P…" at bounding box center [674, 109] width 1043 height 53
click at [908, 99] on div at bounding box center [904, 95] width 123 height 10
click at [891, 128] on div "[PERSON_NAME]" at bounding box center [909, 120] width 137 height 21
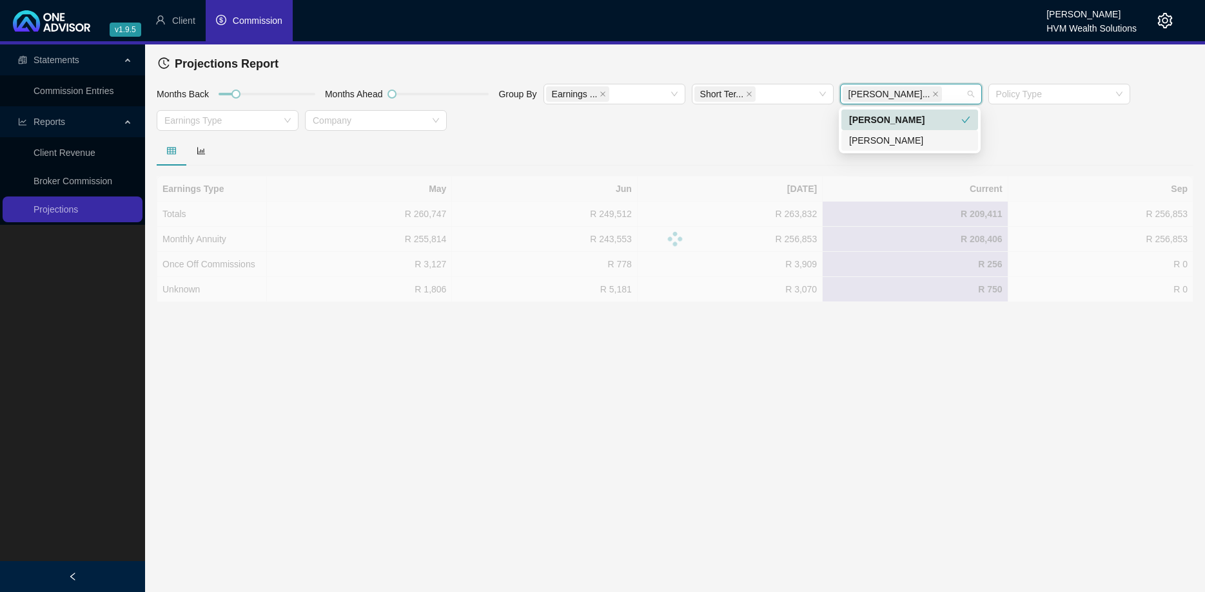
click at [889, 141] on div "[PERSON_NAME]" at bounding box center [909, 140] width 121 height 14
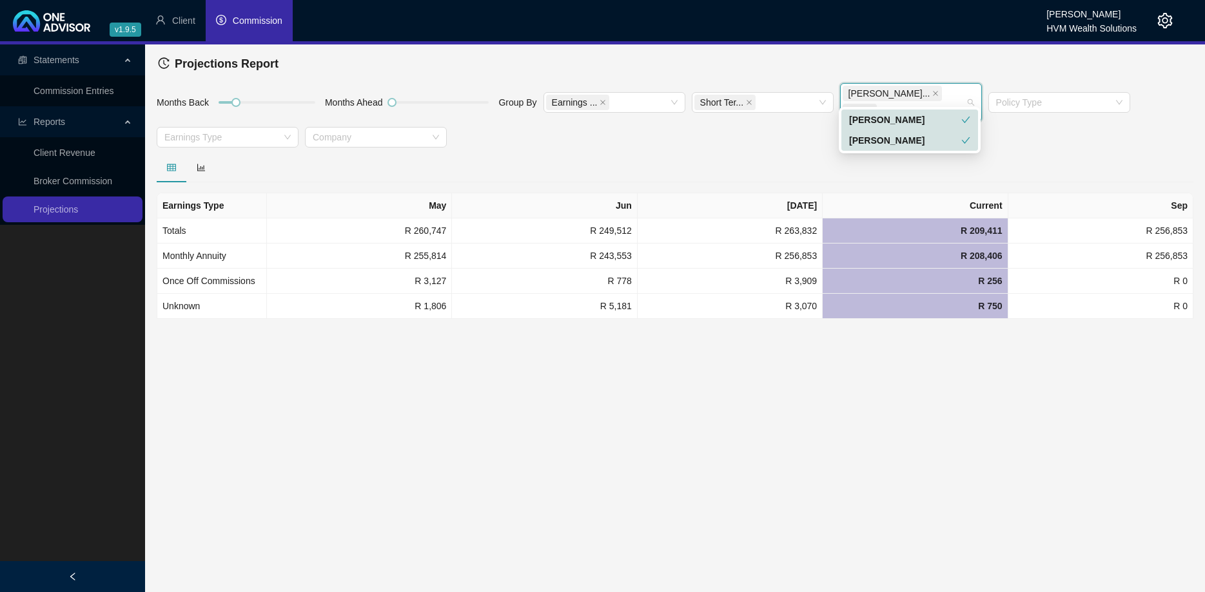
click at [794, 153] on div at bounding box center [675, 168] width 1037 height 30
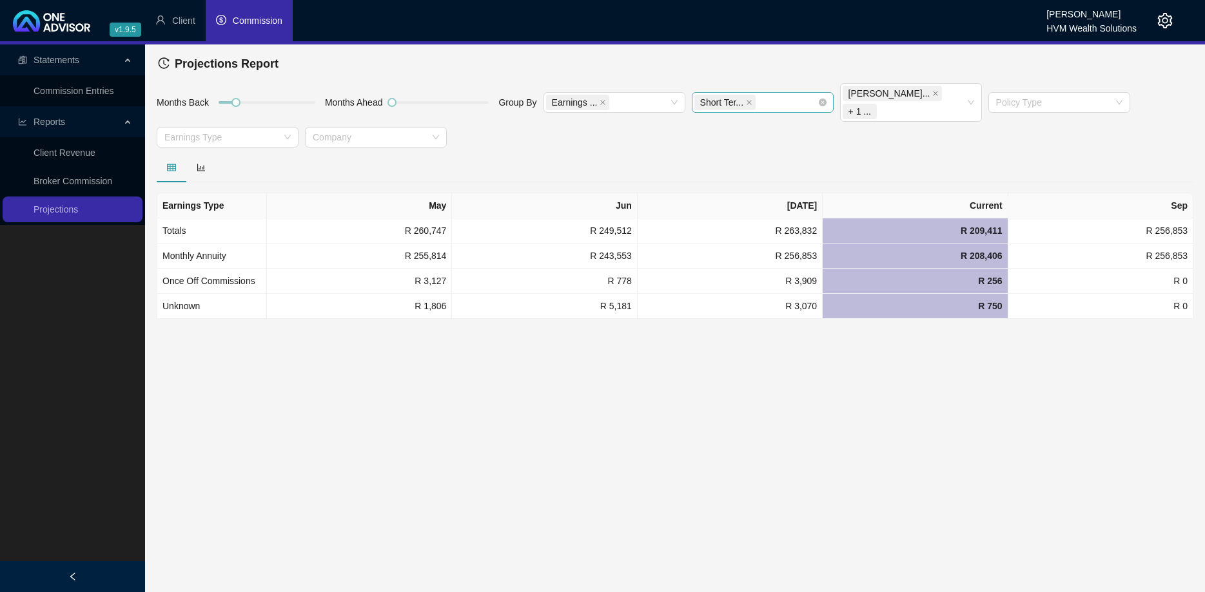
click at [762, 93] on div "Short Ter..." at bounding box center [755, 102] width 123 height 18
click at [857, 125] on div "Months Back Months Ahead Group By Earnings ... Short Ter... [PERSON_NAME]... + …" at bounding box center [674, 118] width 1043 height 70
click at [772, 93] on div "Short Ter..." at bounding box center [755, 102] width 123 height 18
click at [763, 122] on div "Short Term" at bounding box center [757, 120] width 112 height 14
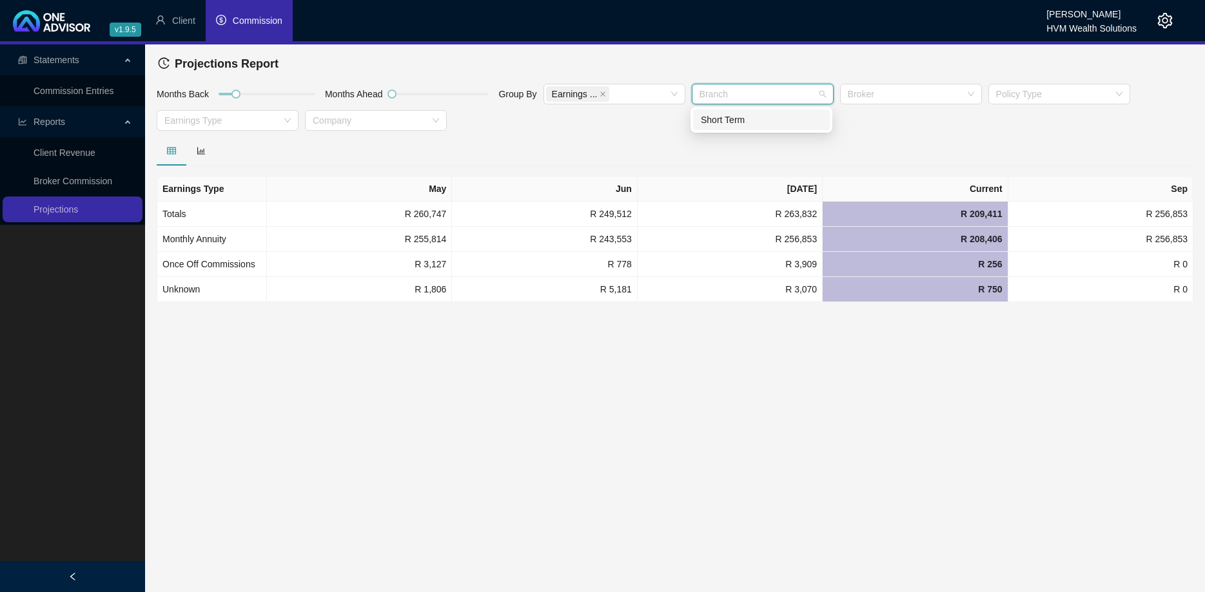
click at [889, 130] on div "Months Back Months Ahead Group By Earnings ... Branch Broker Policy Type Earnin…" at bounding box center [674, 109] width 1043 height 53
click at [874, 90] on div at bounding box center [904, 95] width 123 height 10
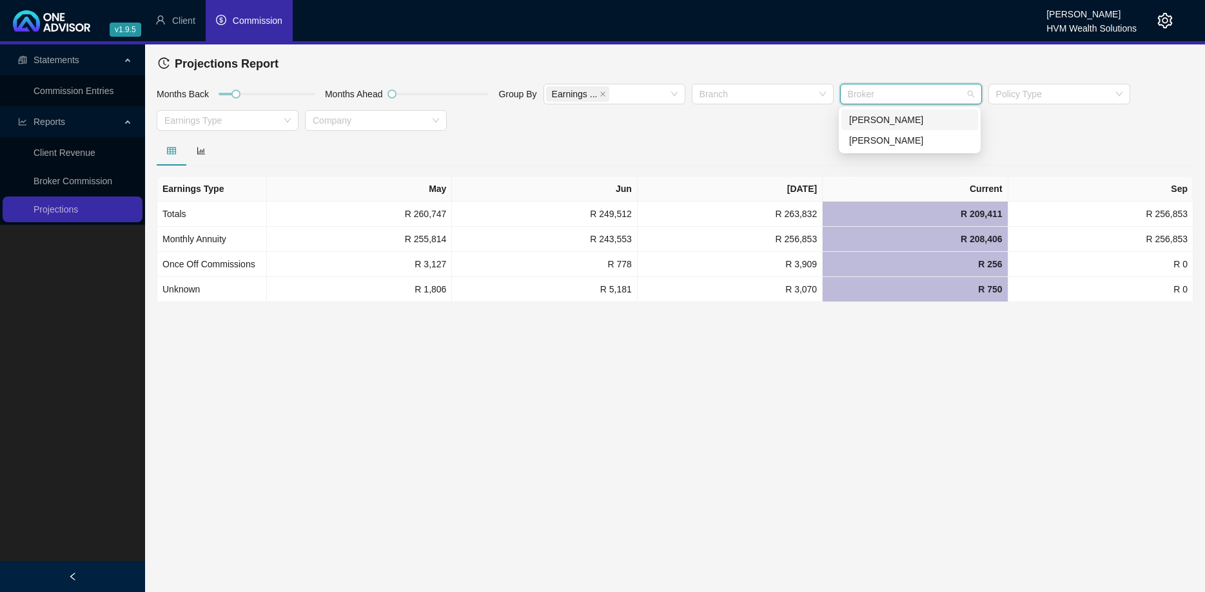
click at [877, 120] on div "[PERSON_NAME]" at bounding box center [909, 120] width 121 height 14
click at [907, 137] on div "[PERSON_NAME]" at bounding box center [909, 140] width 121 height 14
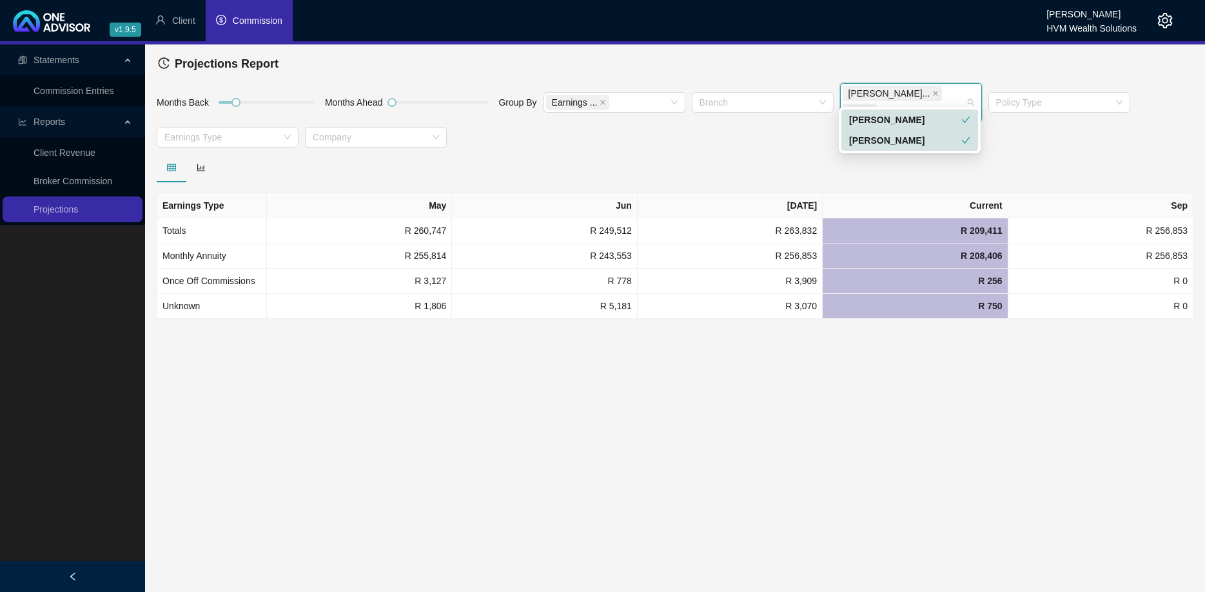
click at [904, 122] on div "[PERSON_NAME]" at bounding box center [905, 120] width 112 height 14
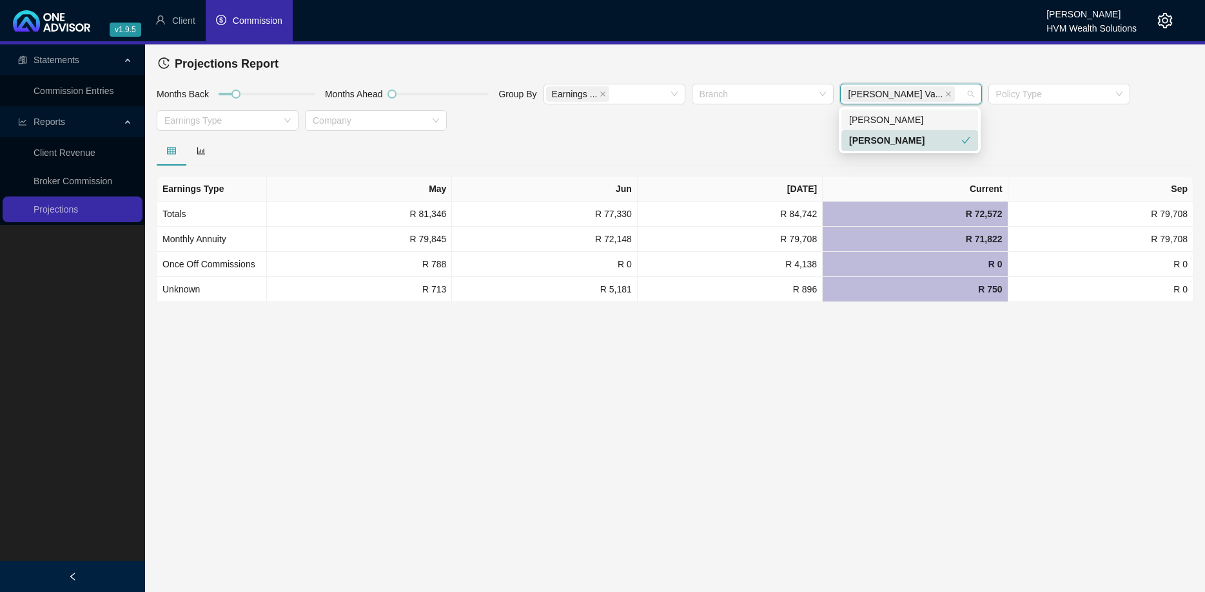
click at [899, 118] on div "[PERSON_NAME]" at bounding box center [909, 120] width 121 height 14
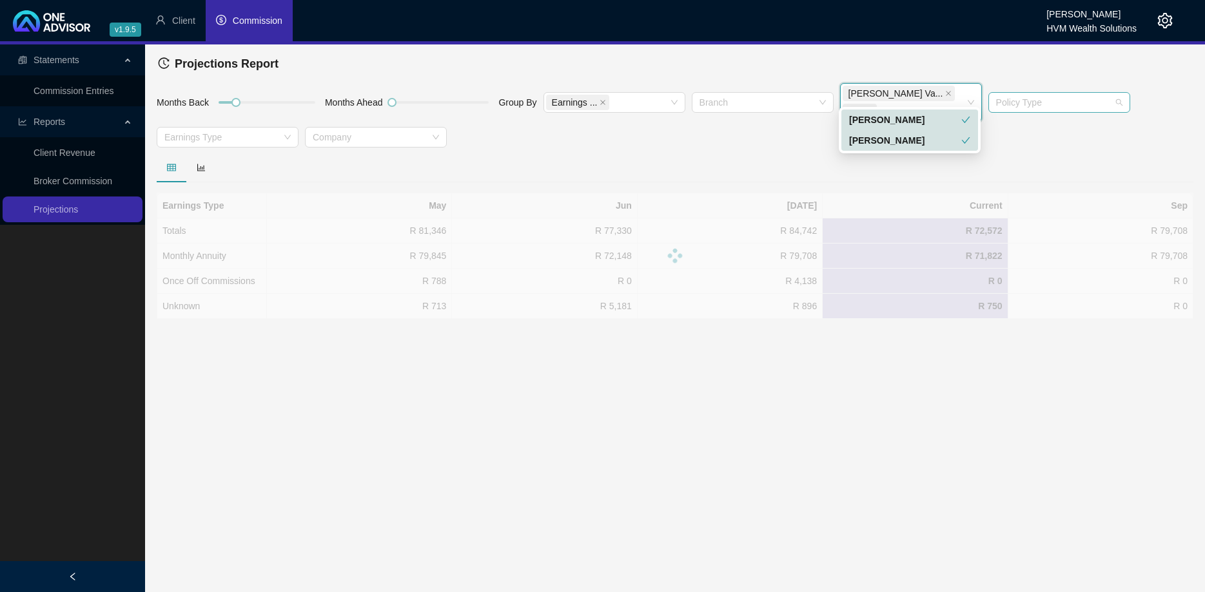
click at [1030, 98] on div at bounding box center [1052, 103] width 123 height 10
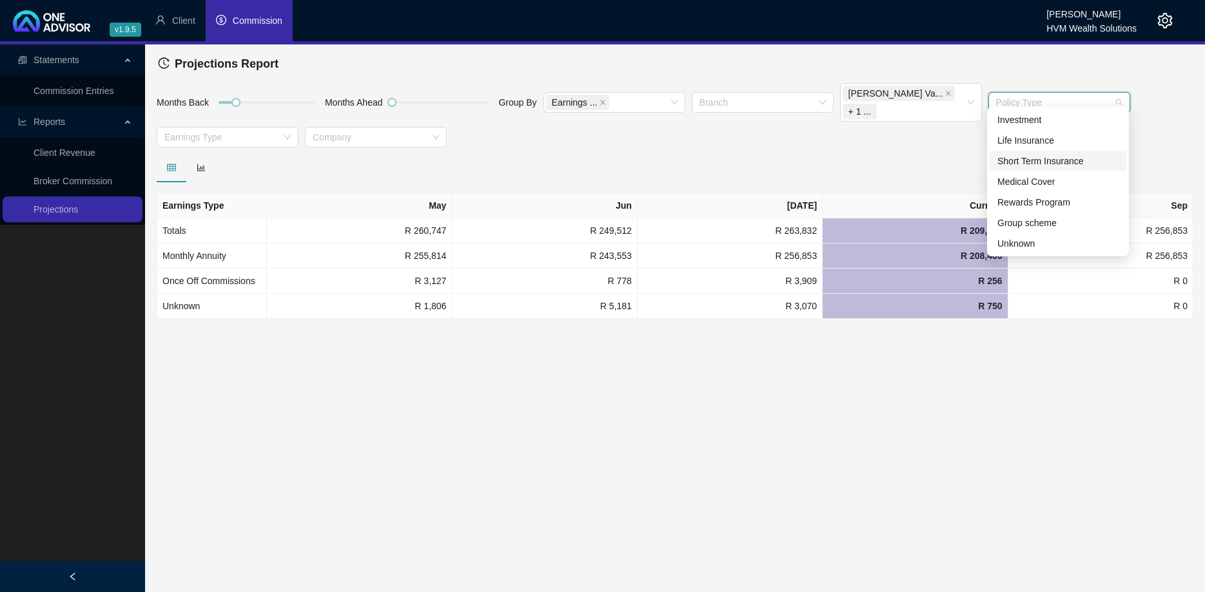
click at [1037, 160] on div "Short Term Insurance" at bounding box center [1057, 161] width 121 height 14
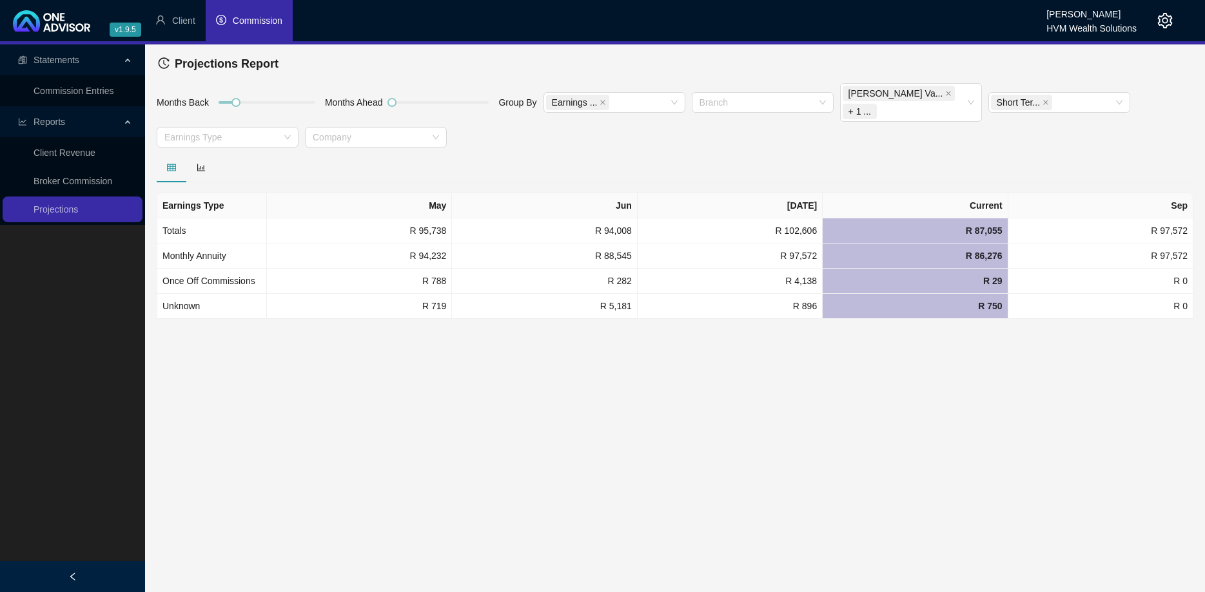
click at [861, 153] on div at bounding box center [675, 168] width 1037 height 30
drag, startPoint x: 239, startPoint y: 93, endPoint x: 257, endPoint y: 93, distance: 17.4
click at [257, 99] on div at bounding box center [253, 102] width 6 height 6
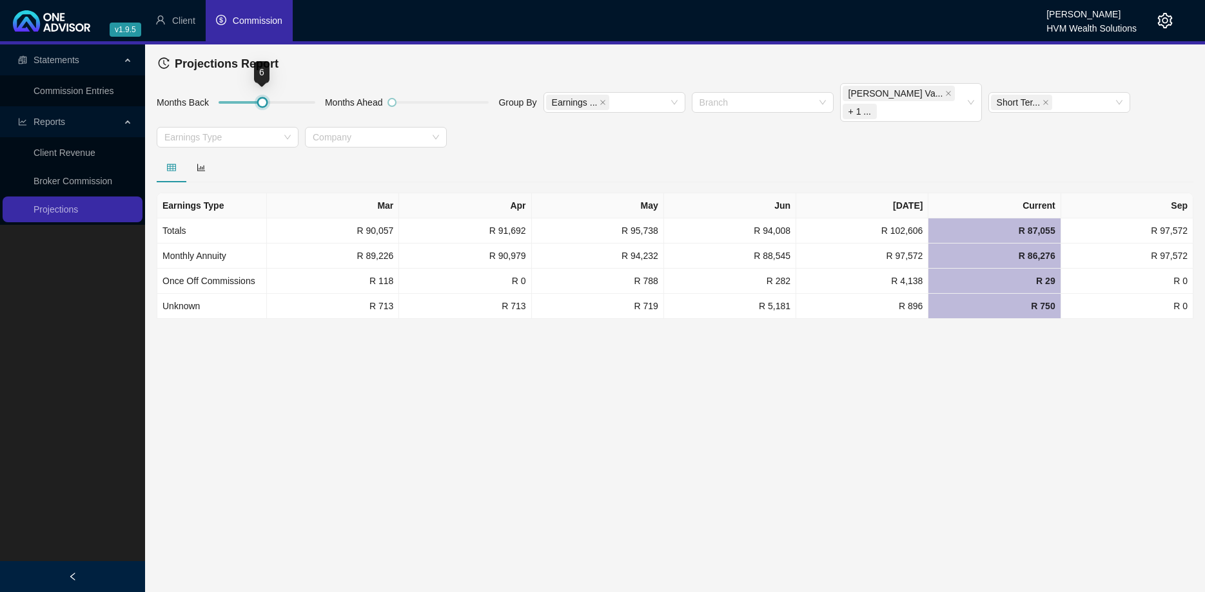
drag, startPoint x: 253, startPoint y: 95, endPoint x: 266, endPoint y: 93, distance: 13.0
click at [266, 99] on div at bounding box center [262, 102] width 6 height 6
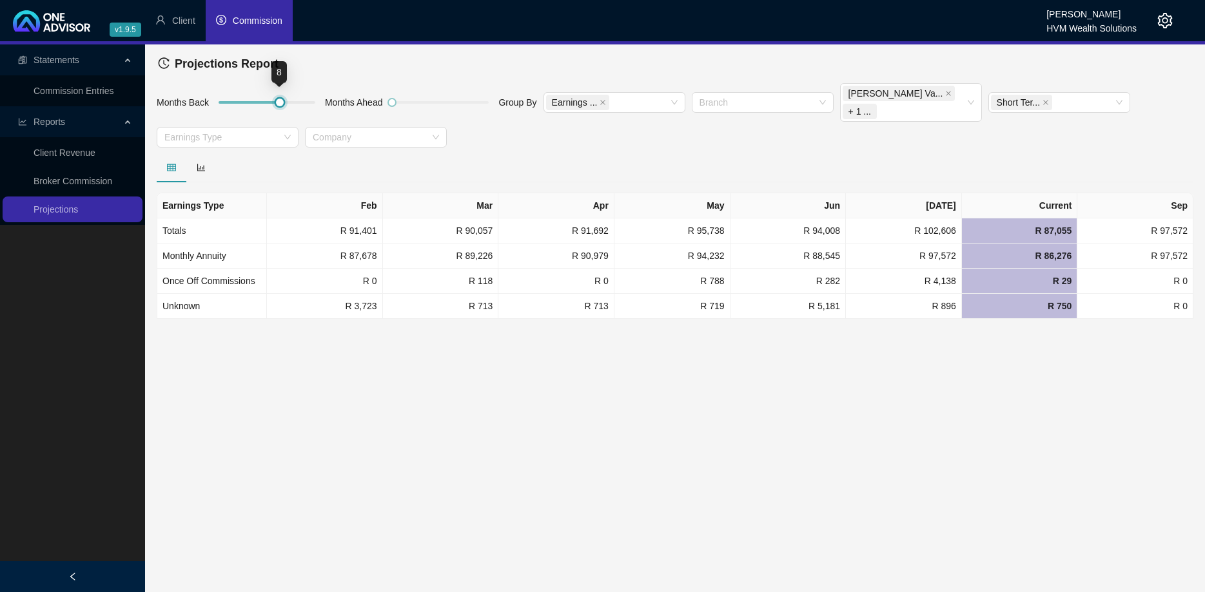
drag, startPoint x: 266, startPoint y: 93, endPoint x: 286, endPoint y: 93, distance: 20.0
click at [286, 99] on div at bounding box center [267, 103] width 97 height 8
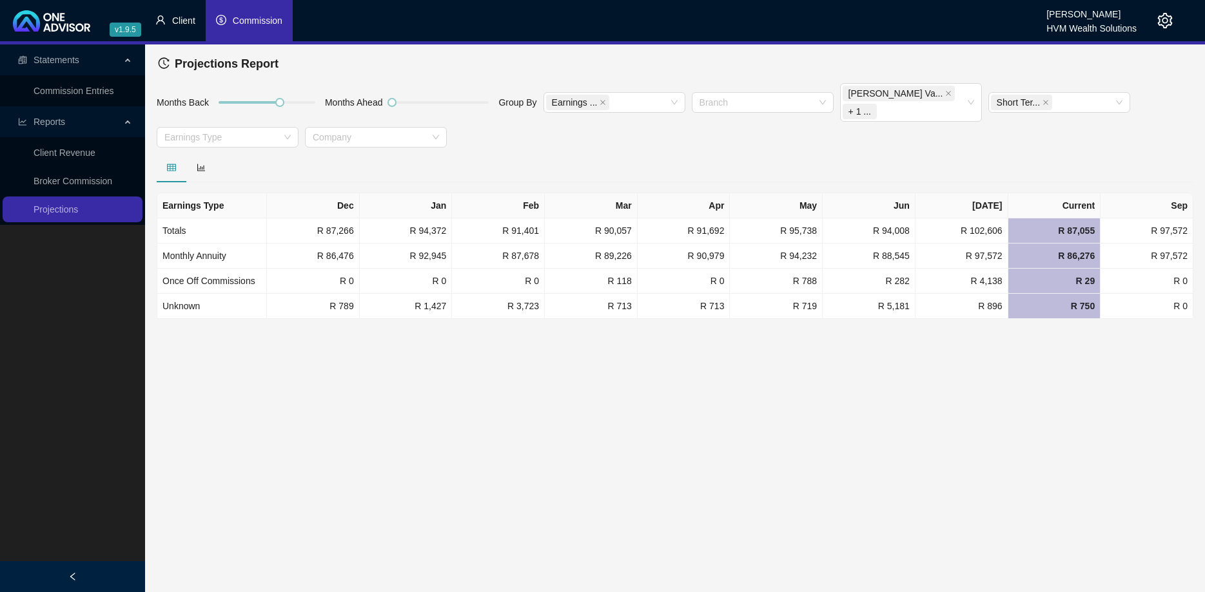
click at [188, 28] on li "Client" at bounding box center [175, 20] width 61 height 41
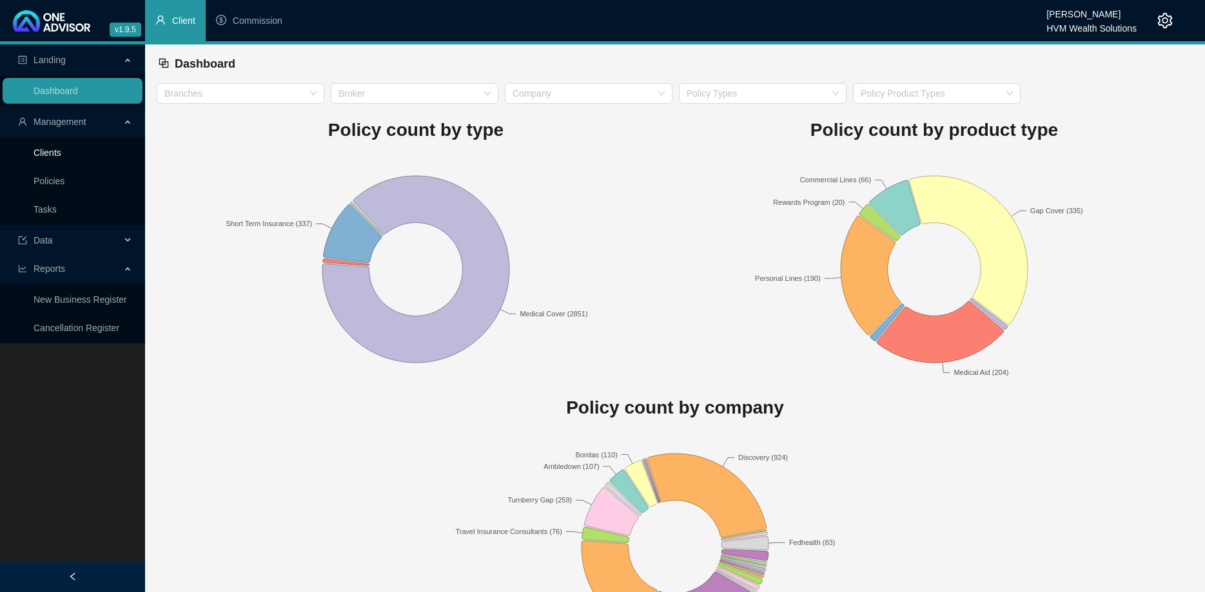
click at [61, 158] on link "Clients" at bounding box center [48, 153] width 28 height 10
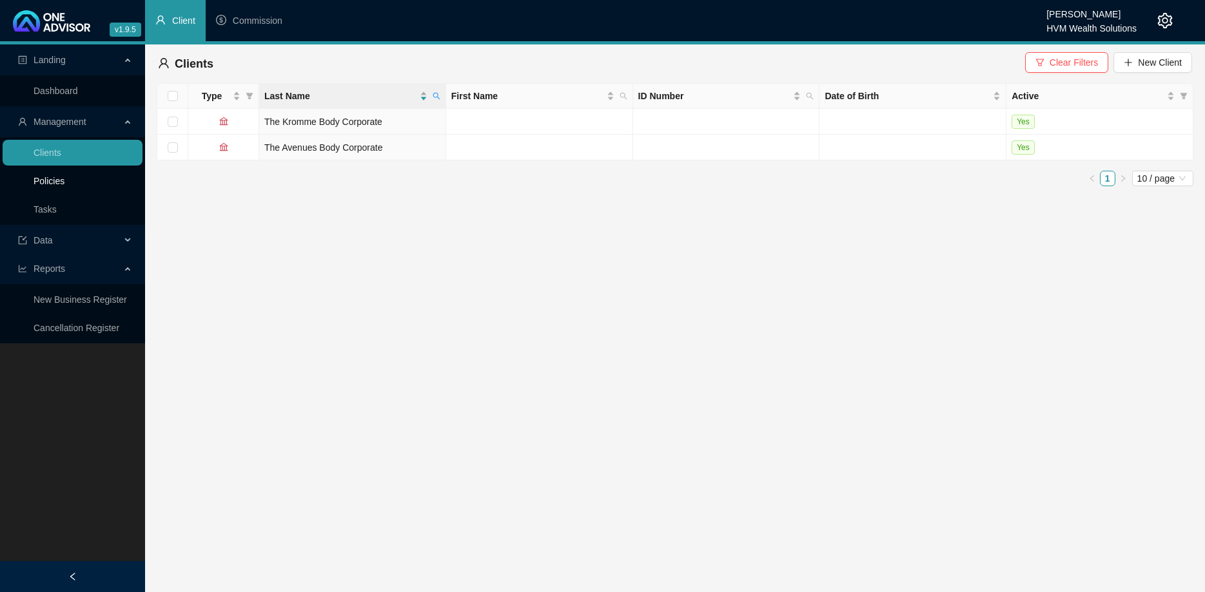
click at [64, 178] on link "Policies" at bounding box center [49, 181] width 31 height 10
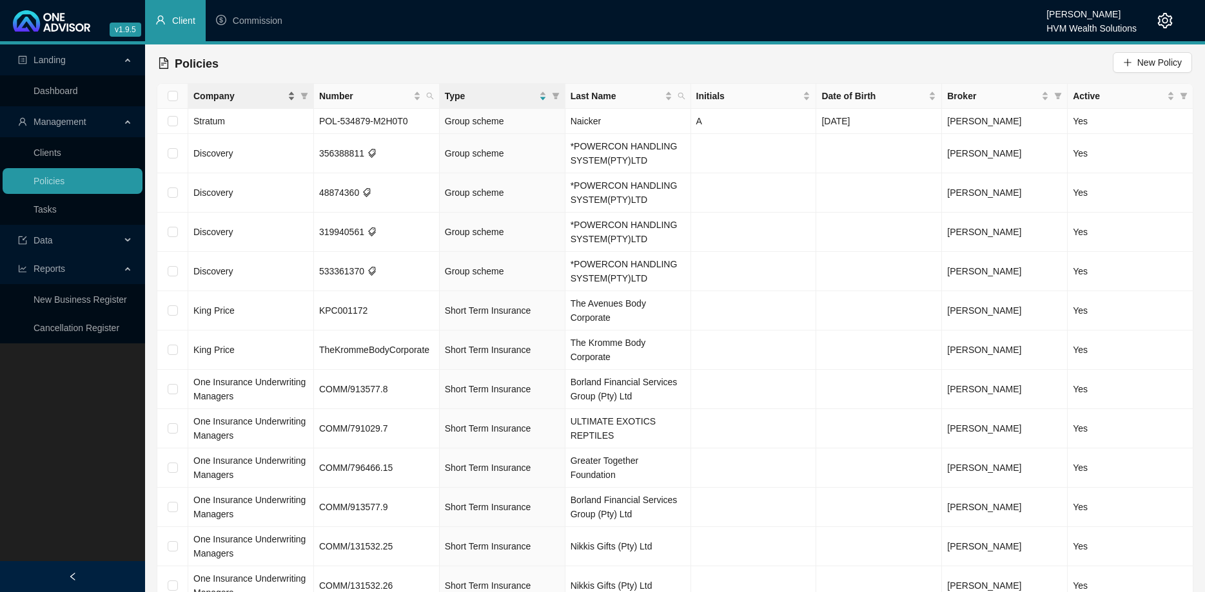
click at [293, 94] on div "Company" at bounding box center [244, 96] width 102 height 14
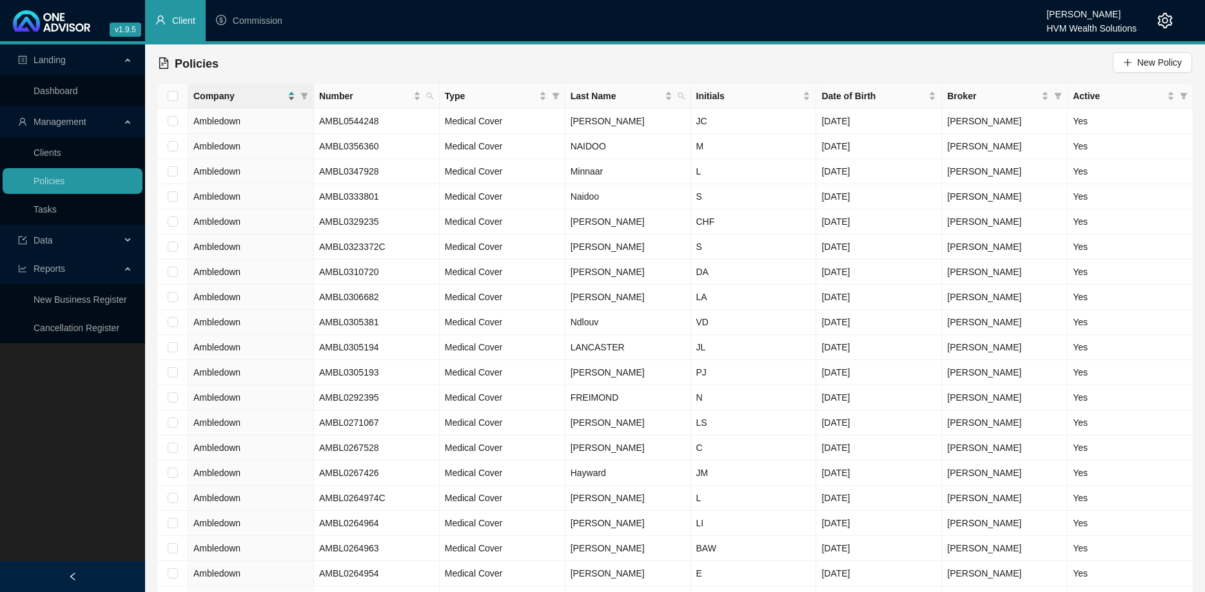
click at [293, 94] on div "Company" at bounding box center [244, 96] width 102 height 14
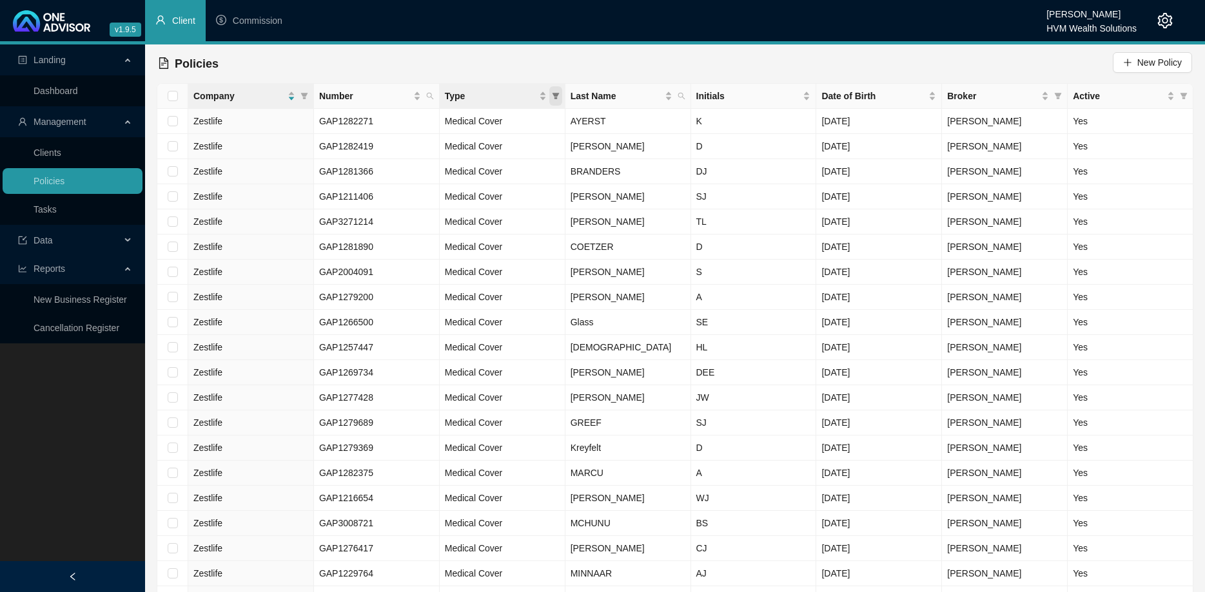
click at [552, 95] on icon "filter" at bounding box center [556, 96] width 8 height 8
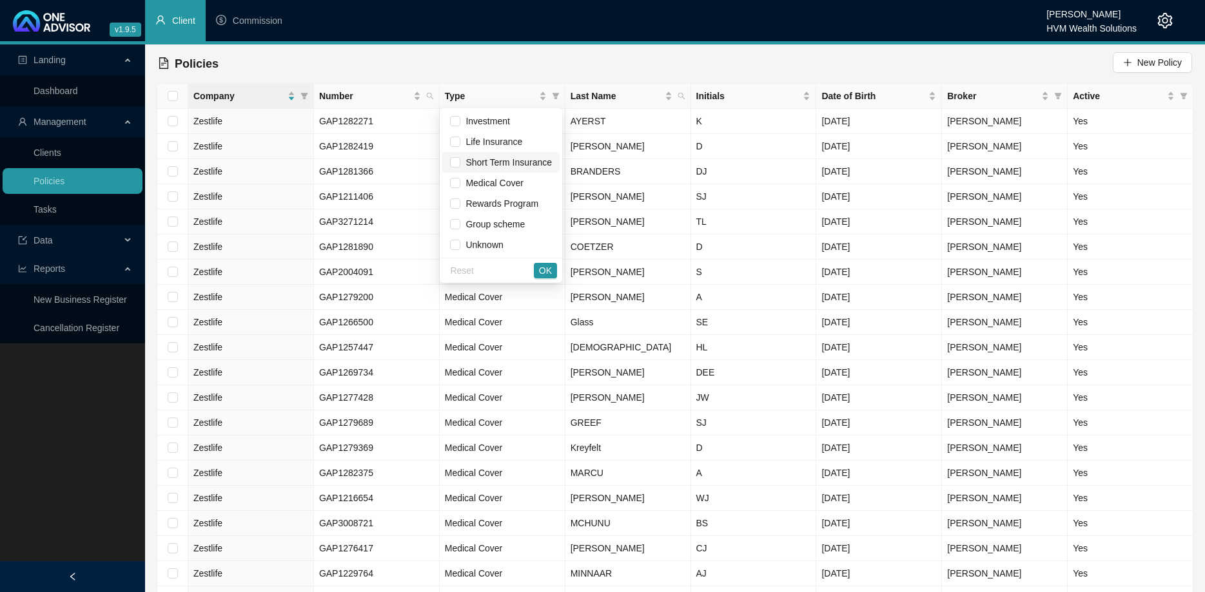
click at [511, 167] on span "Short Term Insurance" at bounding box center [506, 162] width 92 height 10
click at [550, 266] on span "OK" at bounding box center [545, 271] width 13 height 14
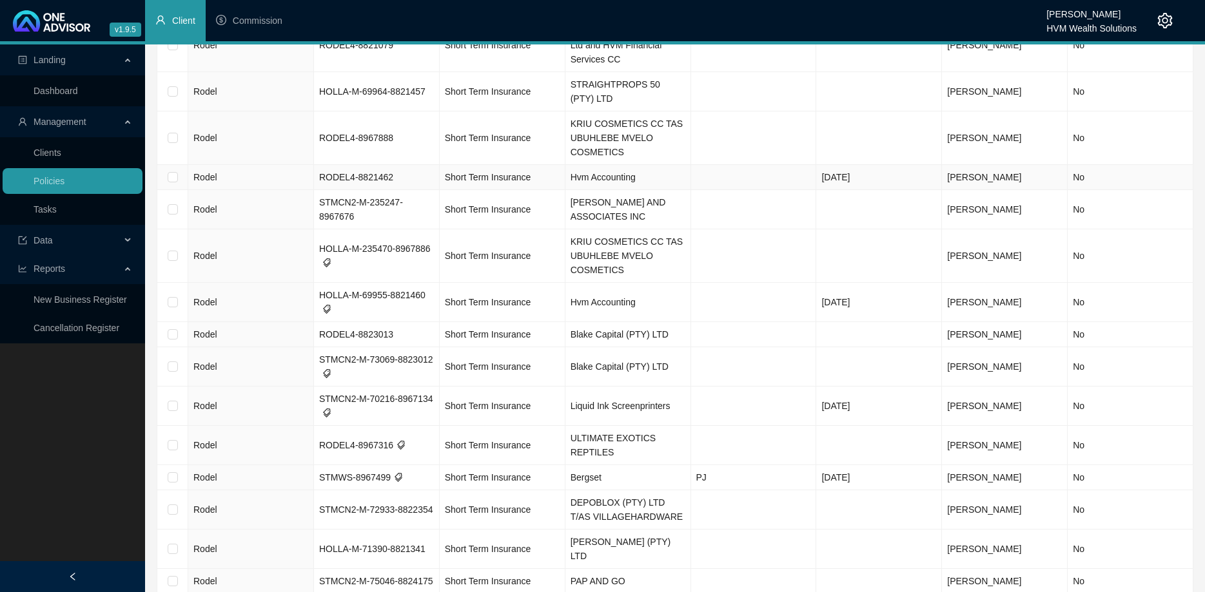
scroll to position [3428, 0]
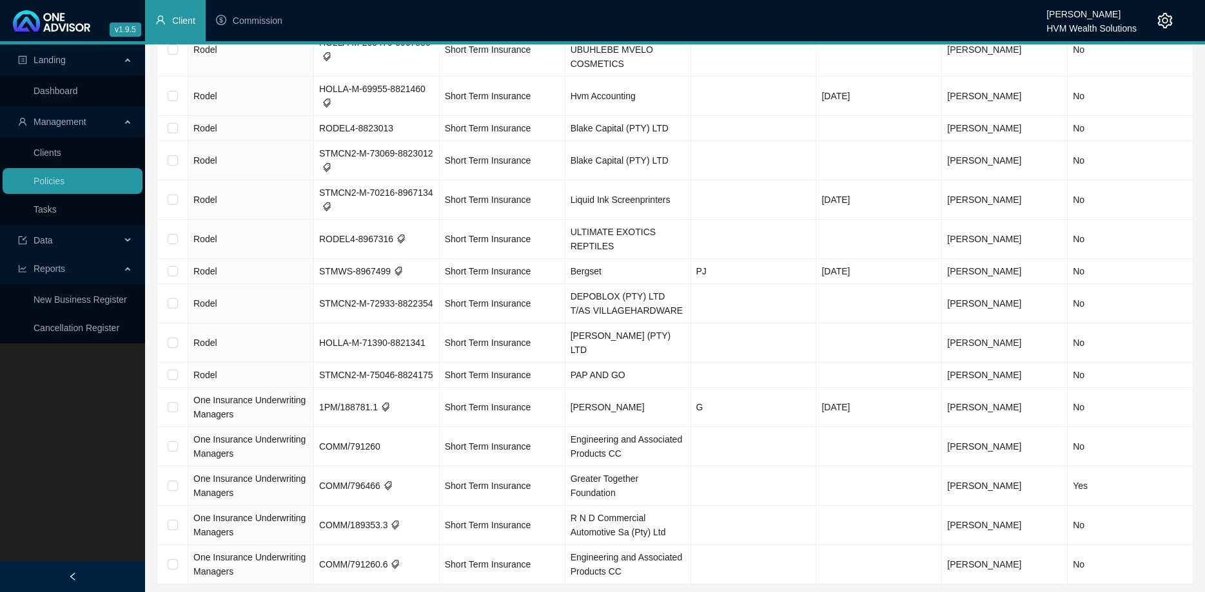
click at [1123, 592] on button "button" at bounding box center [1117, 602] width 15 height 15
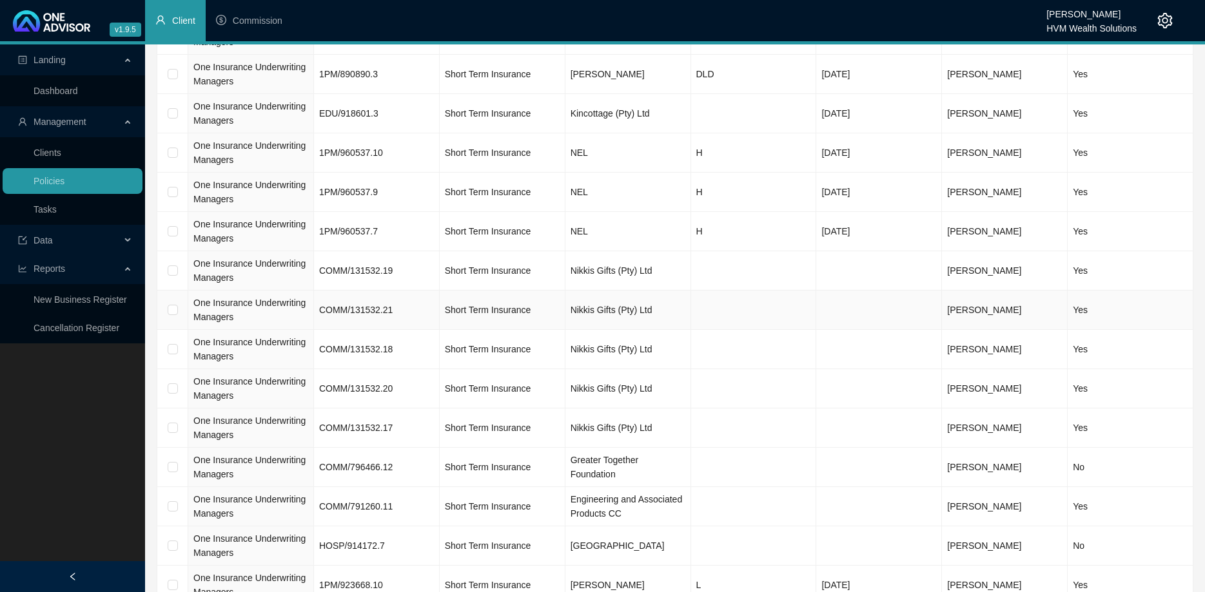
scroll to position [460, 0]
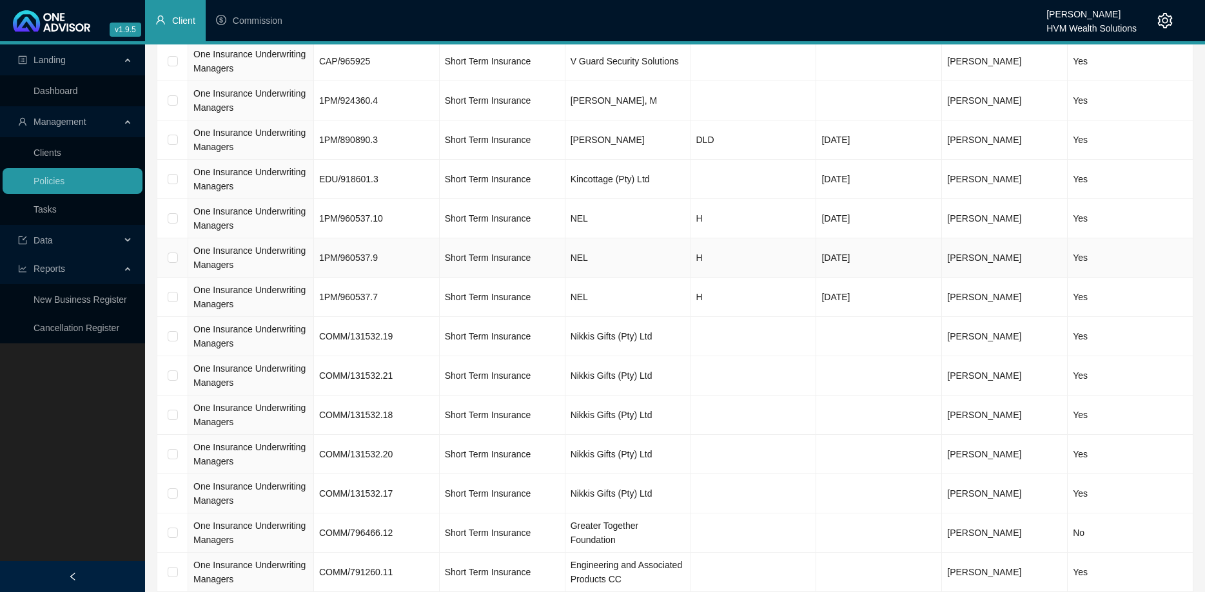
click at [400, 257] on td "1PM/960537.9" at bounding box center [377, 258] width 126 height 39
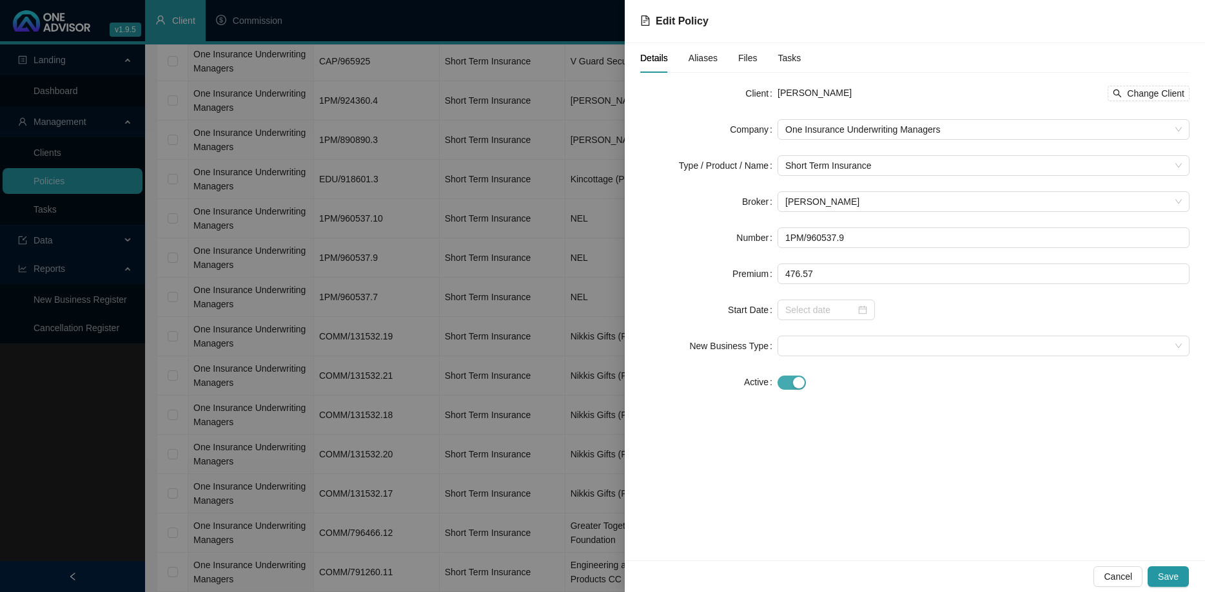
click at [792, 379] on span "button" at bounding box center [791, 383] width 28 height 14
click at [1162, 572] on span "Save" at bounding box center [1168, 577] width 21 height 14
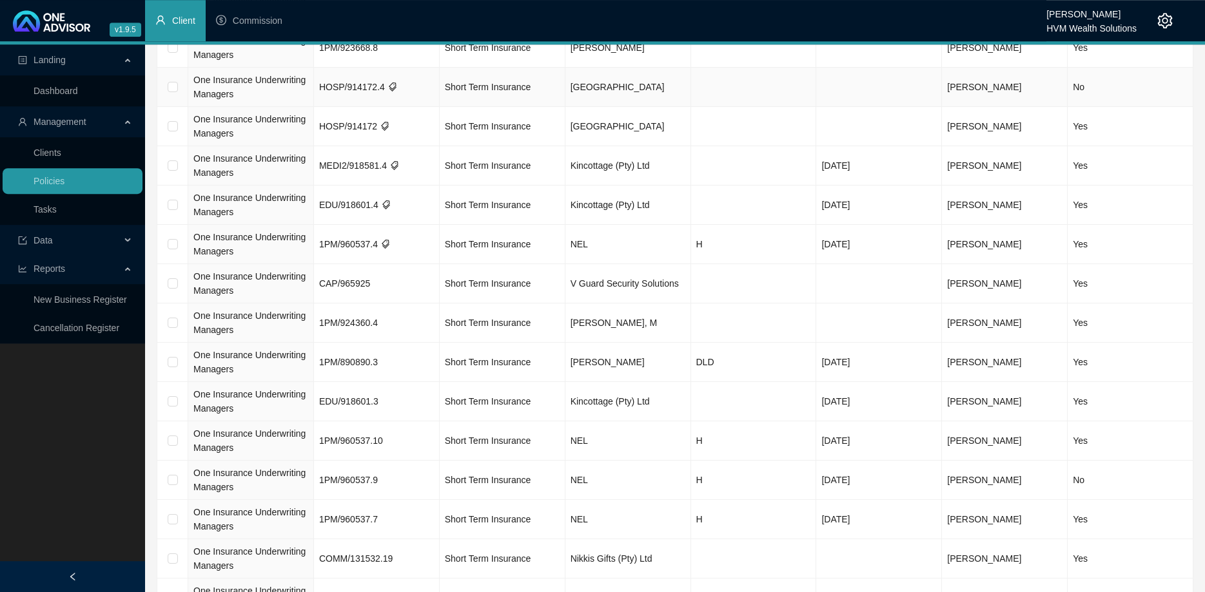
scroll to position [329, 0]
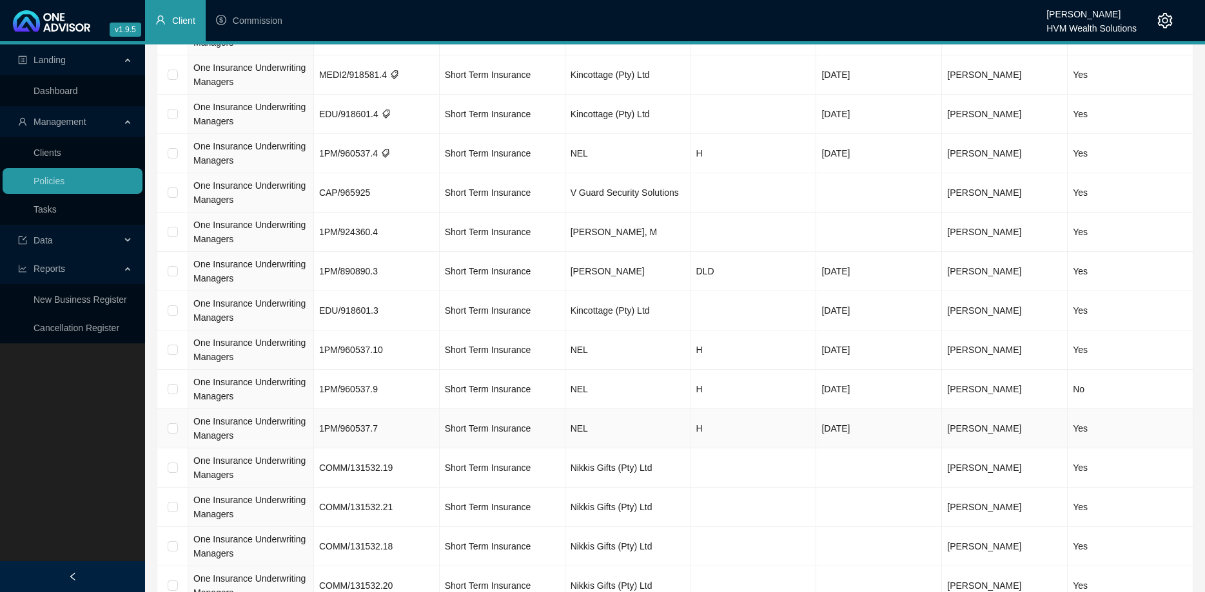
click at [405, 422] on td "1PM/960537.7" at bounding box center [377, 428] width 126 height 39
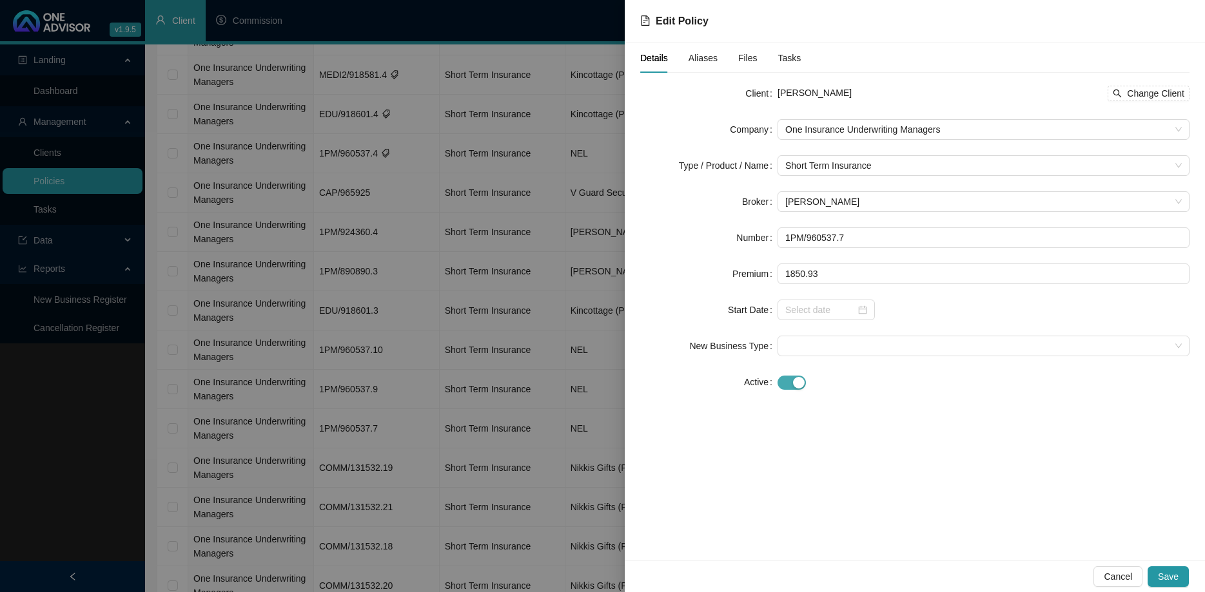
click at [794, 380] on div "button" at bounding box center [799, 383] width 12 height 12
click at [1178, 577] on button "Save" at bounding box center [1168, 577] width 41 height 21
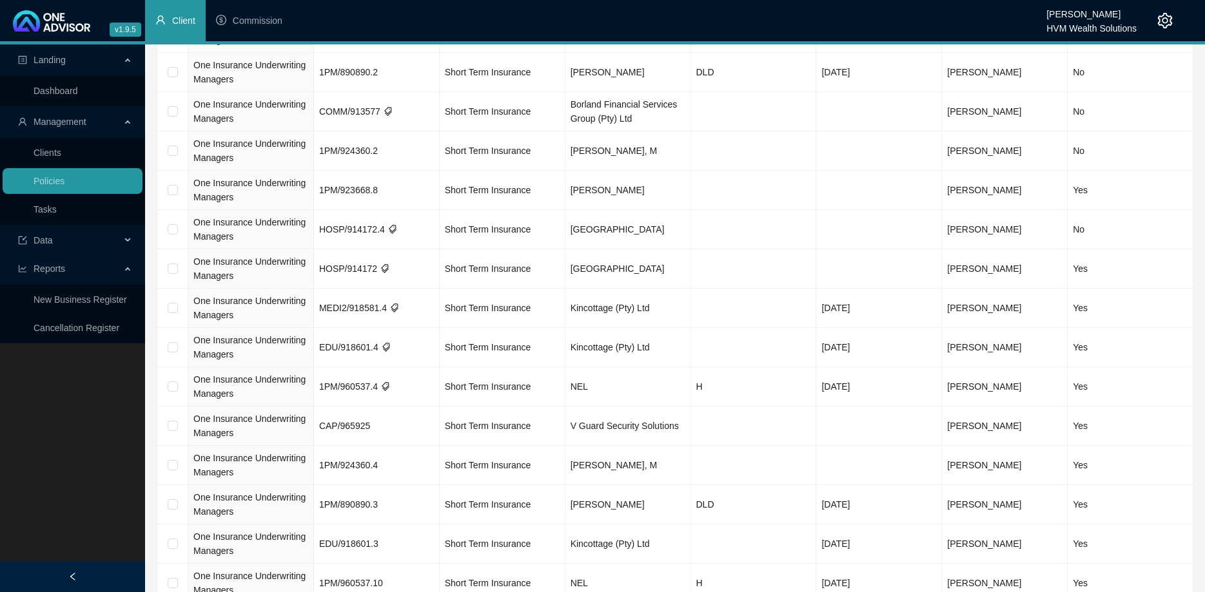
scroll to position [0, 0]
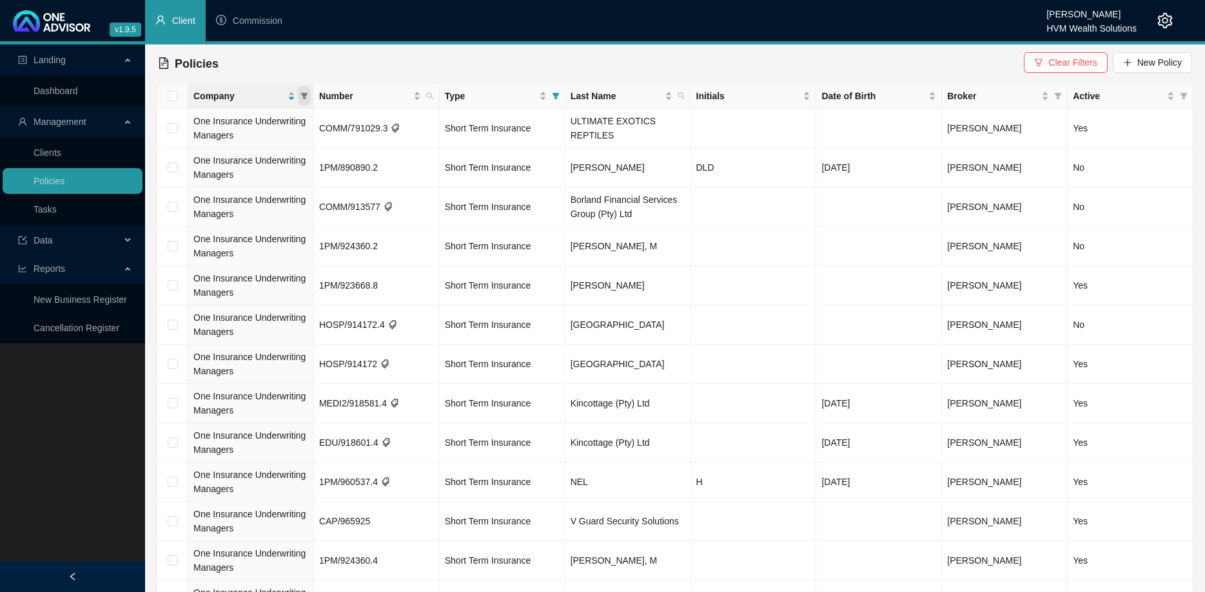
click at [305, 95] on icon "filter" at bounding box center [304, 96] width 7 height 6
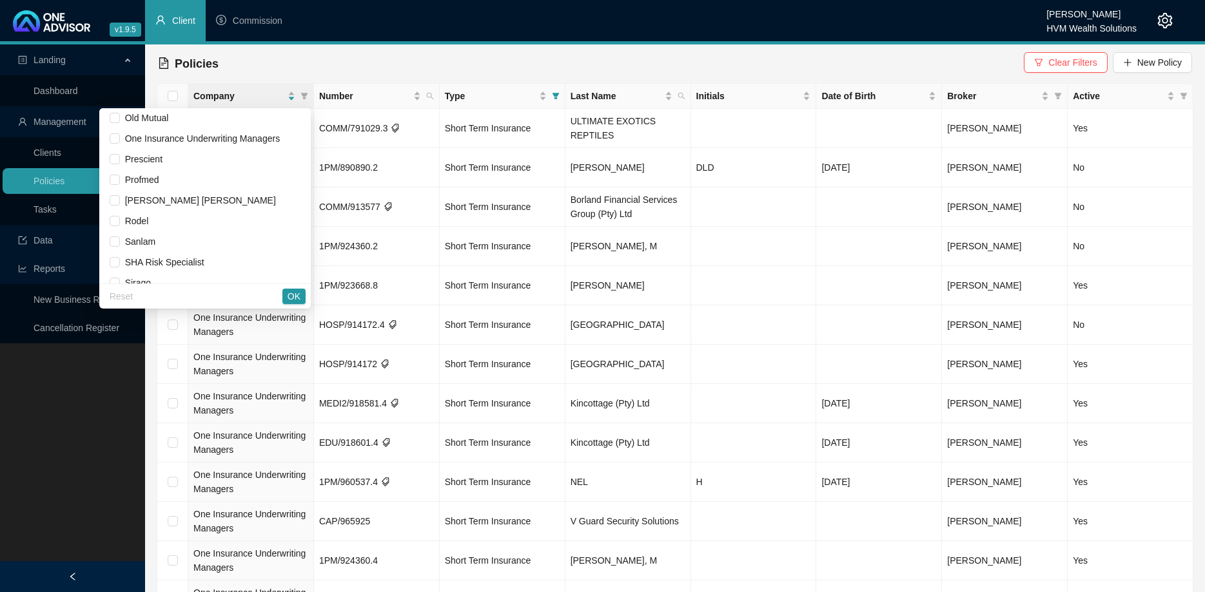
scroll to position [785, 0]
click at [325, 67] on div "Policies Clear Filters New Policy" at bounding box center [675, 64] width 1034 height 28
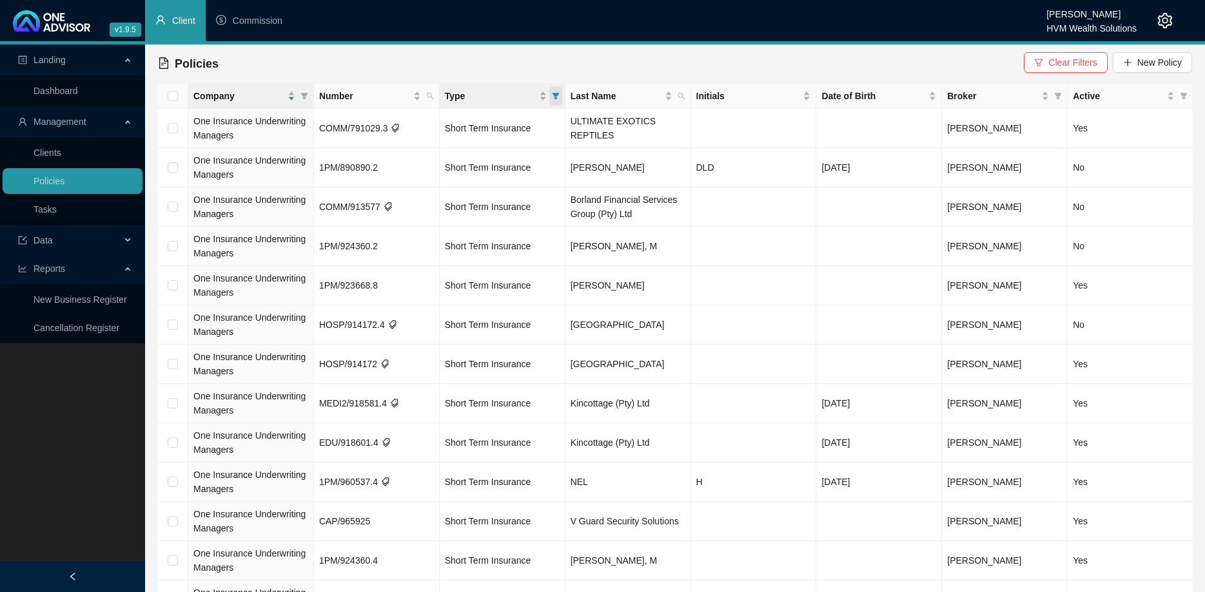
click at [556, 98] on icon "filter" at bounding box center [555, 96] width 7 height 6
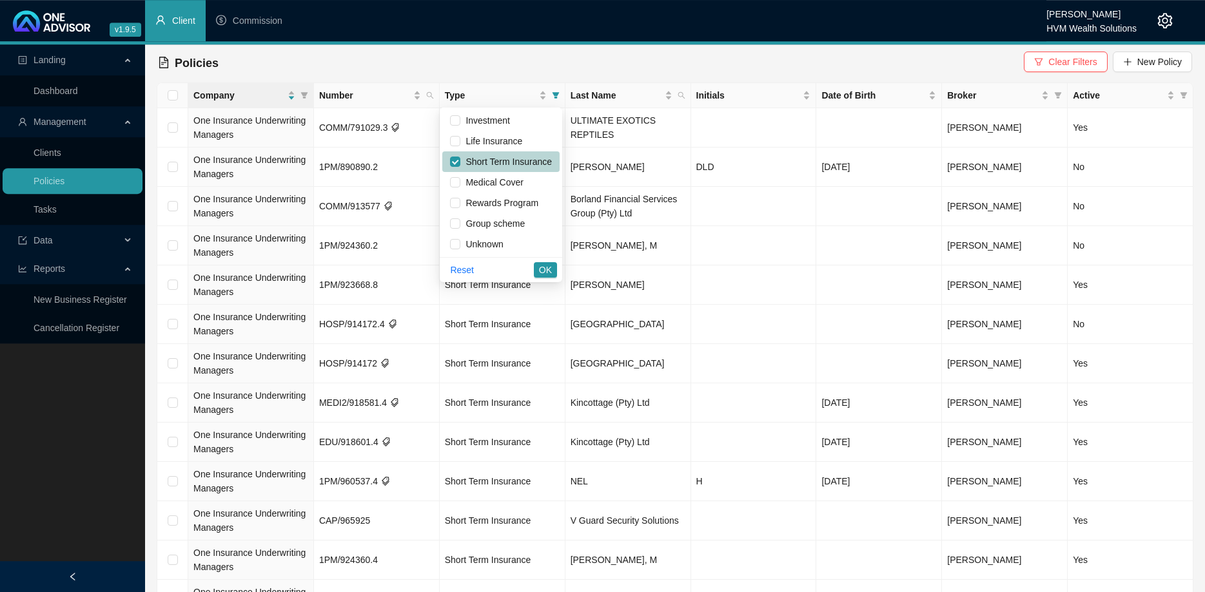
scroll to position [0, 0]
click at [457, 162] on input "checkbox" at bounding box center [455, 162] width 10 height 10
checkbox input "false"
click at [456, 245] on input "checkbox" at bounding box center [455, 245] width 10 height 10
click at [545, 269] on span "OK" at bounding box center [545, 271] width 13 height 14
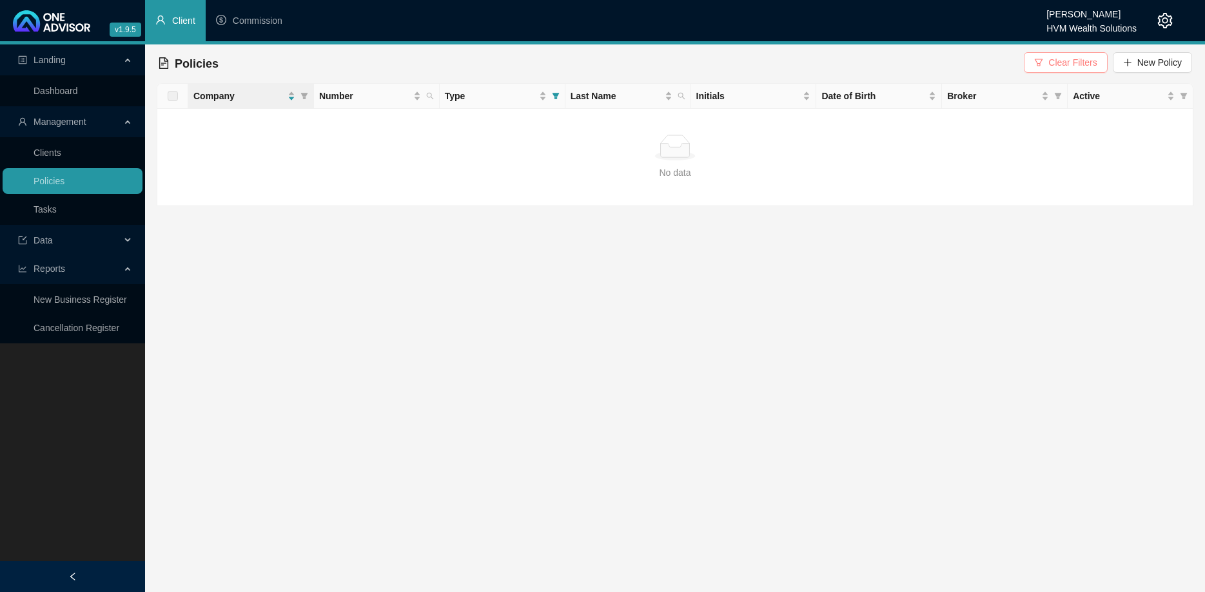
click at [1043, 64] on icon "filter" at bounding box center [1038, 62] width 9 height 9
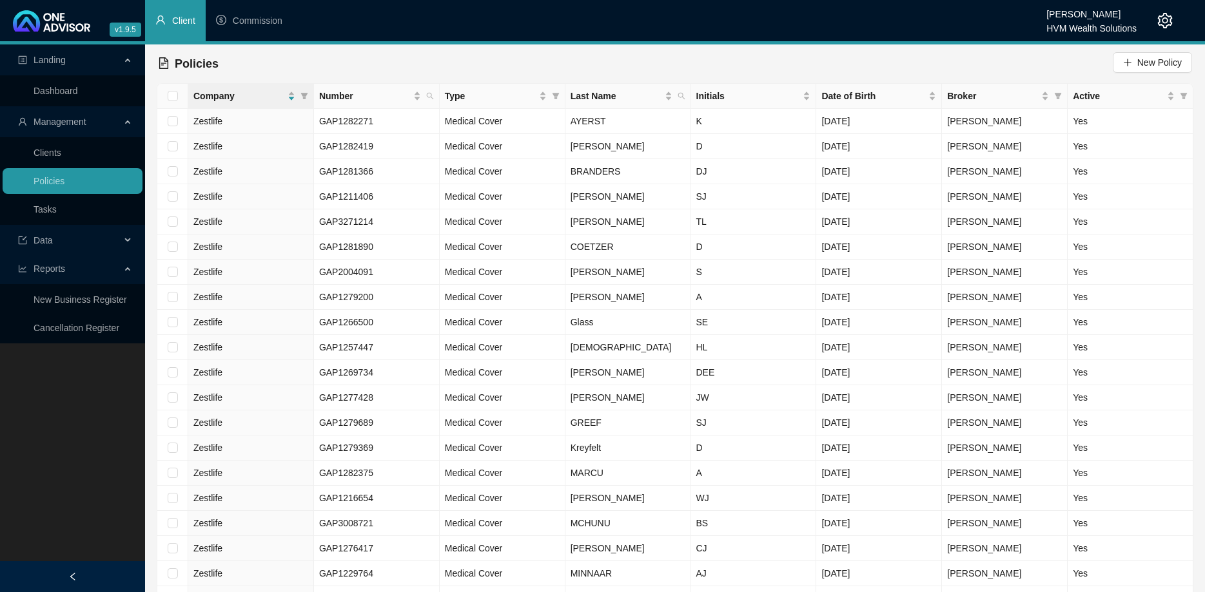
click at [552, 97] on icon "filter" at bounding box center [556, 96] width 8 height 8
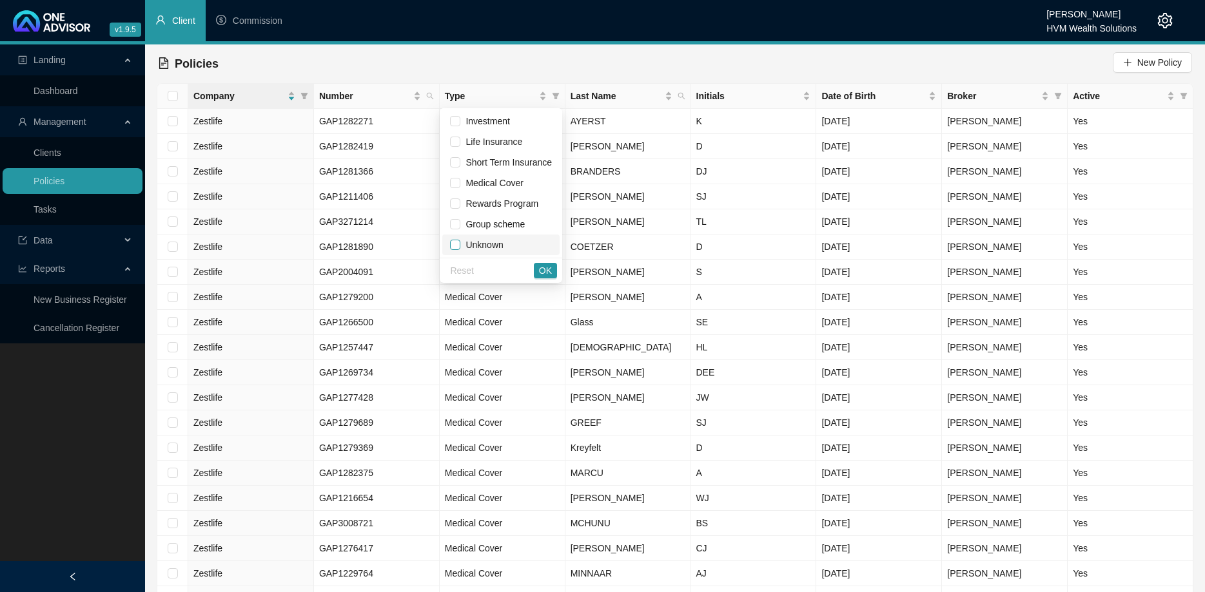
click at [458, 249] on input "checkbox" at bounding box center [455, 245] width 10 height 10
checkbox input "true"
click at [538, 271] on button "OK" at bounding box center [545, 270] width 23 height 15
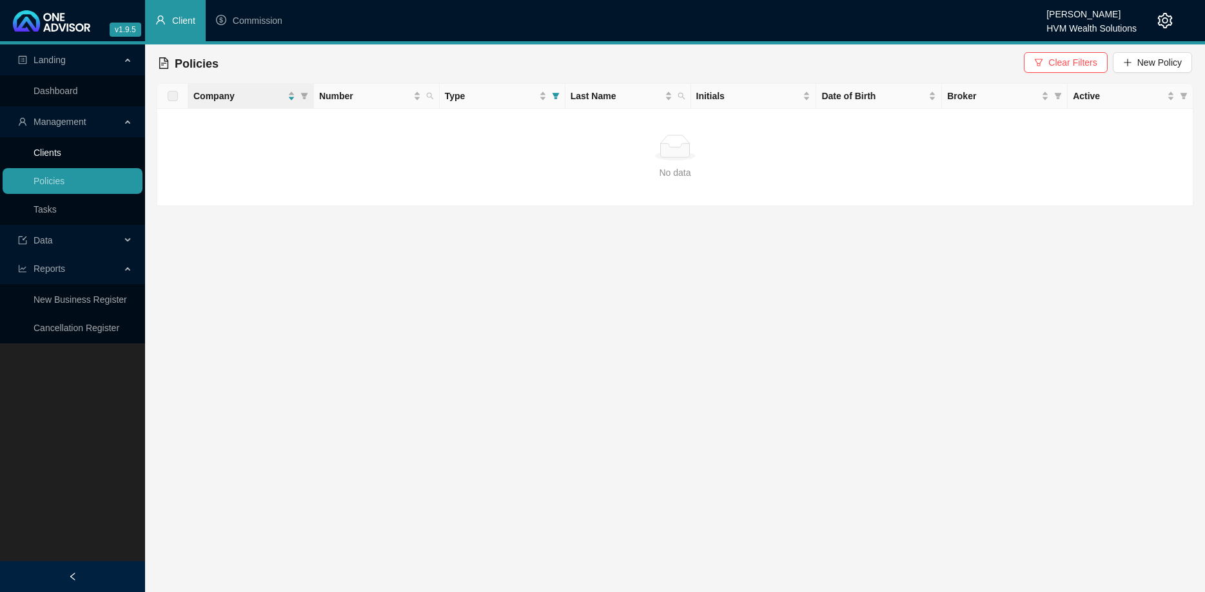
click at [61, 155] on link "Clients" at bounding box center [48, 153] width 28 height 10
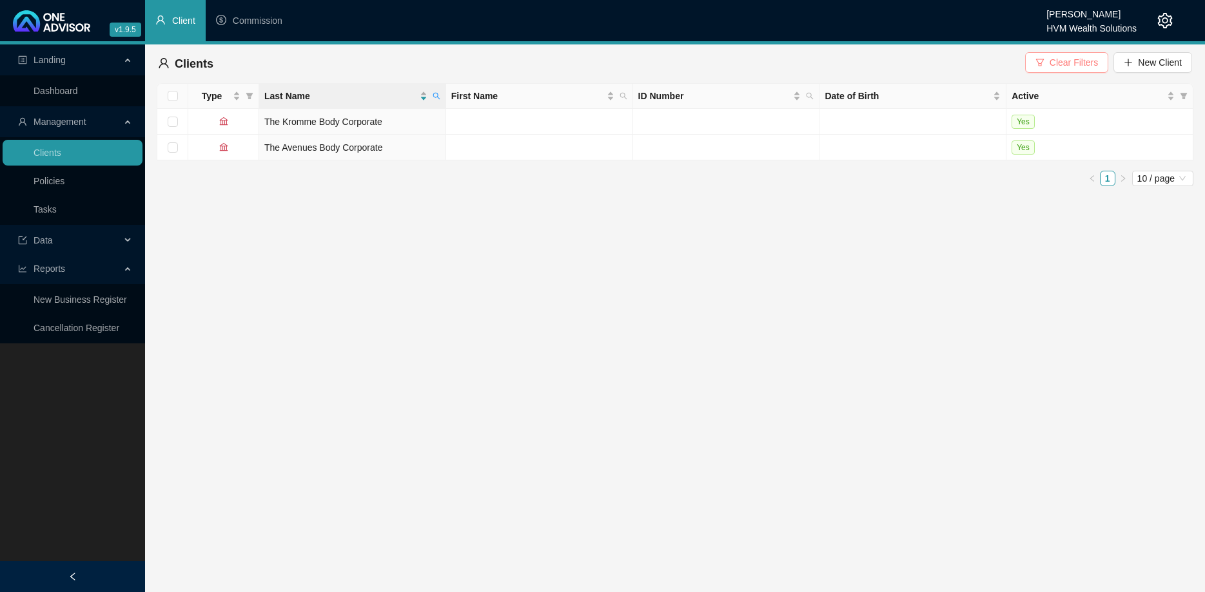
click at [1052, 54] on button "Clear Filters" at bounding box center [1066, 62] width 83 height 21
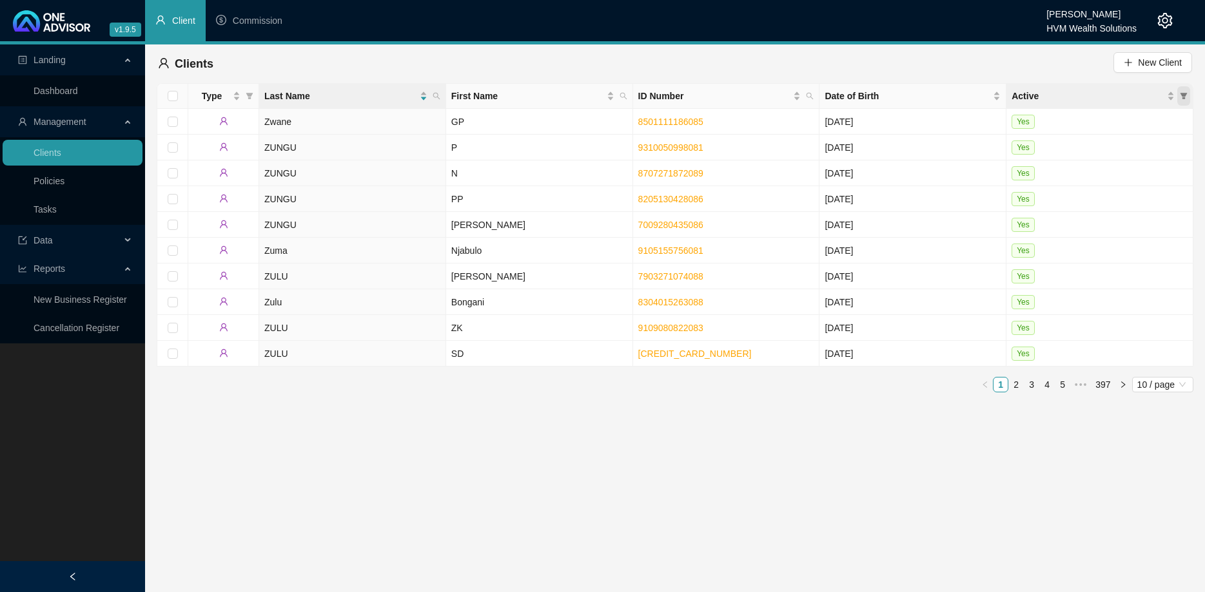
click at [1184, 97] on icon "filter" at bounding box center [1184, 96] width 8 height 8
click at [1130, 122] on input "checkbox" at bounding box center [1128, 121] width 10 height 10
checkbox input "true"
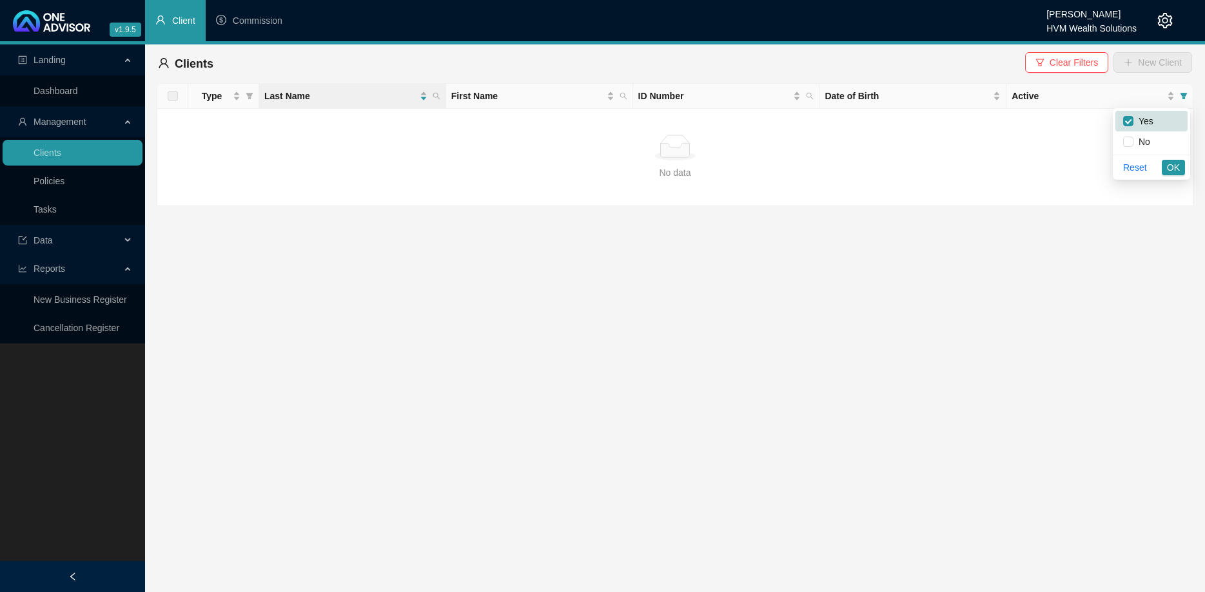
click at [1030, 72] on div "Clients Clear Filters New Client" at bounding box center [675, 64] width 1034 height 28
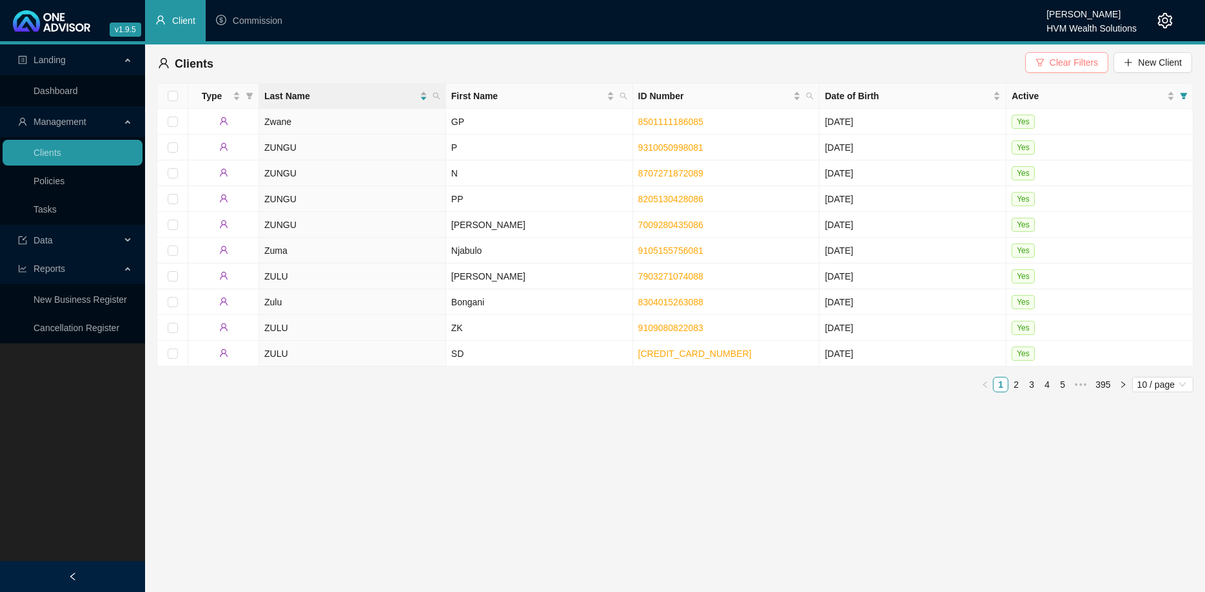
click at [1069, 53] on button "Clear Filters" at bounding box center [1066, 62] width 83 height 21
click at [99, 104] on ul "Dashboard" at bounding box center [72, 90] width 145 height 31
click at [78, 95] on link "Dashboard" at bounding box center [56, 91] width 44 height 10
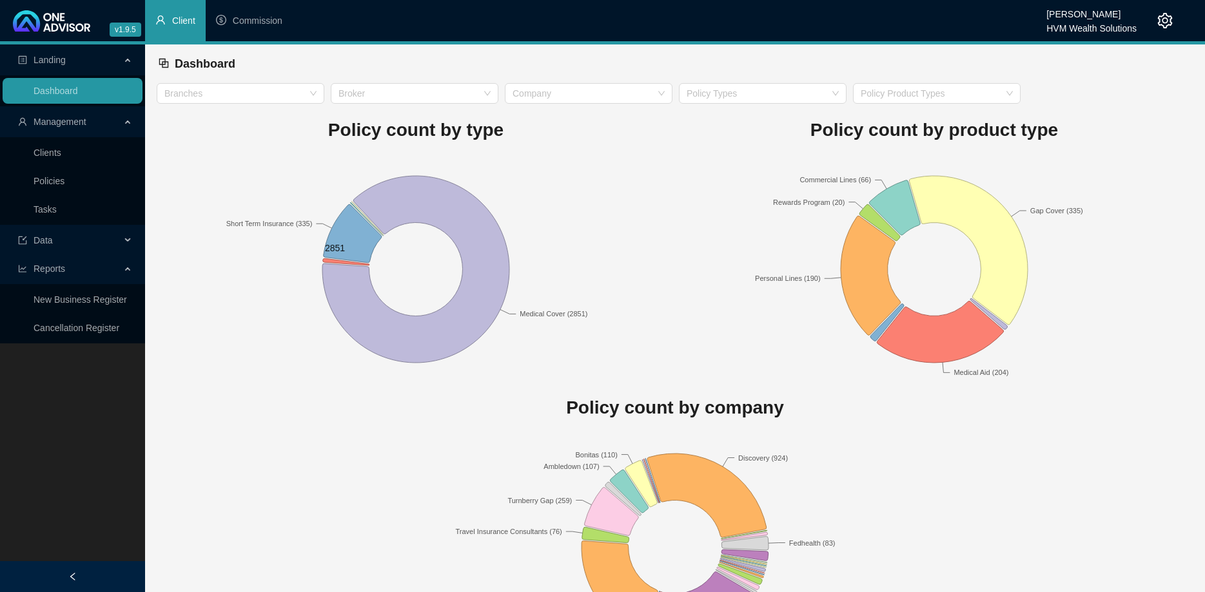
click at [335, 264] on icon at bounding box center [415, 269] width 187 height 187
click at [332, 262] on icon at bounding box center [346, 262] width 46 height 7
click at [346, 235] on icon at bounding box center [353, 233] width 58 height 58
click at [455, 93] on div at bounding box center [407, 94] width 149 height 10
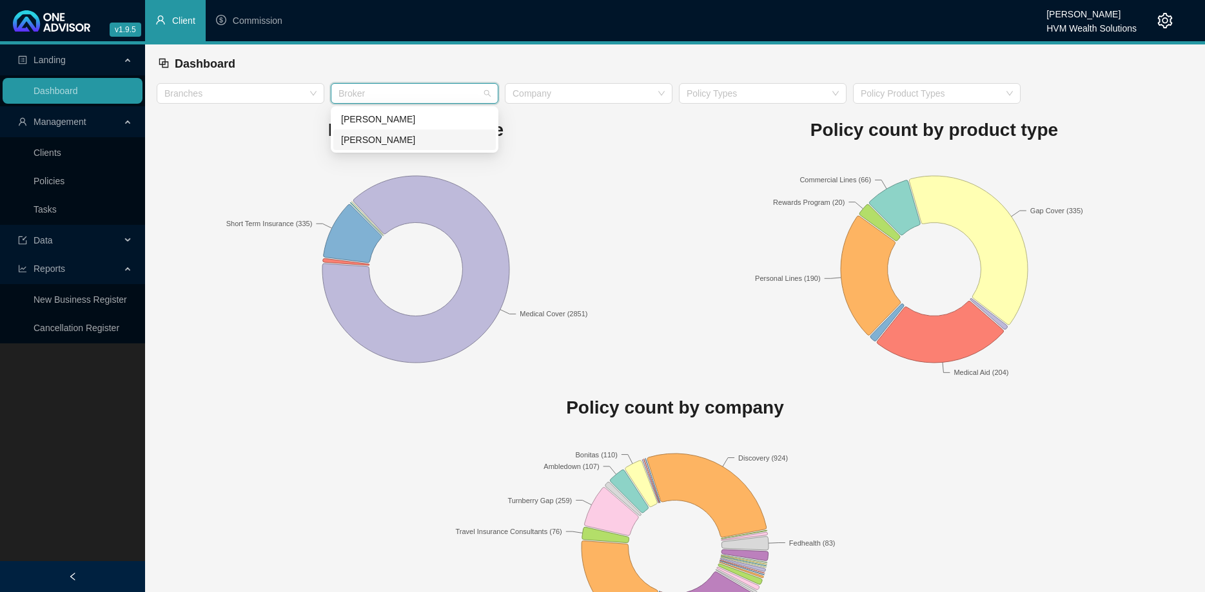
click at [415, 139] on div "[PERSON_NAME]" at bounding box center [414, 140] width 147 height 14
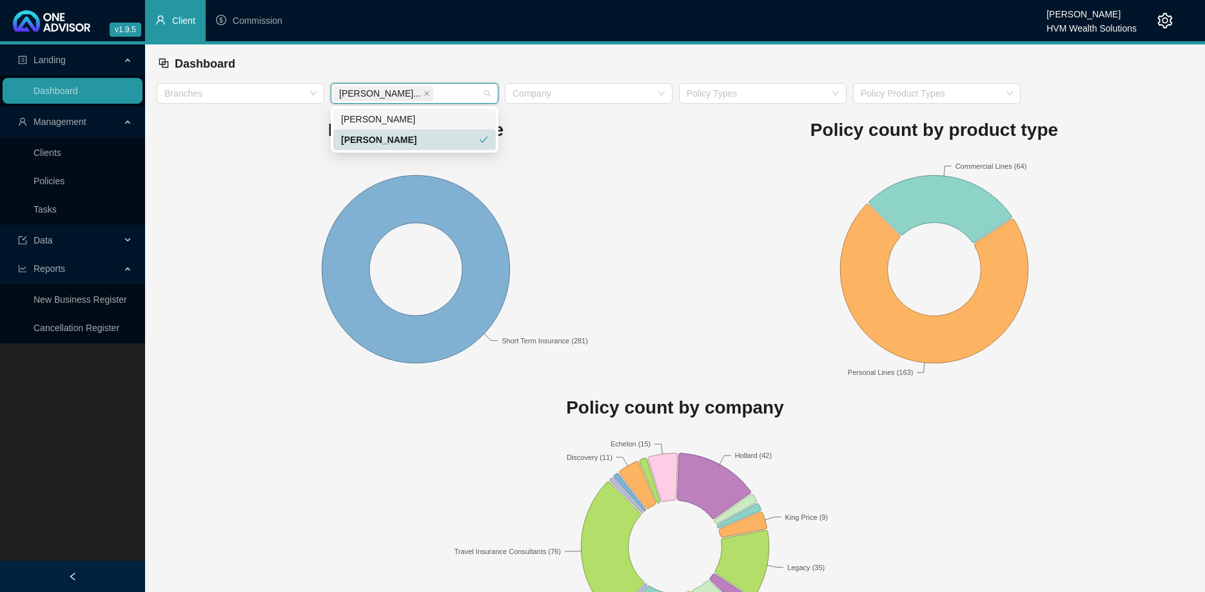
click at [362, 110] on div "[PERSON_NAME]" at bounding box center [414, 119] width 162 height 21
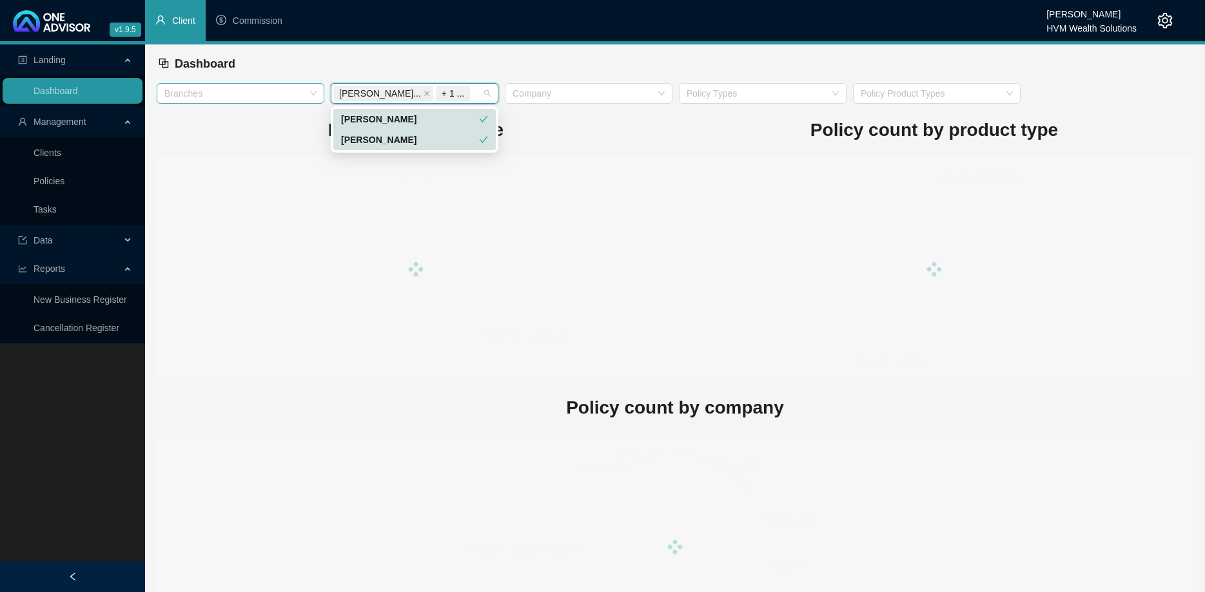
click at [284, 93] on div at bounding box center [233, 94] width 149 height 10
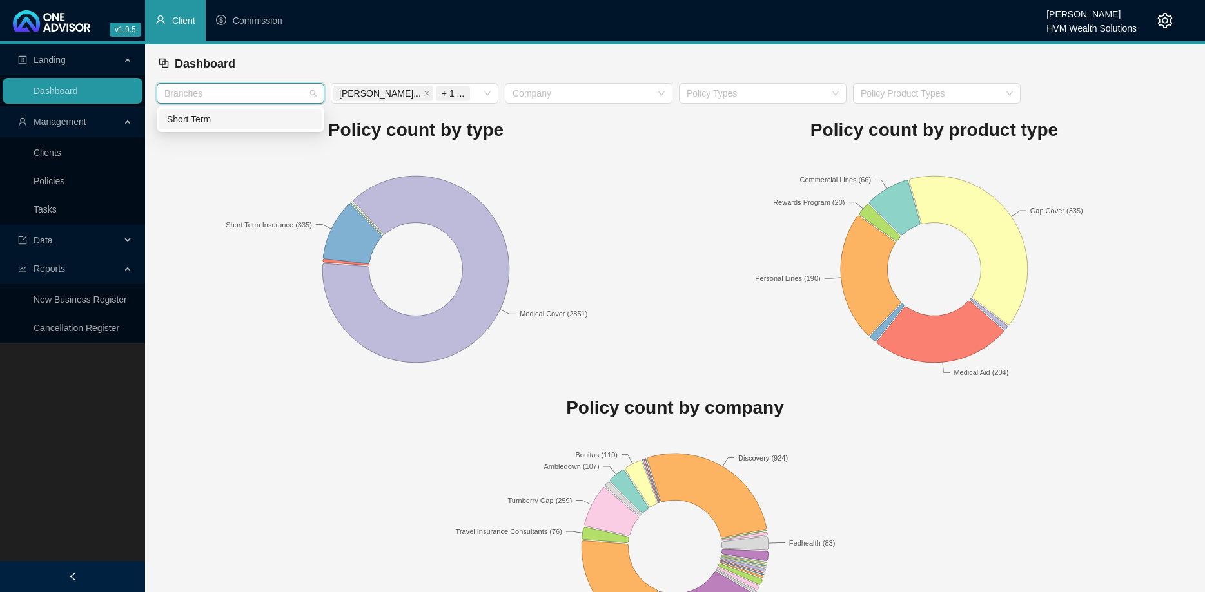
click at [274, 122] on div "Short Term" at bounding box center [240, 119] width 147 height 14
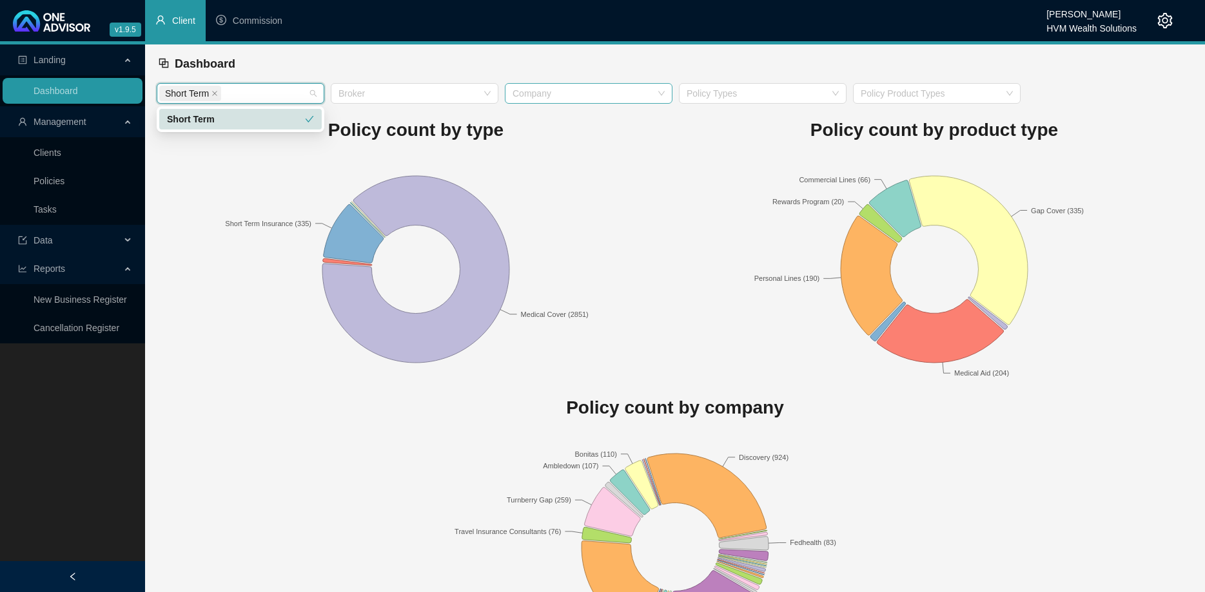
click at [643, 95] on div at bounding box center [581, 94] width 149 height 10
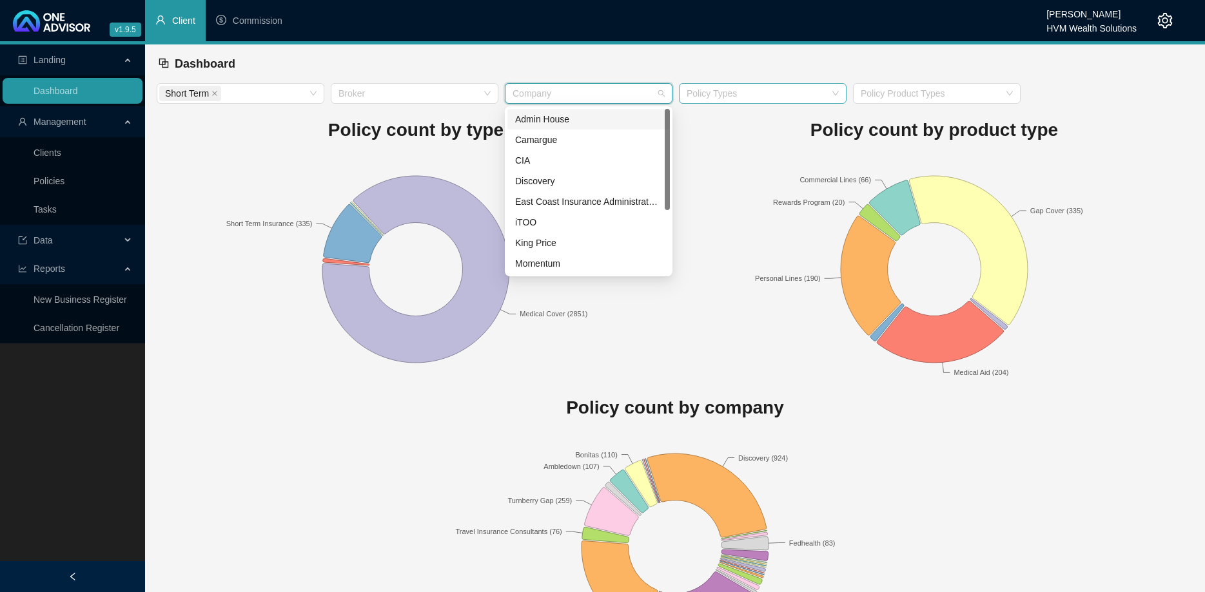
click at [704, 84] on div "Policy Types" at bounding box center [763, 93] width 168 height 21
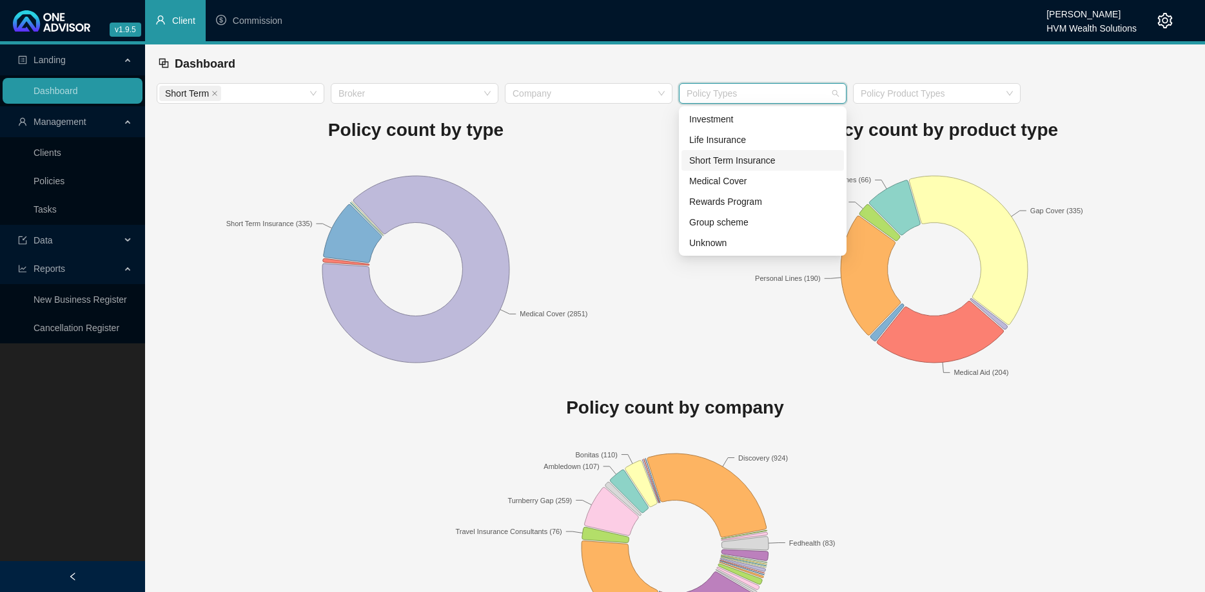
click at [719, 155] on div "Short Term Insurance" at bounding box center [762, 160] width 147 height 14
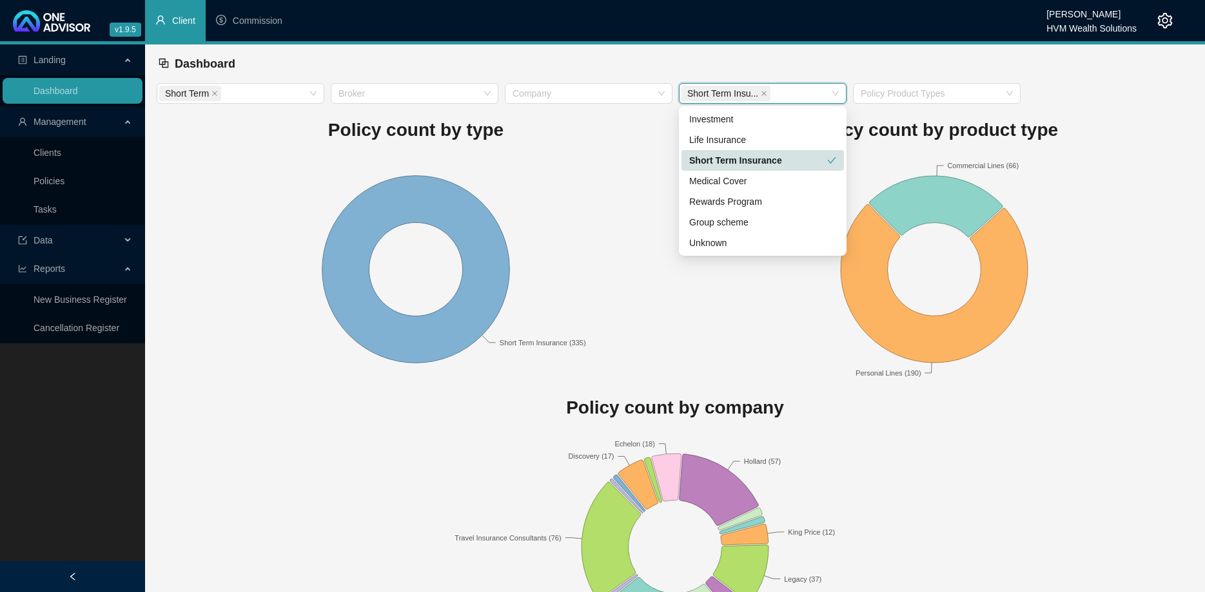
click at [552, 154] on div "Policy count by type Medical Cover (2851) Short Term Insurance (335)" at bounding box center [416, 243] width 518 height 278
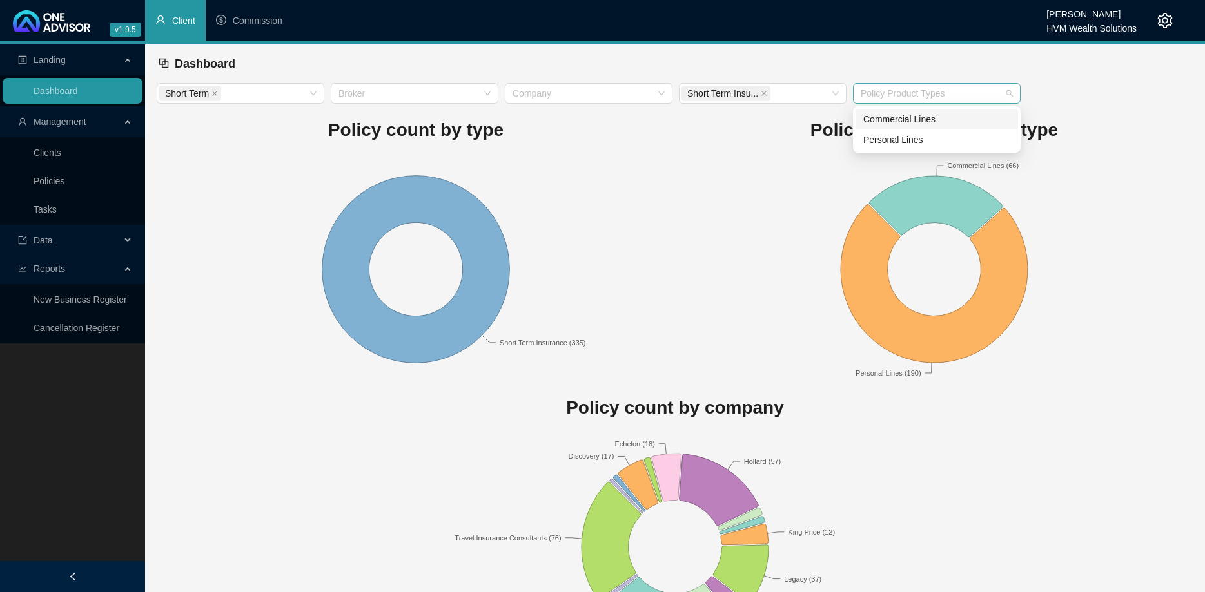
click at [929, 92] on div at bounding box center [929, 94] width 149 height 10
click at [892, 118] on div "Commercial Lines" at bounding box center [936, 119] width 147 height 14
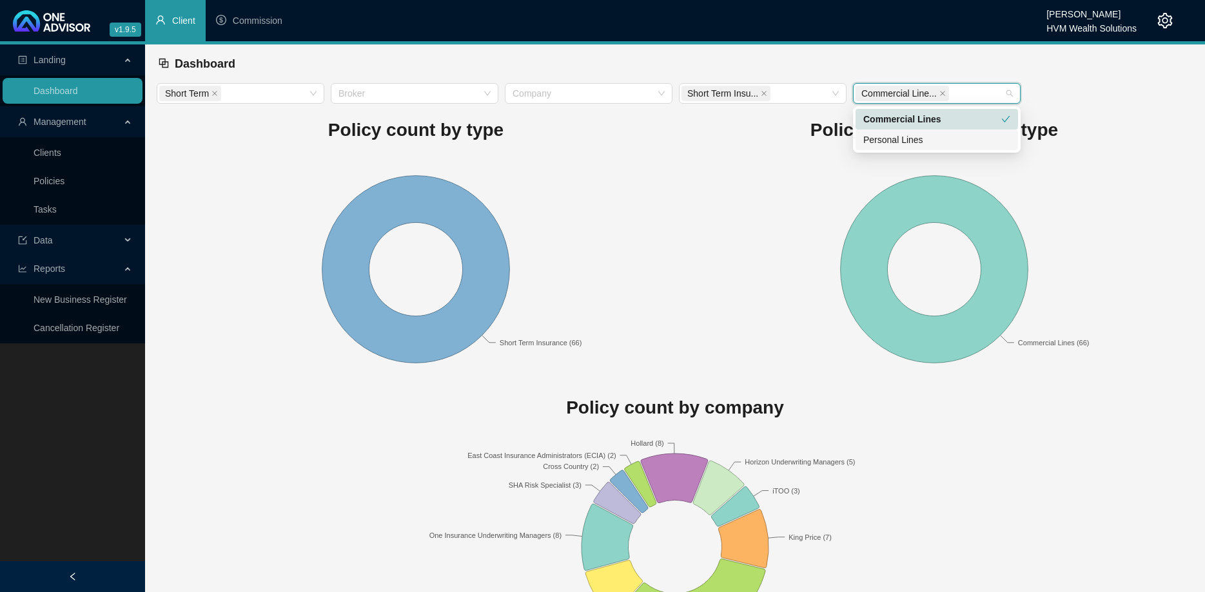
click at [727, 182] on rect at bounding box center [934, 270] width 518 height 226
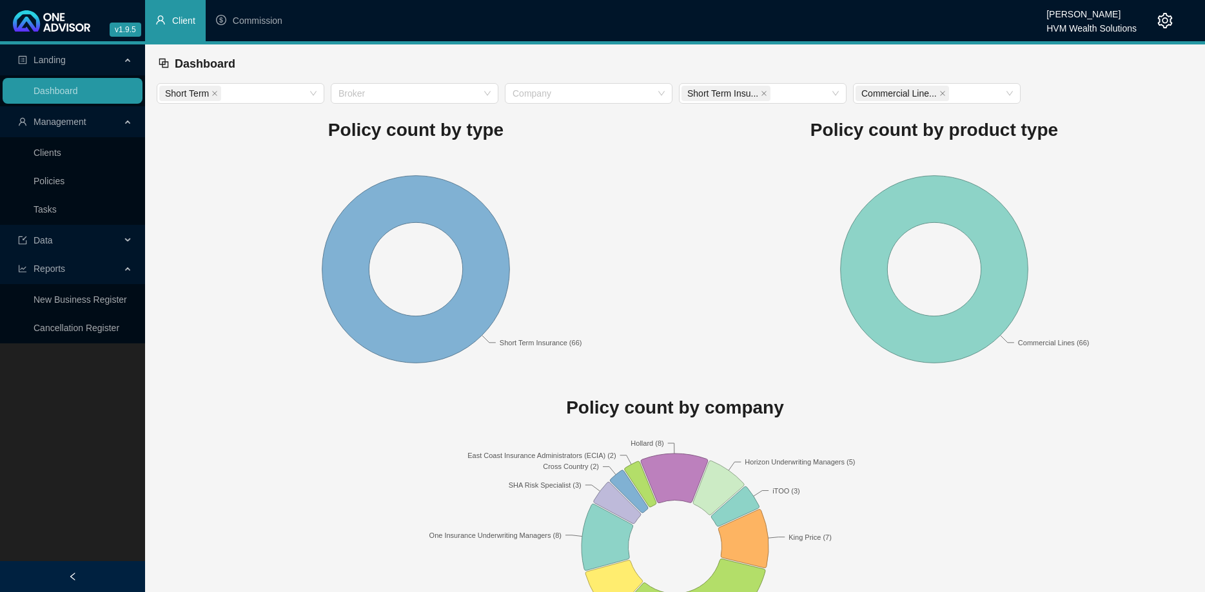
scroll to position [72, 0]
